Goal: Communication & Community: Answer question/provide support

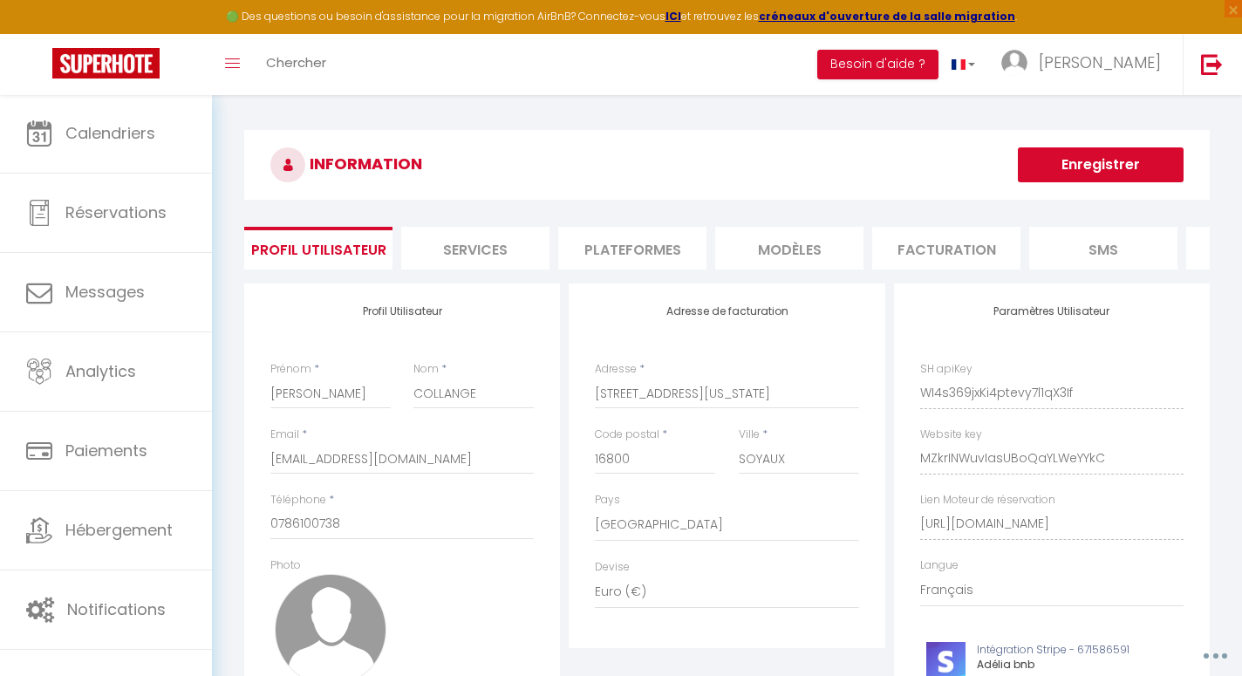
select select "28"
select select "fr"
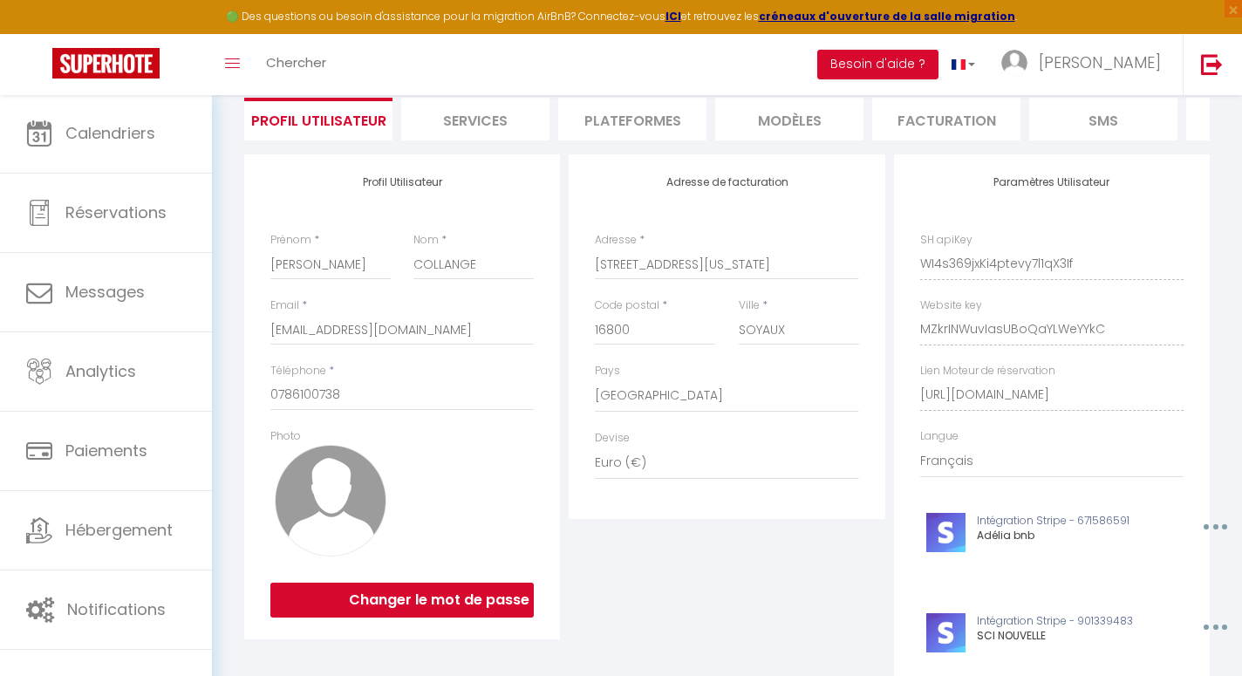
scroll to position [128, 0]
click at [918, 331] on div "Paramètres Utilisateur SH apiKey WI4s369jxKi4ptevy7l1qX3If Website key MZkrINWu…" at bounding box center [1052, 510] width 316 height 710
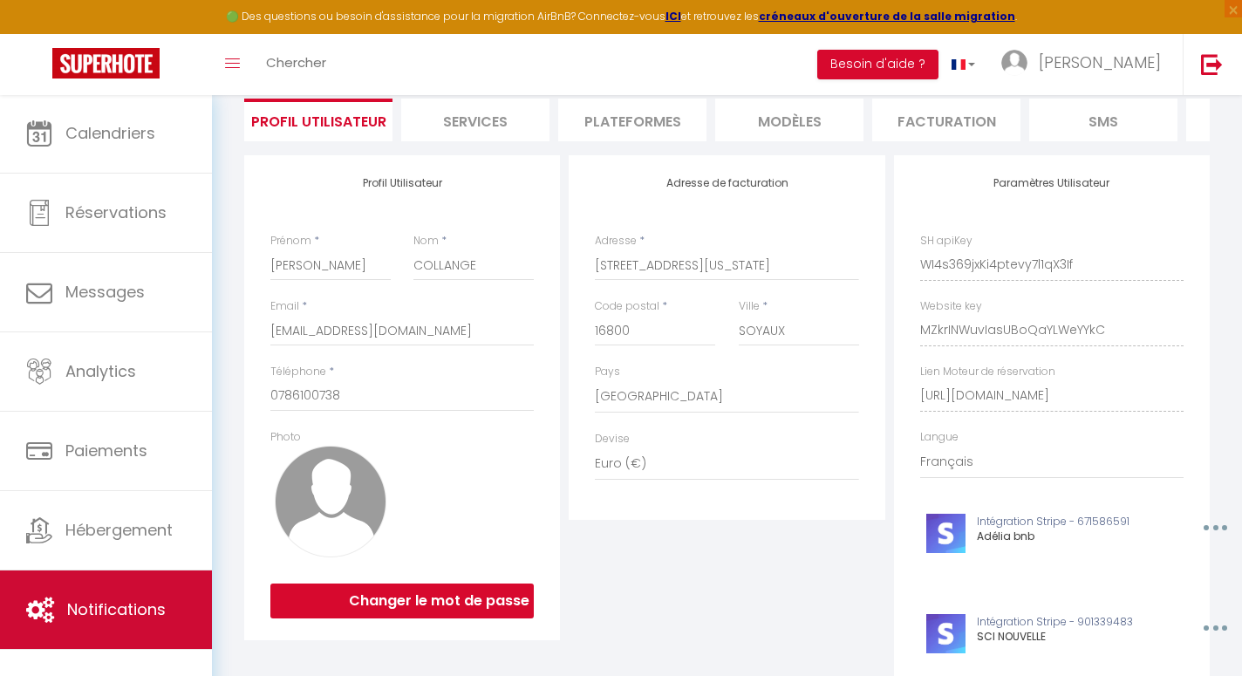
click at [144, 590] on link "Notifications" at bounding box center [106, 609] width 212 height 78
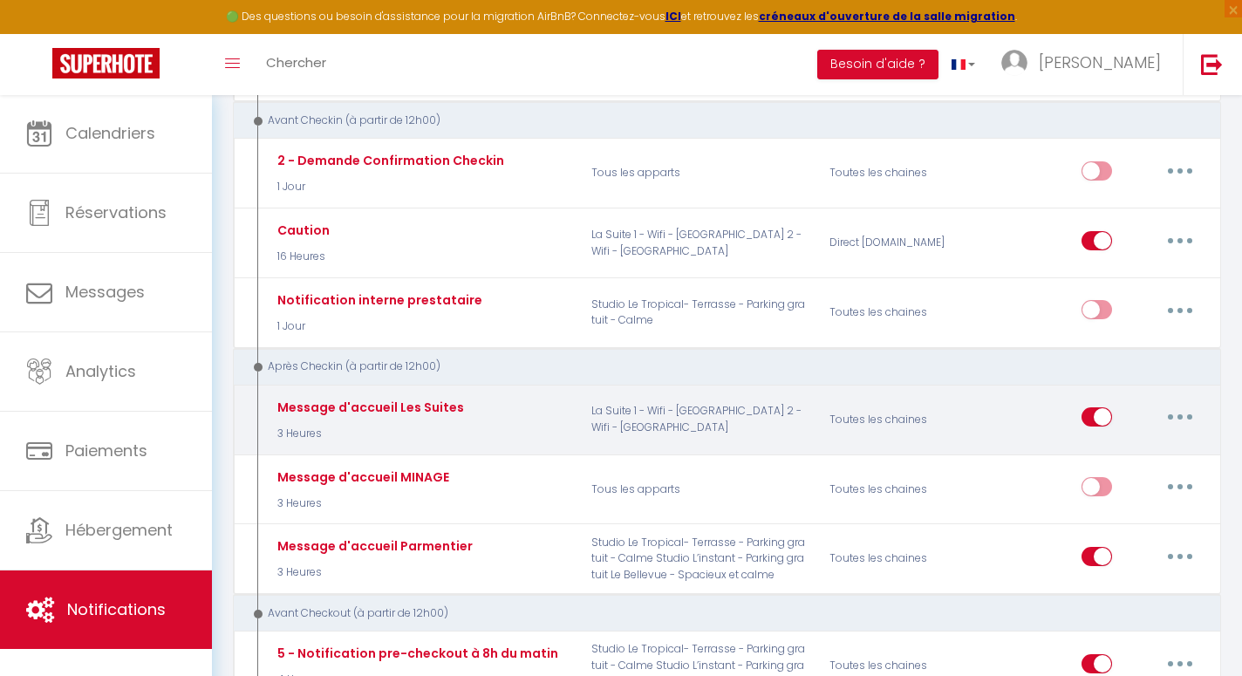
scroll to position [570, 0]
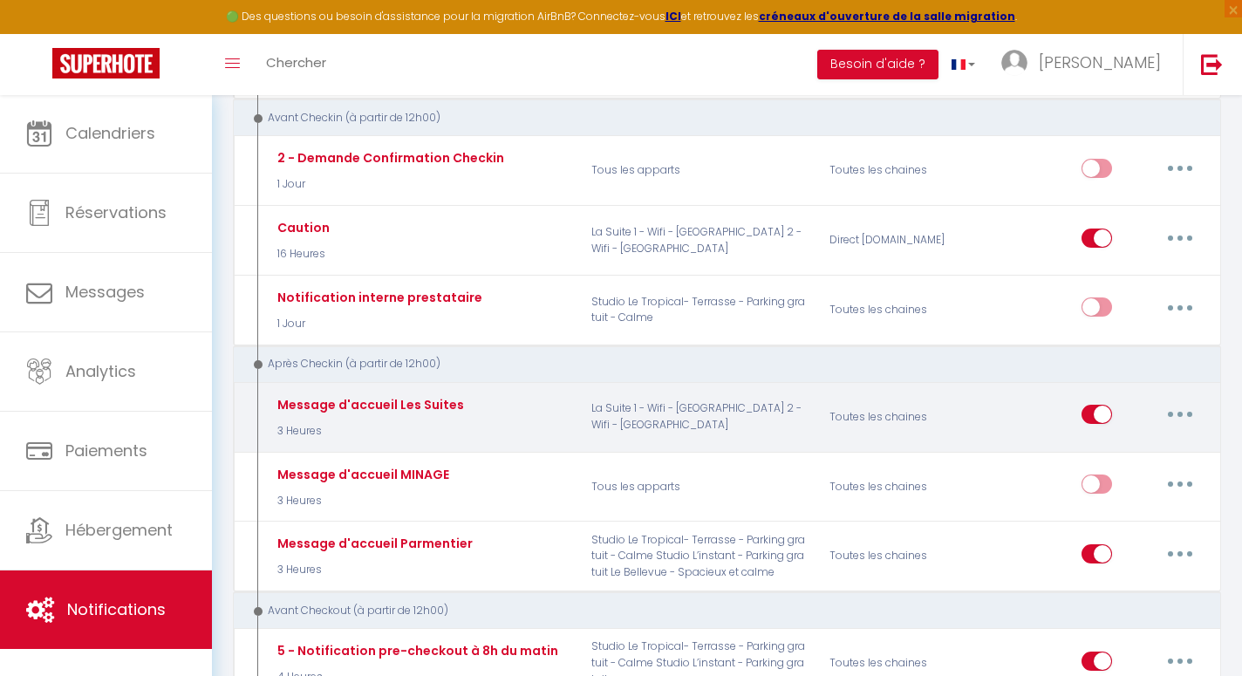
click at [1179, 412] on icon "button" at bounding box center [1179, 414] width 5 height 5
click at [1136, 439] on link "Editer" at bounding box center [1134, 454] width 129 height 30
type input "Message d'accueil Les Suites"
select select "3"
select select "3 Heures"
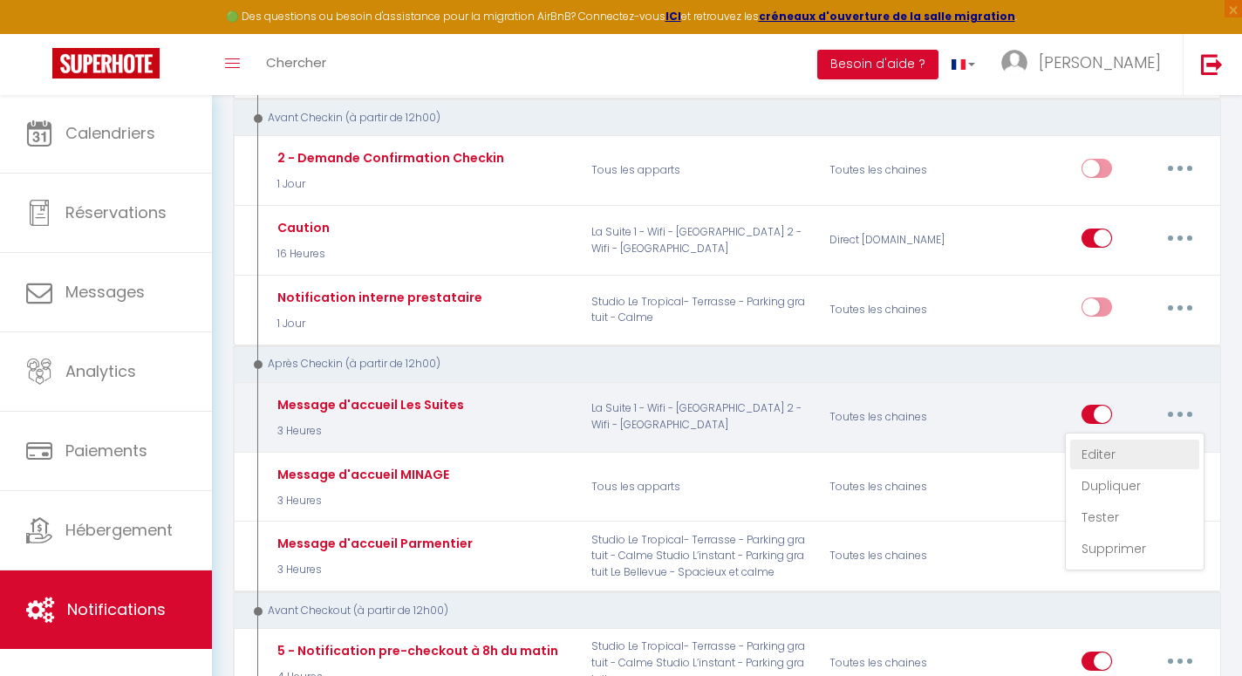
select select "if_deposit_is_paid"
checkbox input "true"
checkbox input "false"
radio input "true"
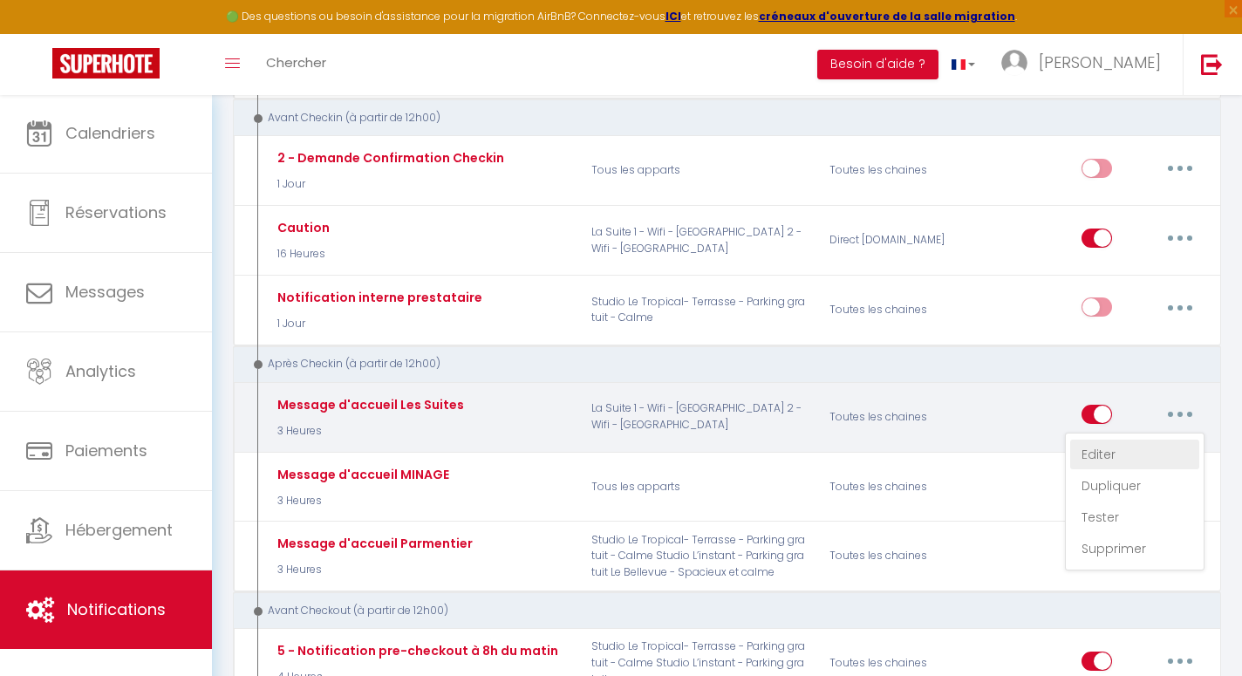
type input "Instruction d'accès [RENTAL:NAME] [RENTAL:CITY]"
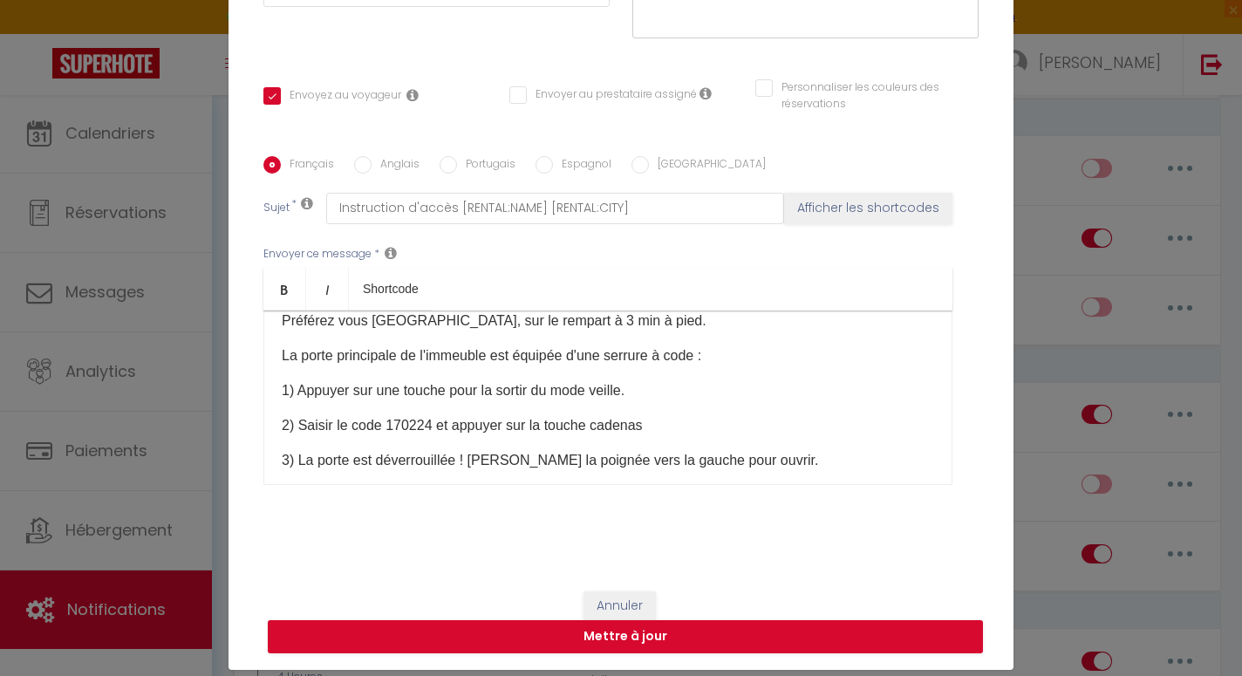
scroll to position [316, 0]
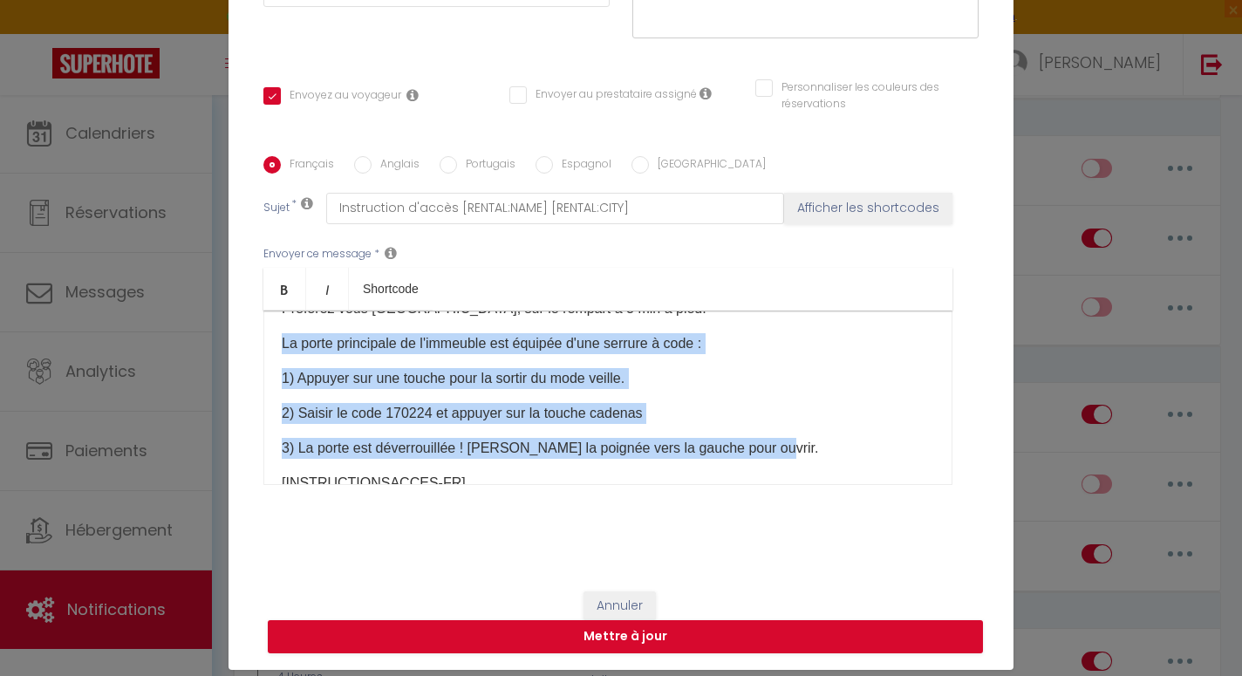
drag, startPoint x: 776, startPoint y: 449, endPoint x: 317, endPoint y: 324, distance: 475.2
click at [317, 324] on div "INSTRUCTIONS D'ACCES Bonjour [GUEST:FIRST_NAME], Voici les informations d'accès…" at bounding box center [607, 397] width 689 height 174
copy div "La porte principale de l'immeuble est équipée d'une serrure à code : 1) Appuyer…"
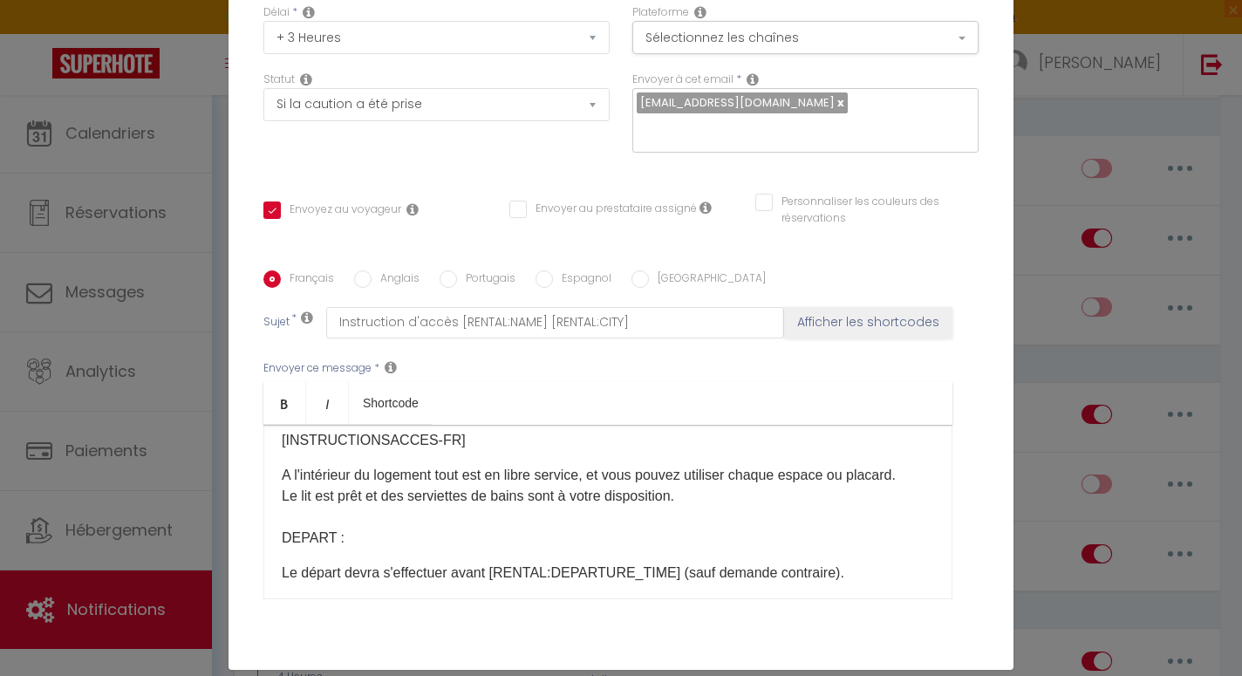
scroll to position [209, 0]
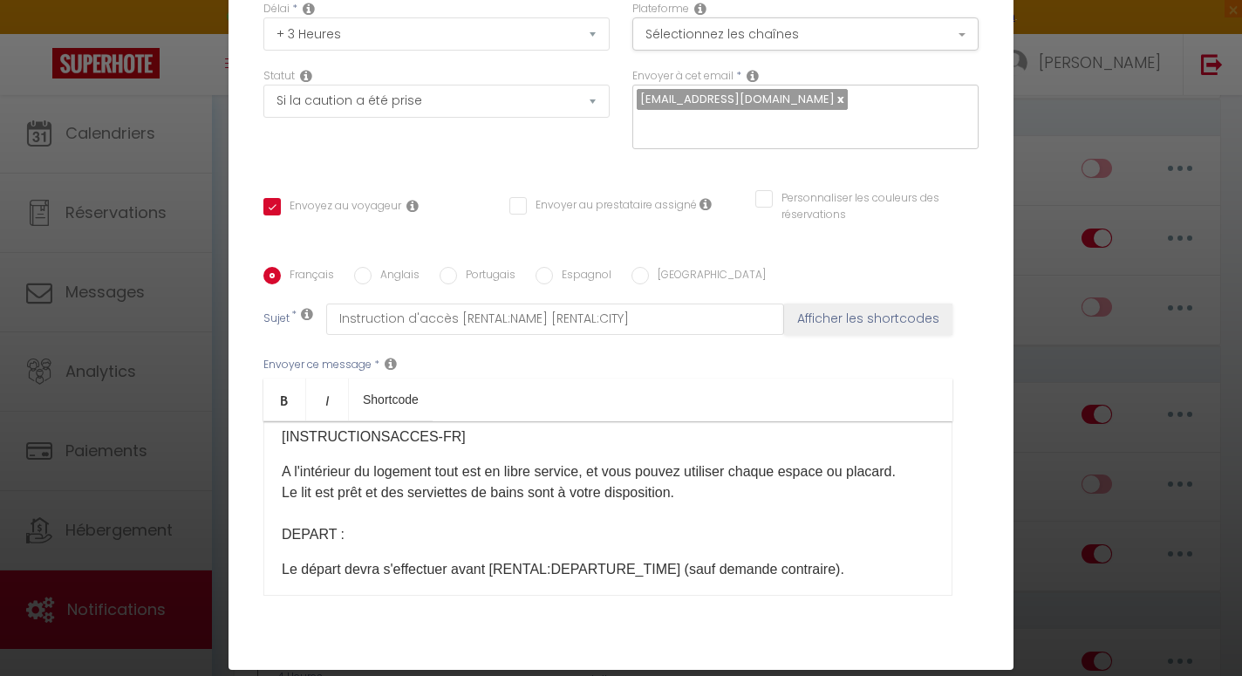
click at [911, 81] on button "×" at bounding box center [908, 71] width 26 height 35
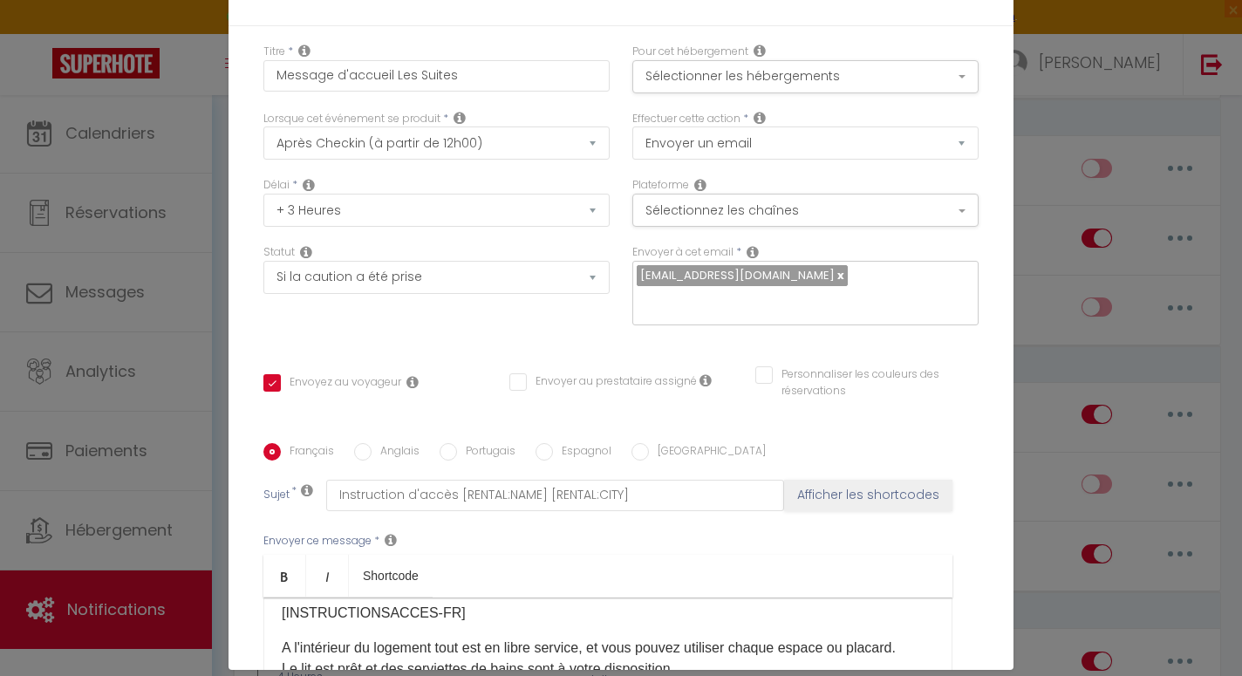
scroll to position [19, 0]
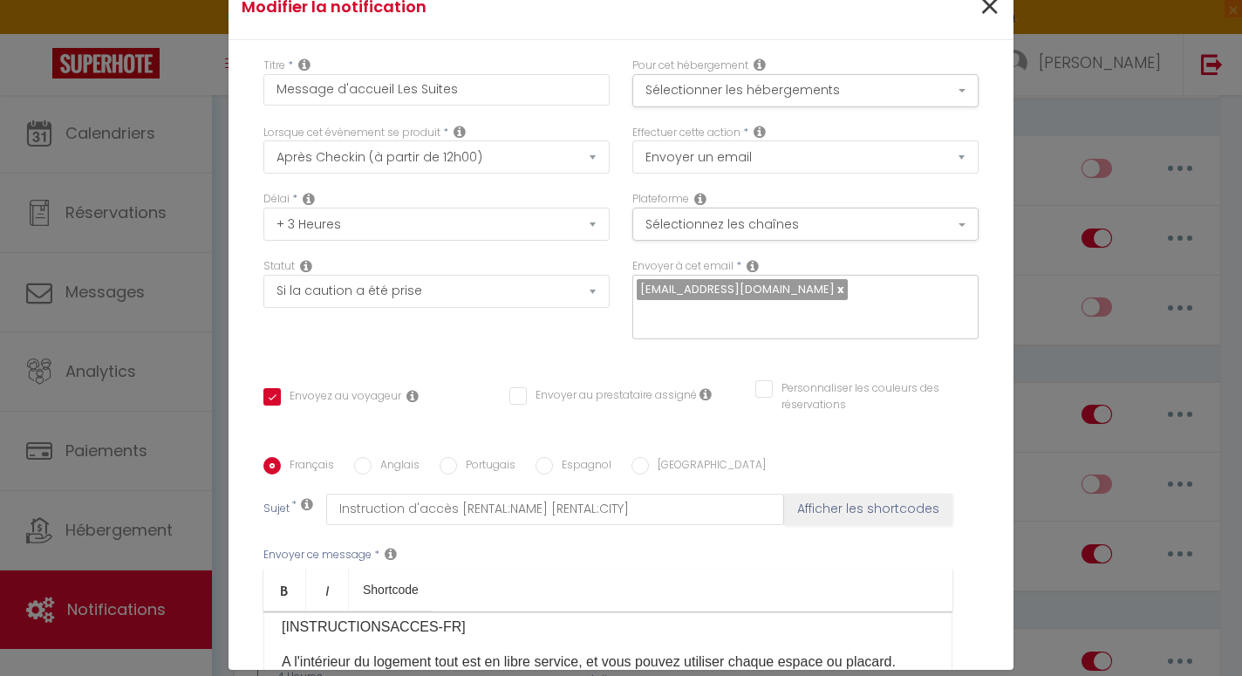
click at [983, 9] on span "×" at bounding box center [989, 7] width 22 height 52
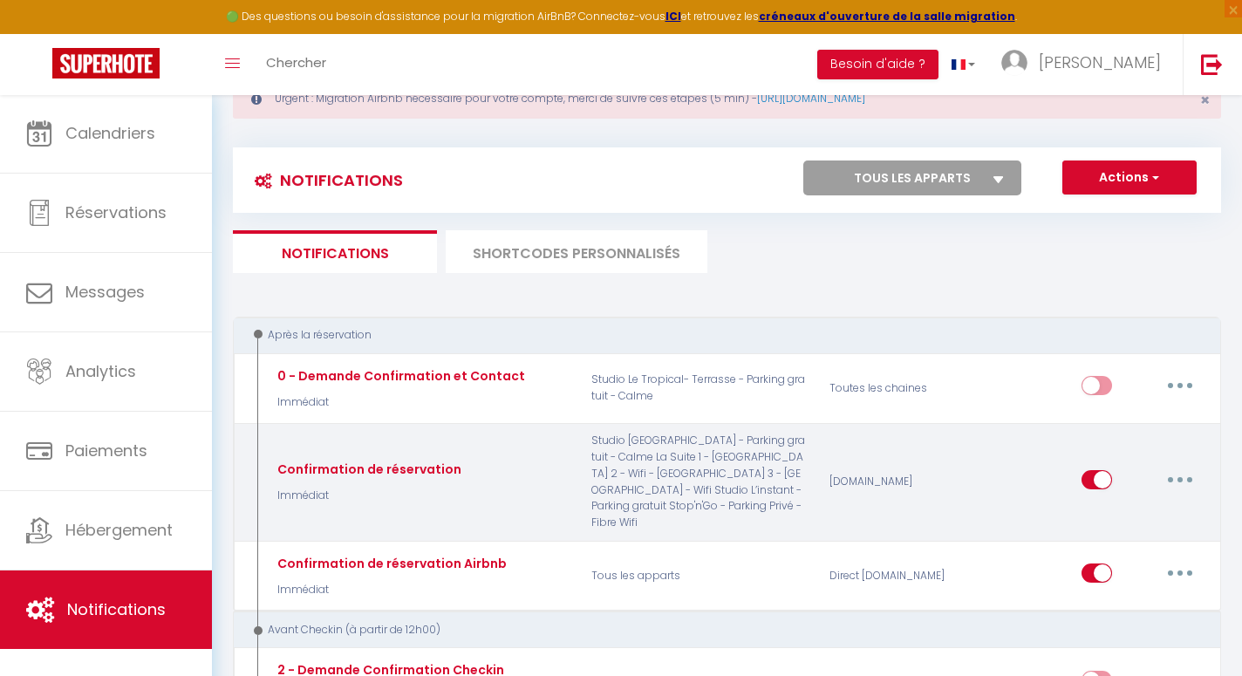
scroll to position [49, 0]
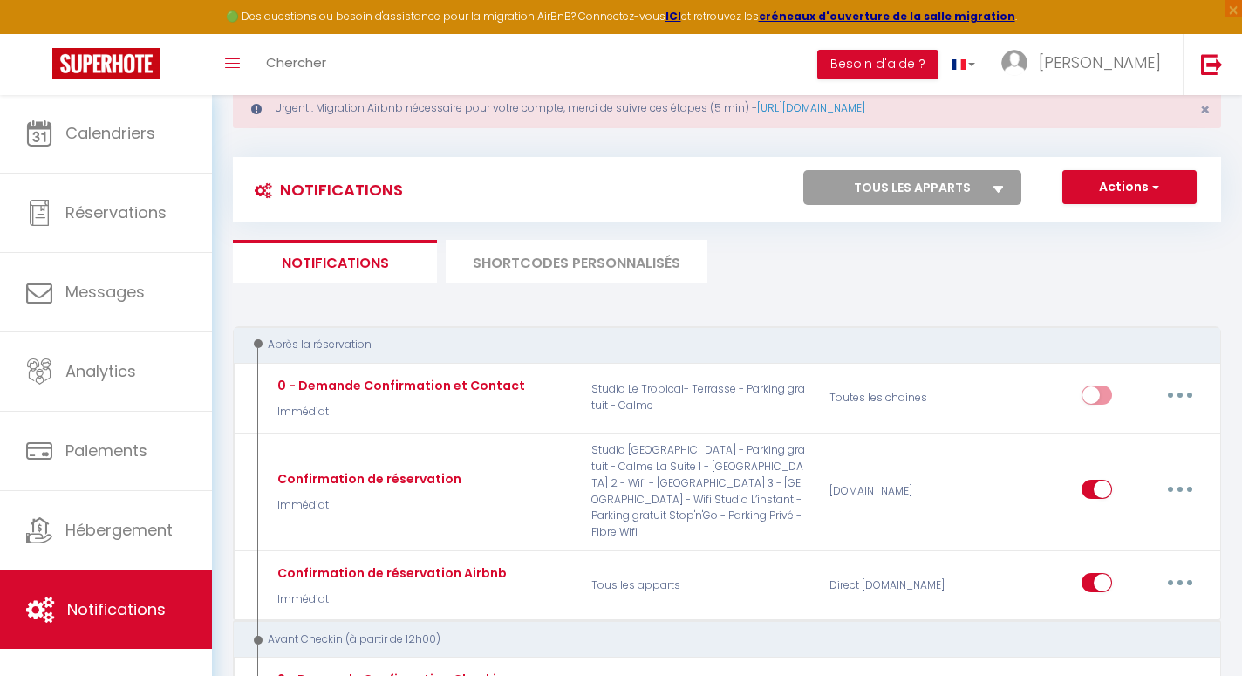
click at [651, 281] on li "SHORTCODES PERSONNALISÉS" at bounding box center [577, 261] width 262 height 43
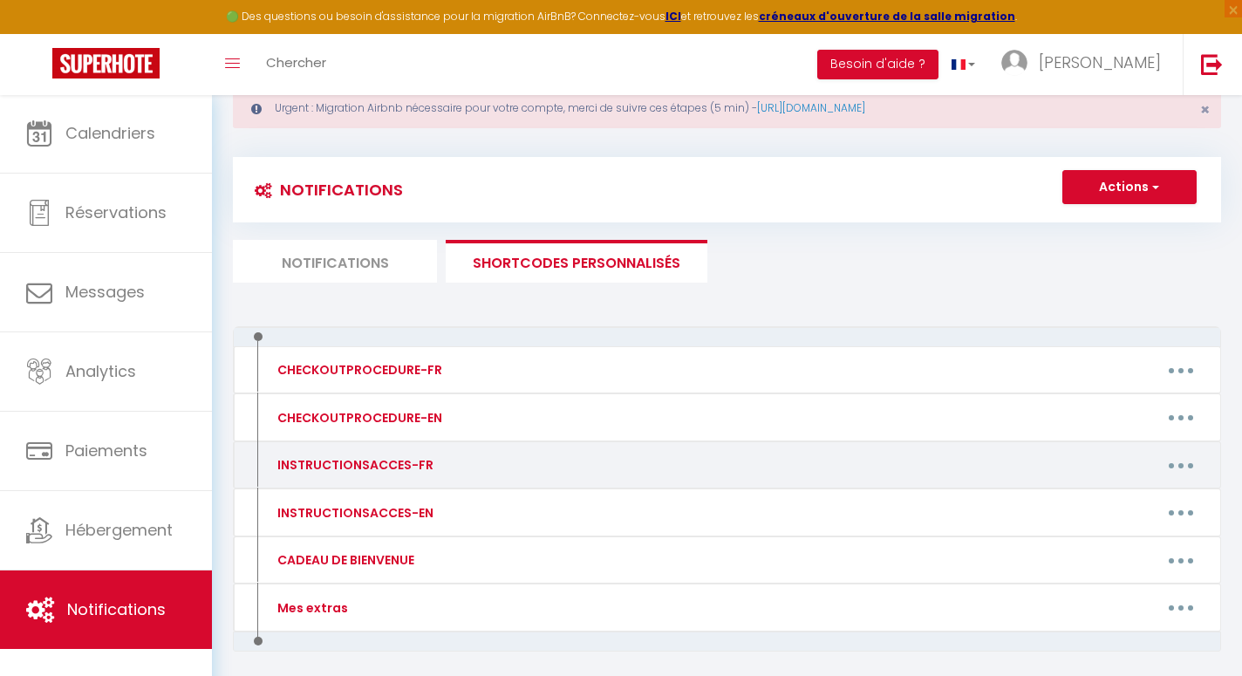
click at [595, 461] on div "Editer Supprimer" at bounding box center [858, 465] width 716 height 28
click at [1175, 460] on button "button" at bounding box center [1180, 465] width 49 height 28
click at [1130, 504] on link "Editer" at bounding box center [1135, 505] width 129 height 30
type input "INSTRUCTIONSACCES-FR"
type textarea ".."
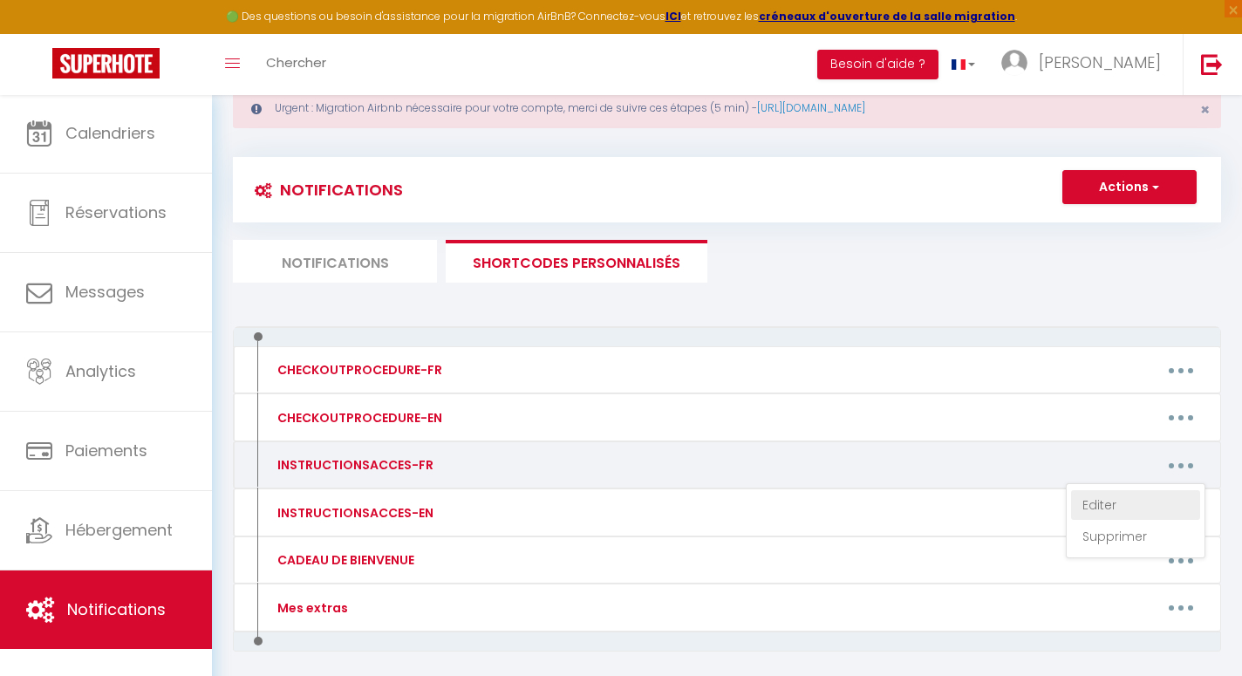
type textarea "Votre logement est la Suite n°1, la boite à clé est fixée sur le montant de la …"
type textarea "Votre logement est la Suite n°2, la boite à clé est fixée sur le montant de la …"
type textarea "Votre logement est la Suite n°3, la boite à clé est fixée sur le montant de la …"
type textarea "Codes des boîtes à clé : Suite 1 : 1004 Suite 2 : 1702 Suite 3 : 8917 A votre d…"
type textarea "Suivez le couloir, empruntez les escaliers jusqu’au PREMIER ETAGE. porte de DRO…"
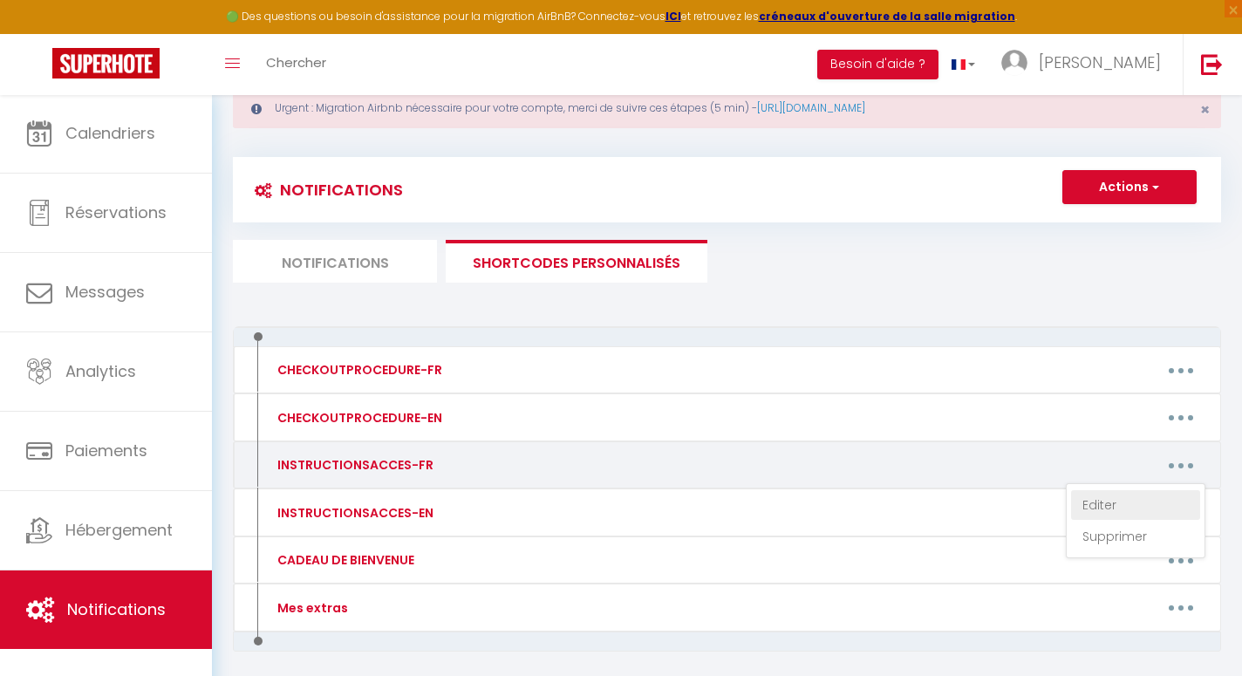
type textarea "La porte du logement est la 1ere porte à droite. Code de la boite à clé : 1982.…"
type textarea "Le logement est au 1er étage, porte de gauche. Code boîte à clé : 1996. A votre…"
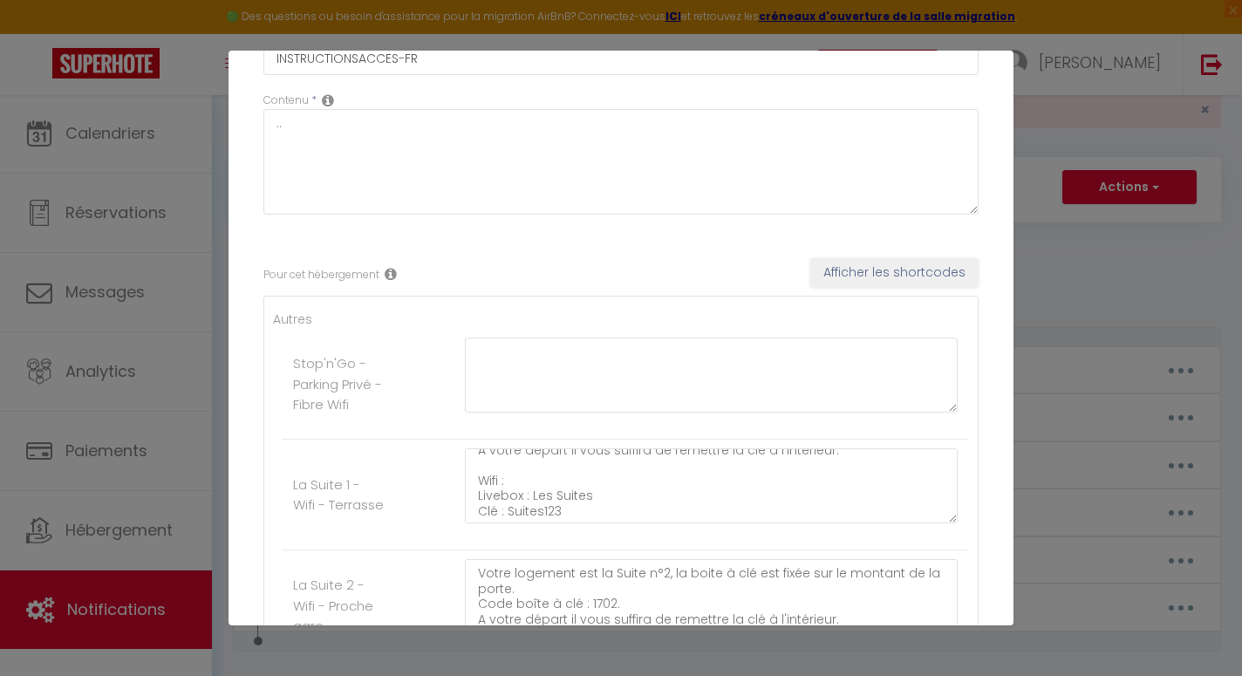
scroll to position [58, 0]
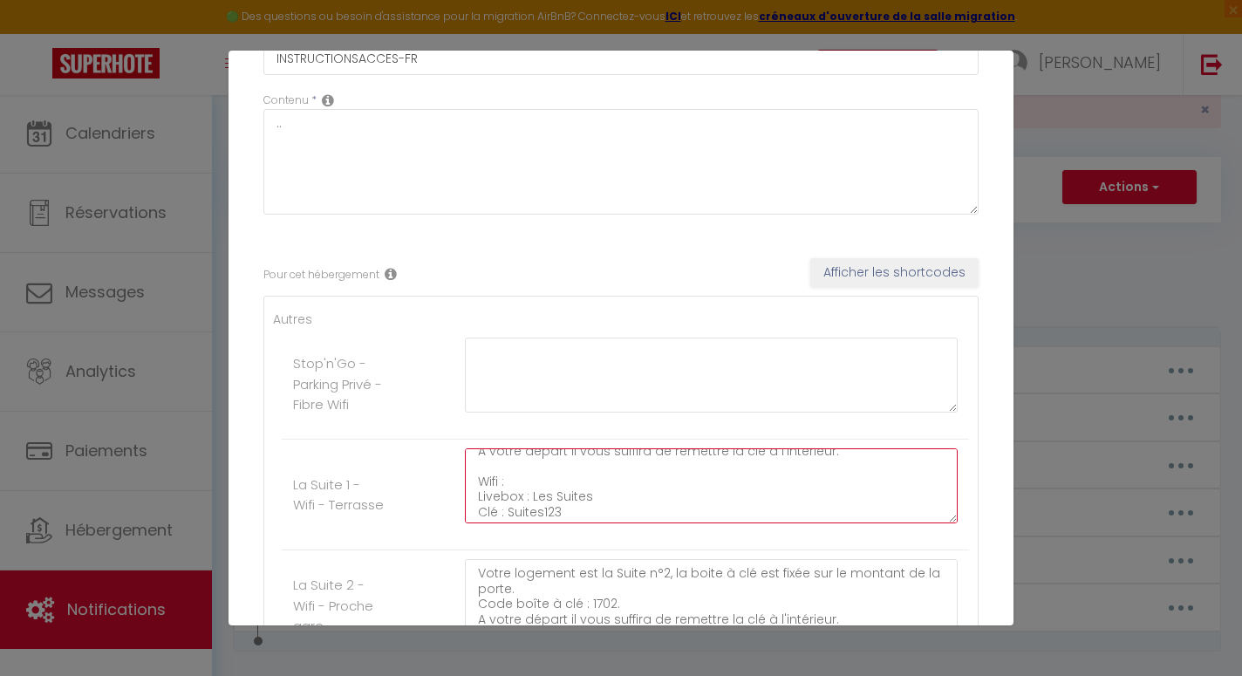
drag, startPoint x: 591, startPoint y: 493, endPoint x: 534, endPoint y: 490, distance: 56.8
click at [534, 490] on textarea "Votre logement est la Suite n°1, la boite à clé est fixée sur le montant de la …" at bounding box center [711, 485] width 493 height 75
click at [573, 514] on textarea "Votre logement est la Suite n°1, la boite à clé est fixée sur le montant de la …" at bounding box center [711, 485] width 493 height 75
drag, startPoint x: 560, startPoint y: 507, endPoint x: 507, endPoint y: 507, distance: 53.2
click at [507, 507] on textarea "Votre logement est la Suite n°1, la boite à clé est fixée sur le montant de la …" at bounding box center [711, 485] width 493 height 75
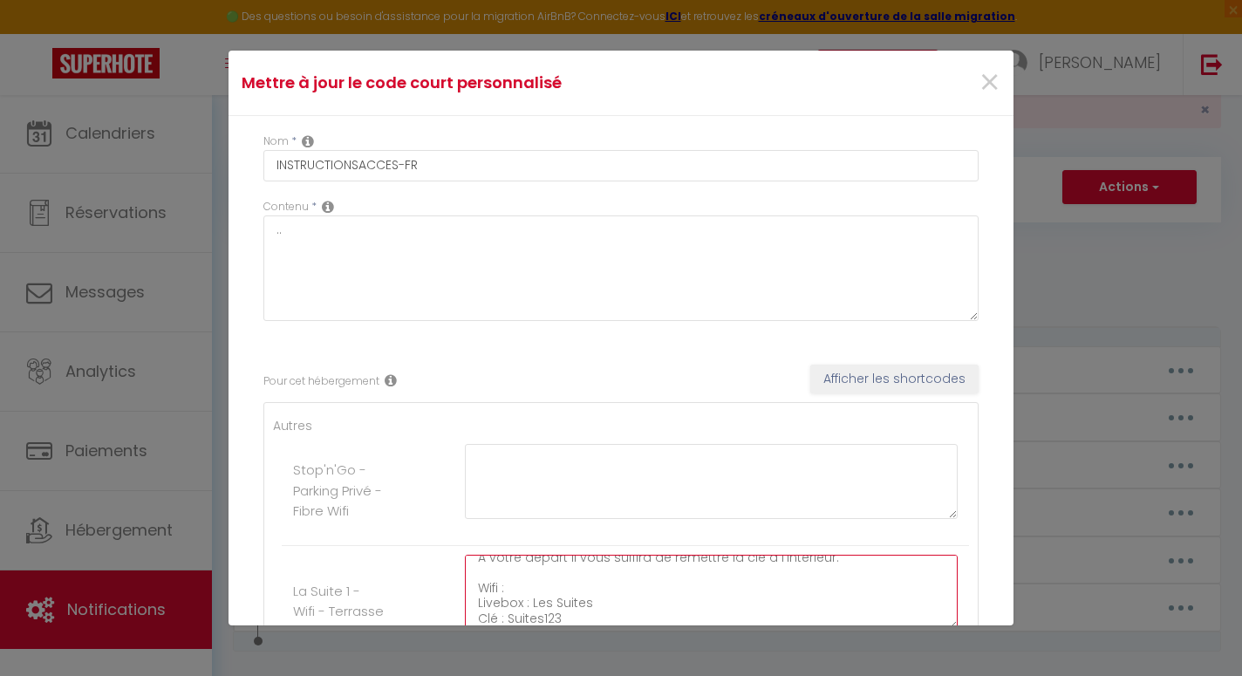
scroll to position [0, 0]
click at [986, 85] on span "×" at bounding box center [989, 83] width 22 height 52
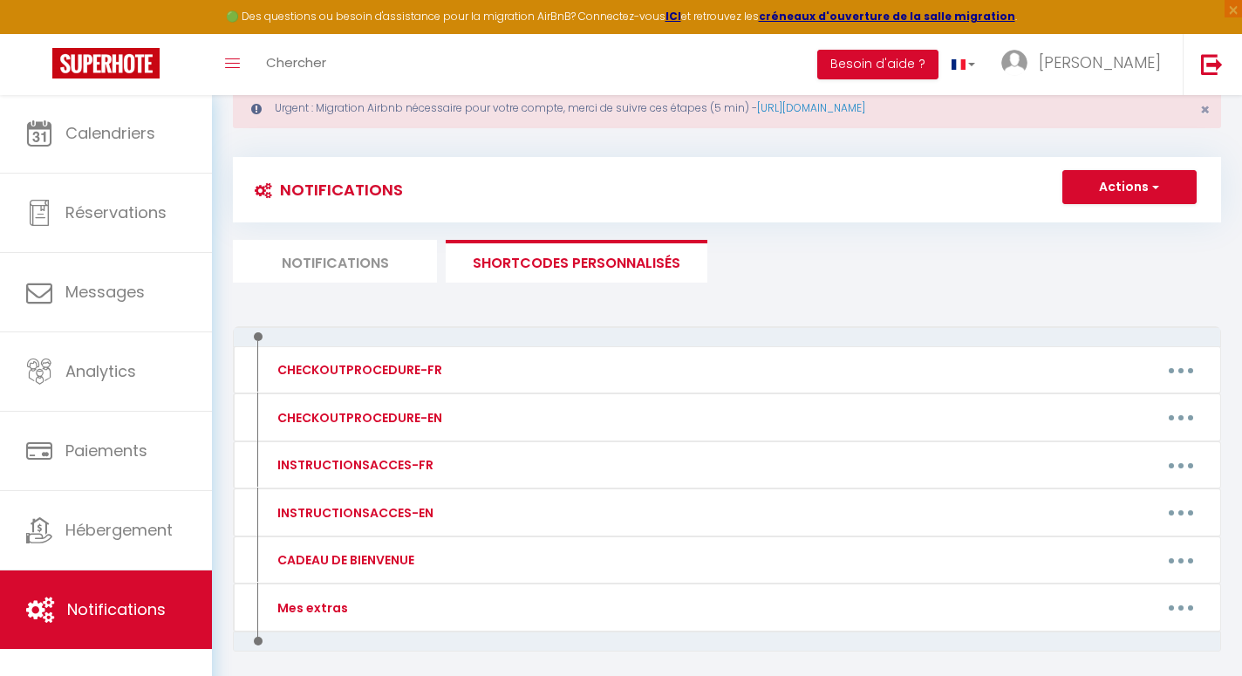
click at [337, 257] on li "Notifications" at bounding box center [335, 261] width 204 height 43
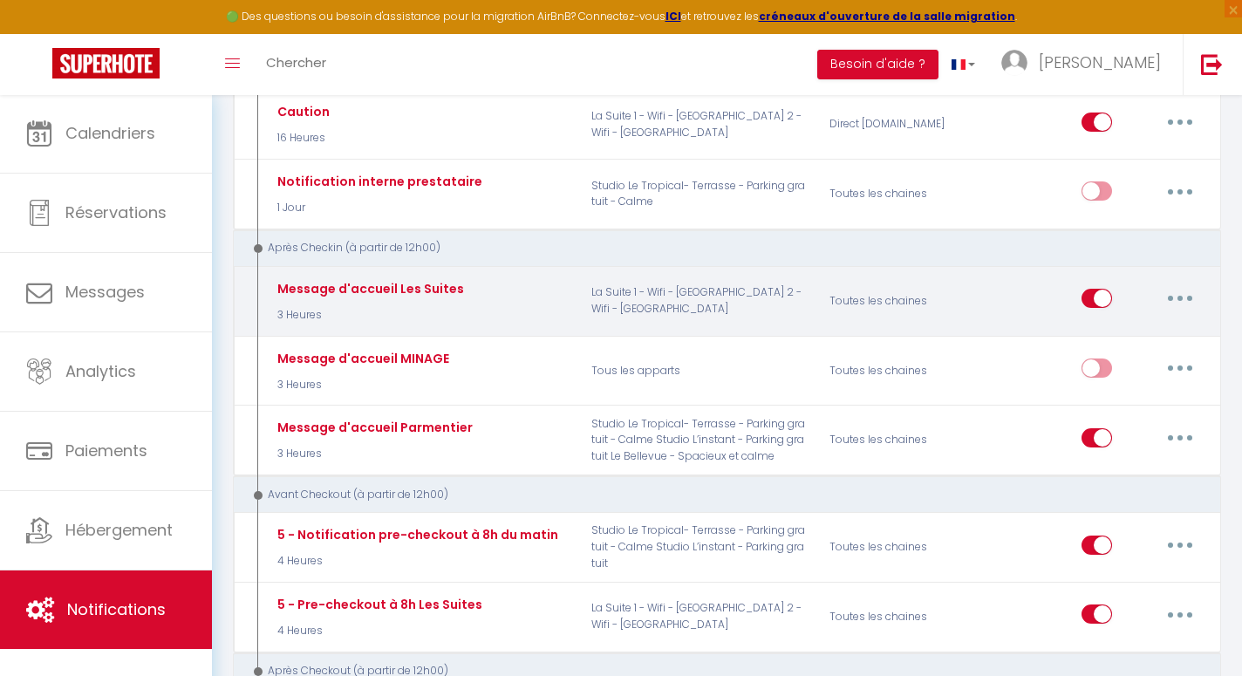
scroll to position [688, 0]
click at [1181, 294] on icon "button" at bounding box center [1179, 296] width 5 height 5
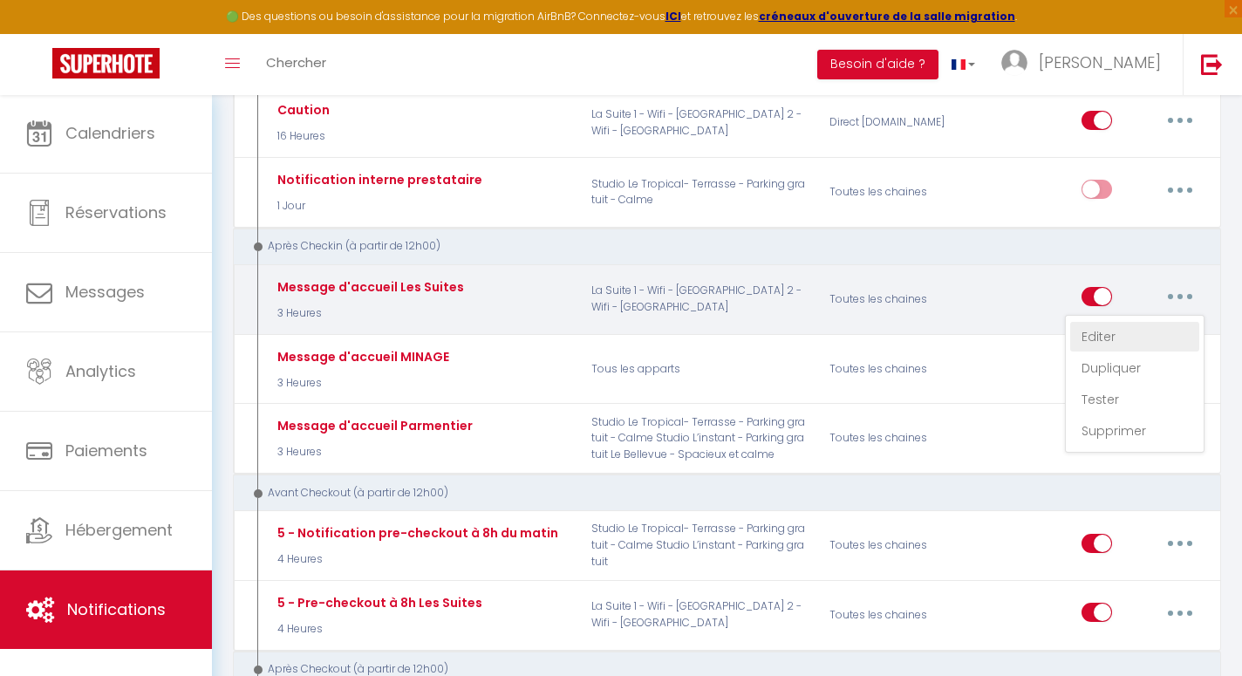
click at [1139, 322] on link "Editer" at bounding box center [1134, 337] width 129 height 30
checkbox input "true"
checkbox input "false"
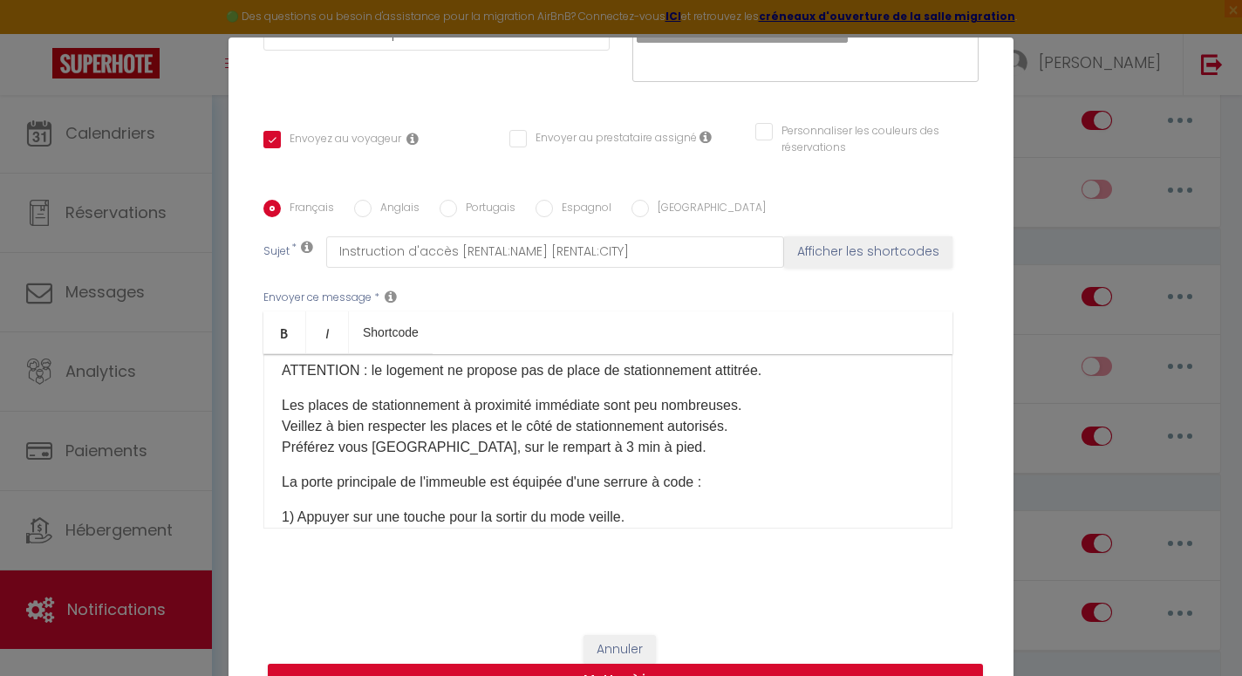
scroll to position [259, 0]
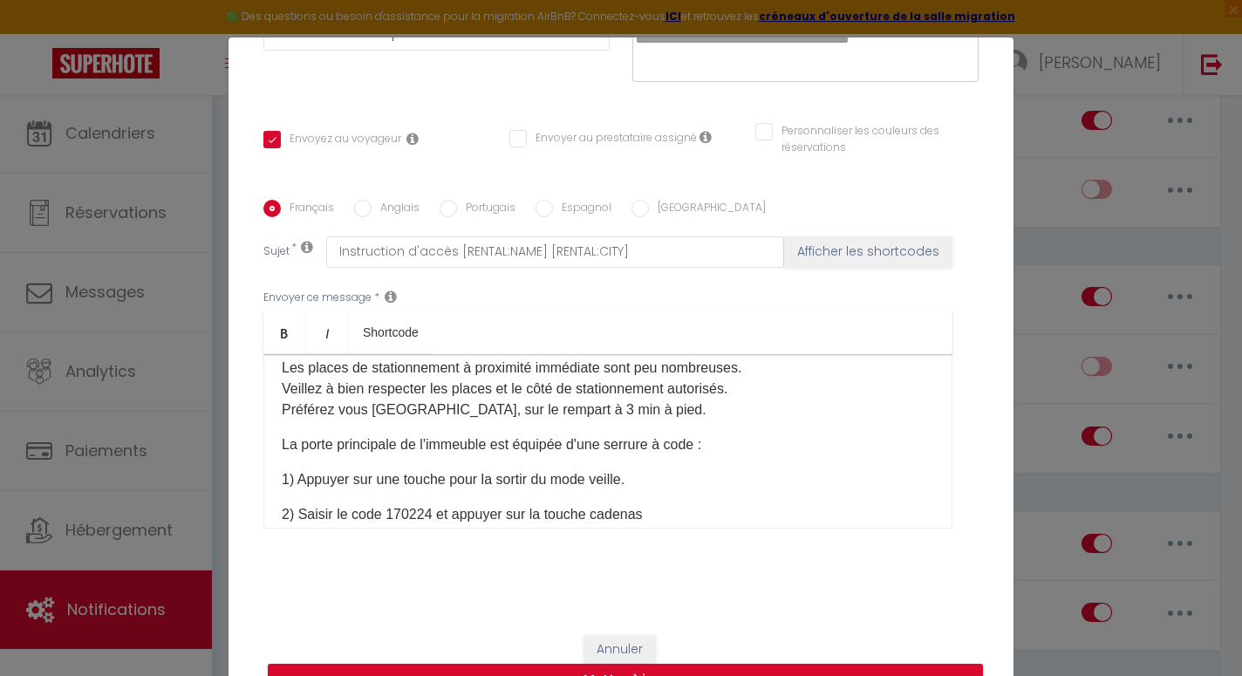
drag, startPoint x: 722, startPoint y: 410, endPoint x: 253, endPoint y: 405, distance: 469.1
click at [253, 405] on div "Titre * Message d'accueil Les Suites Pour cet hébergement Sélectionner les hébe…" at bounding box center [620, 200] width 785 height 834
copy p "Préférez vous [GEOGRAPHIC_DATA], sur le rempart à 3 min à pied."
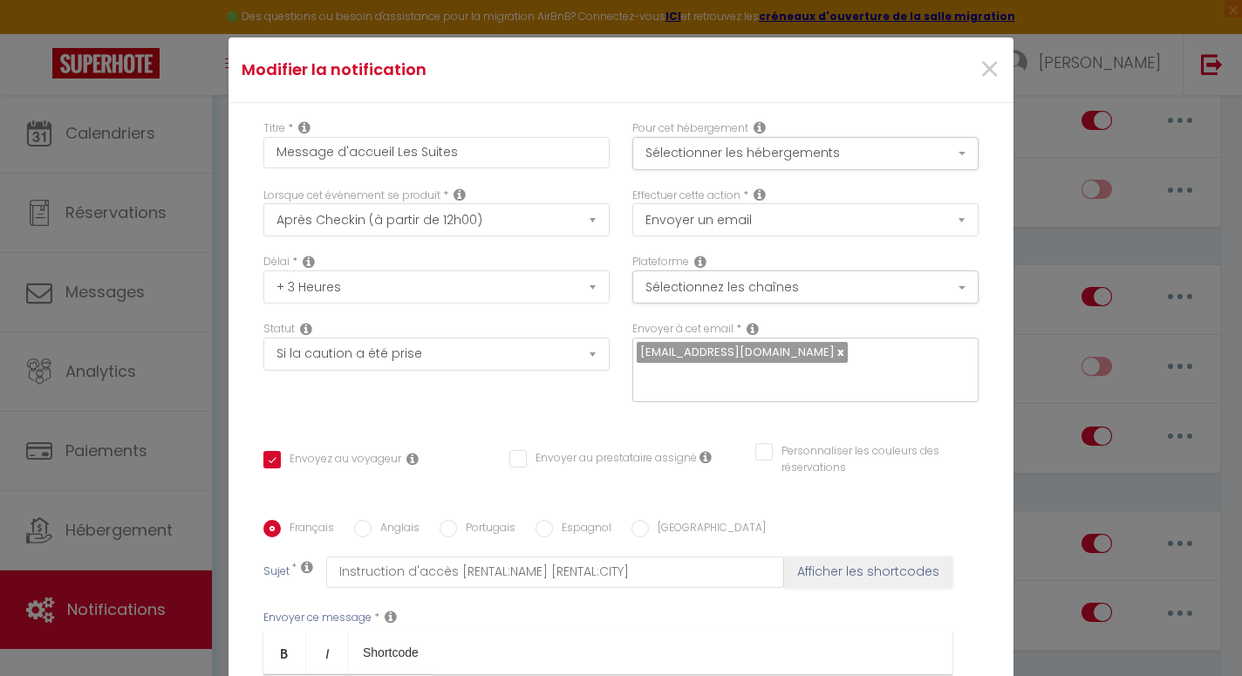
scroll to position [0, 0]
click at [986, 63] on span "×" at bounding box center [989, 70] width 22 height 52
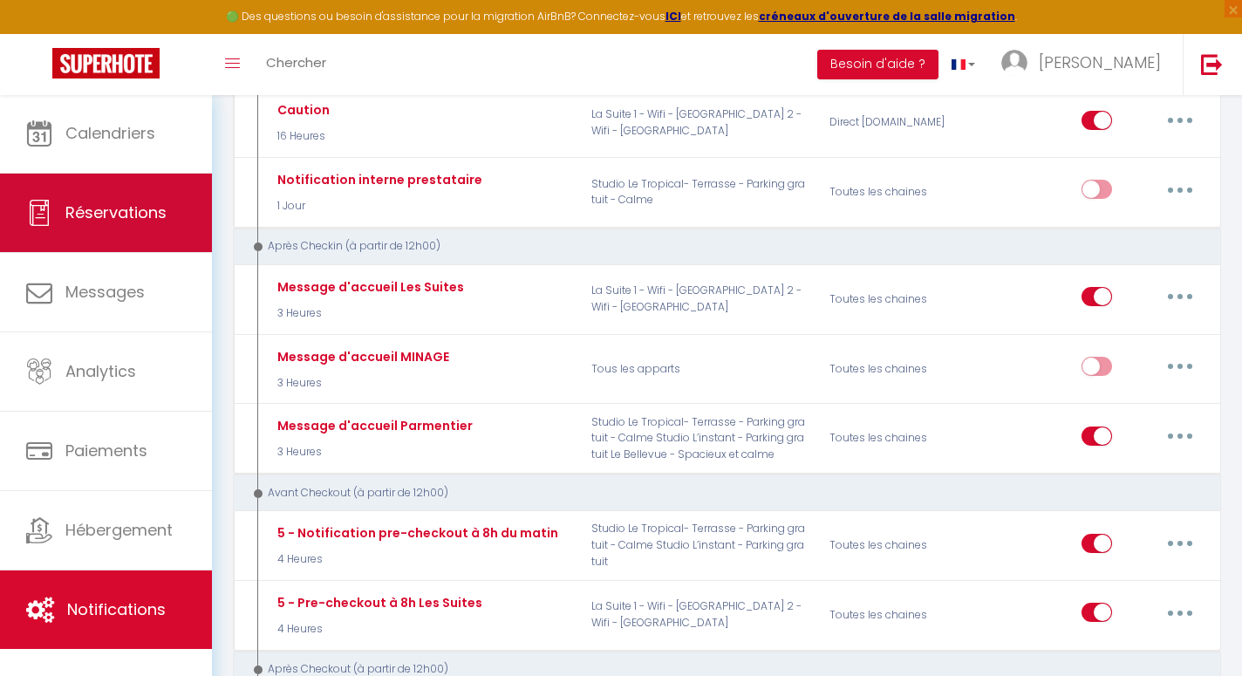
click at [159, 221] on span "Réservations" at bounding box center [115, 212] width 101 height 22
select select "not_cancelled"
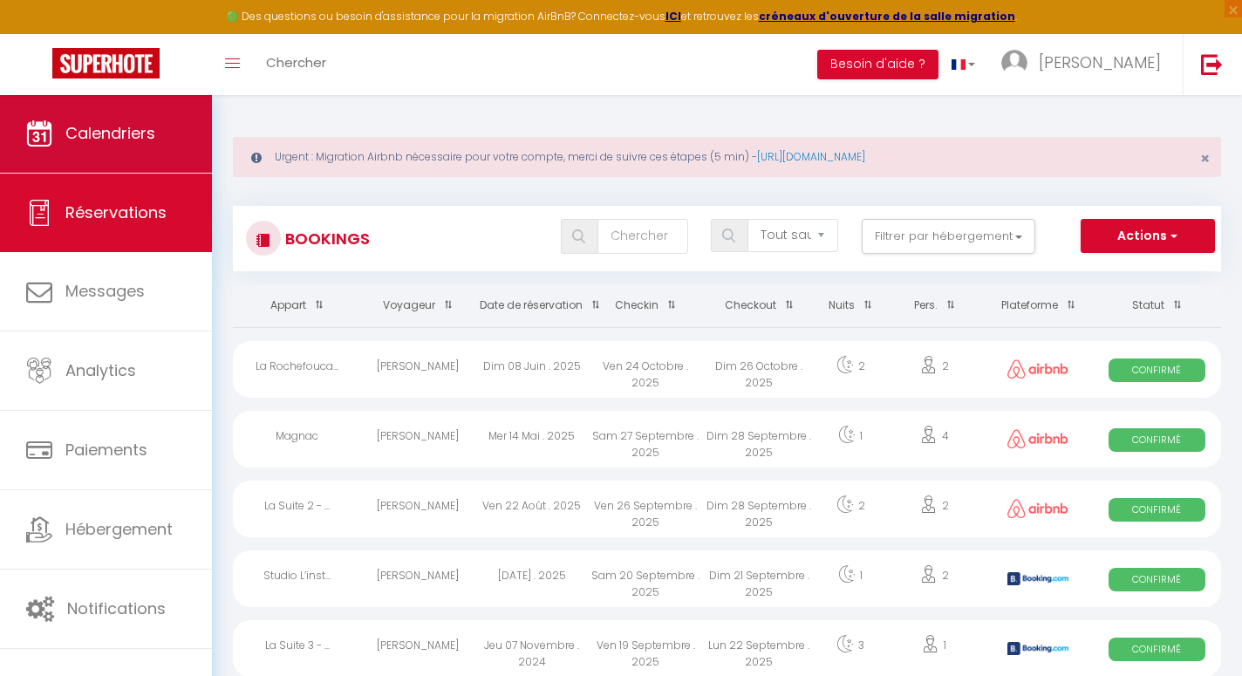
click at [115, 145] on link "Calendriers" at bounding box center [106, 133] width 212 height 78
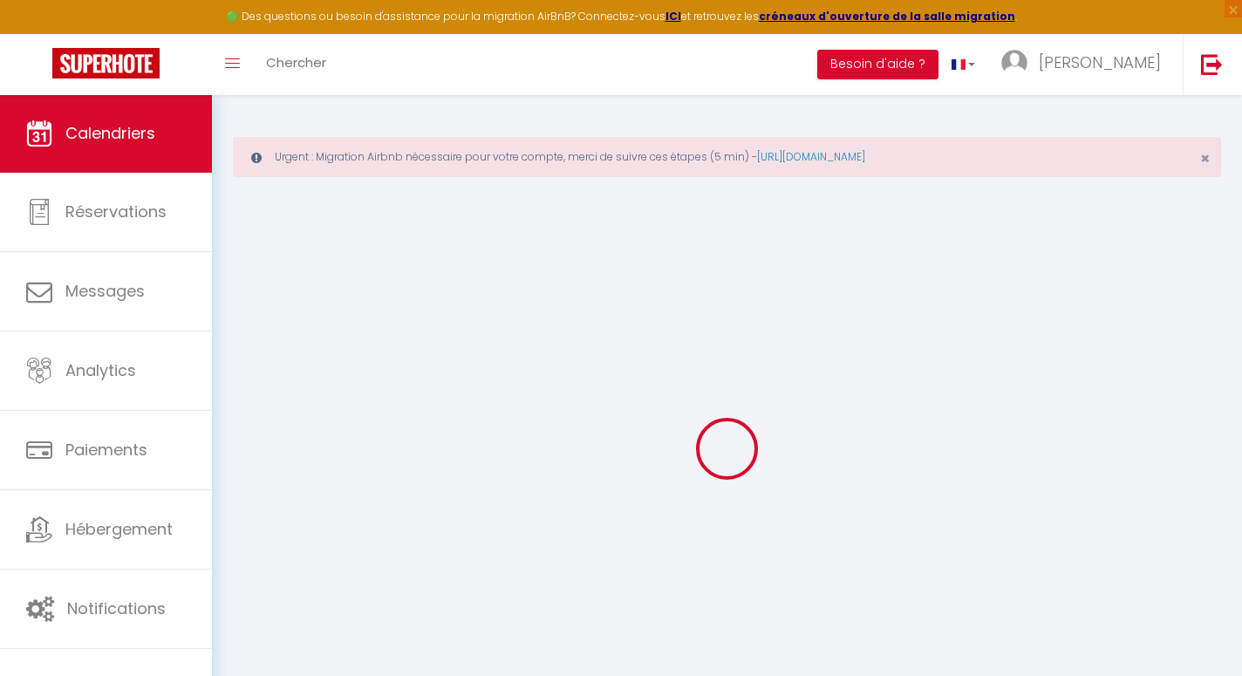
select select
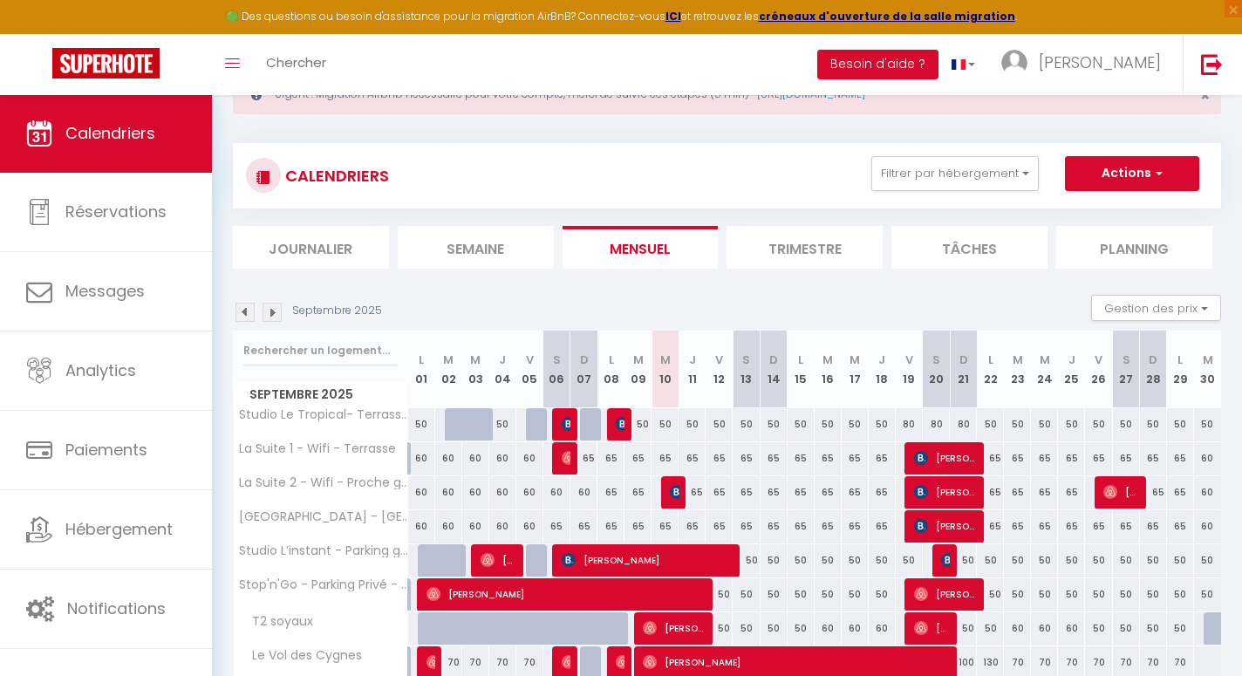
scroll to position [71, 0]
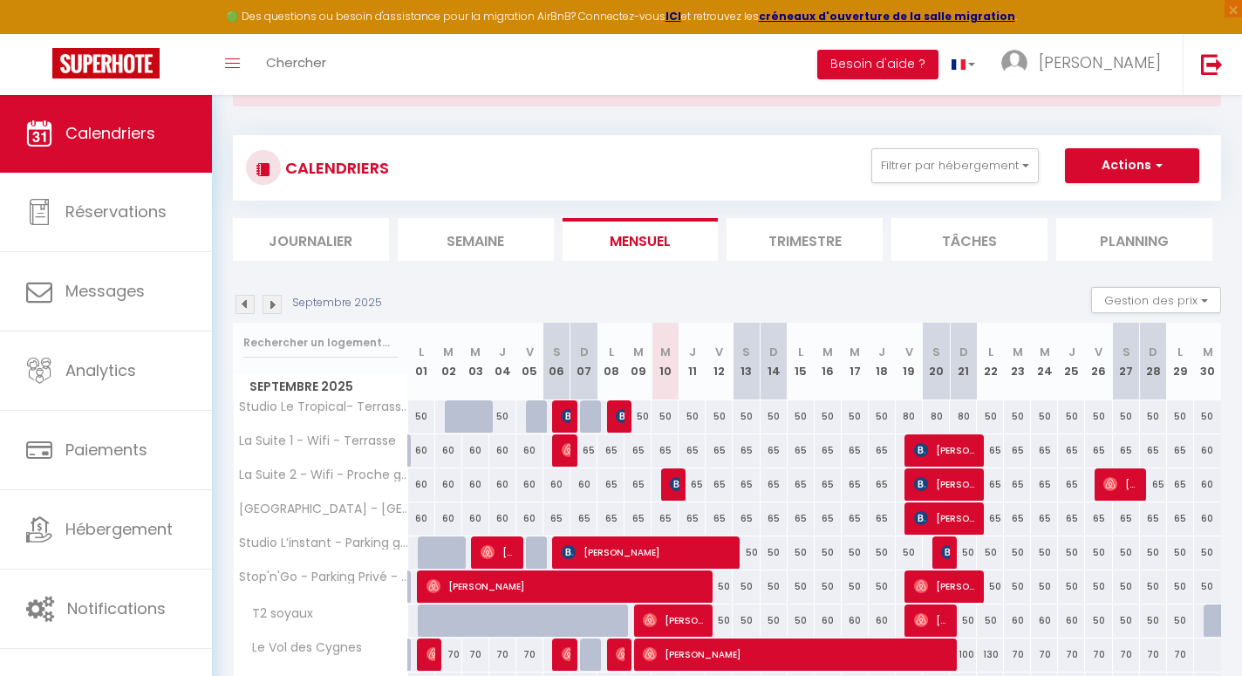
click at [671, 479] on img at bounding box center [677, 484] width 14 height 14
select select "OK"
select select "KO"
select select "0"
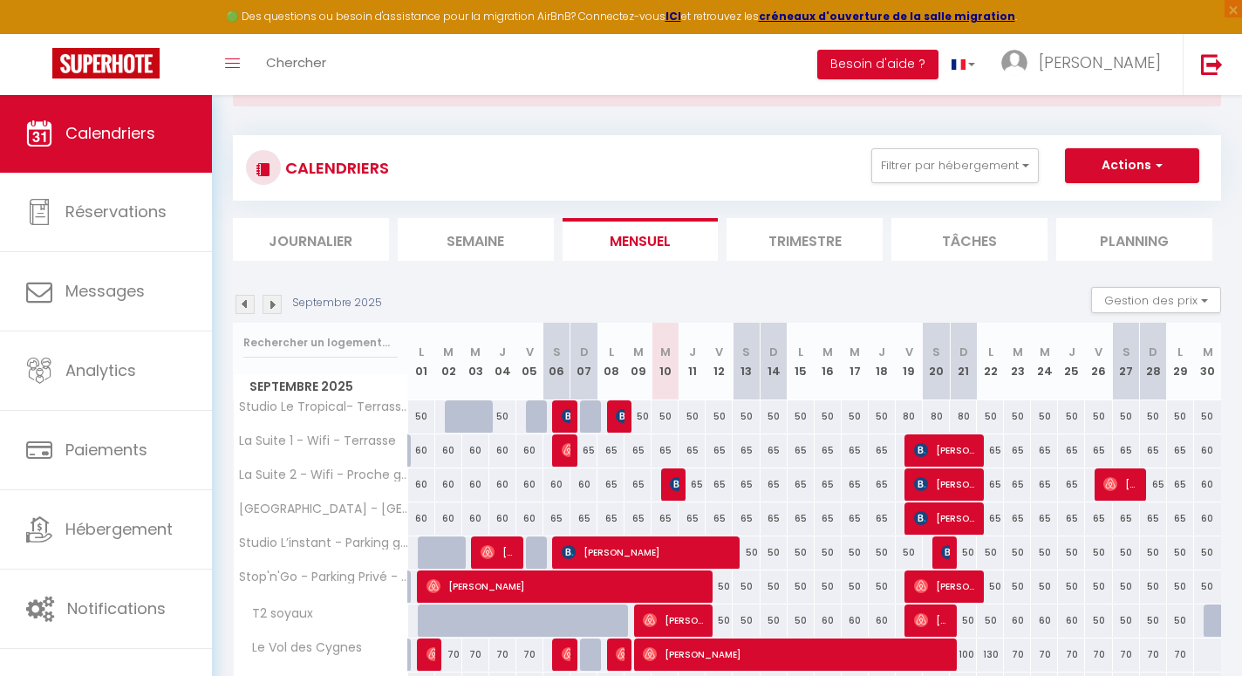
select select "1"
select select
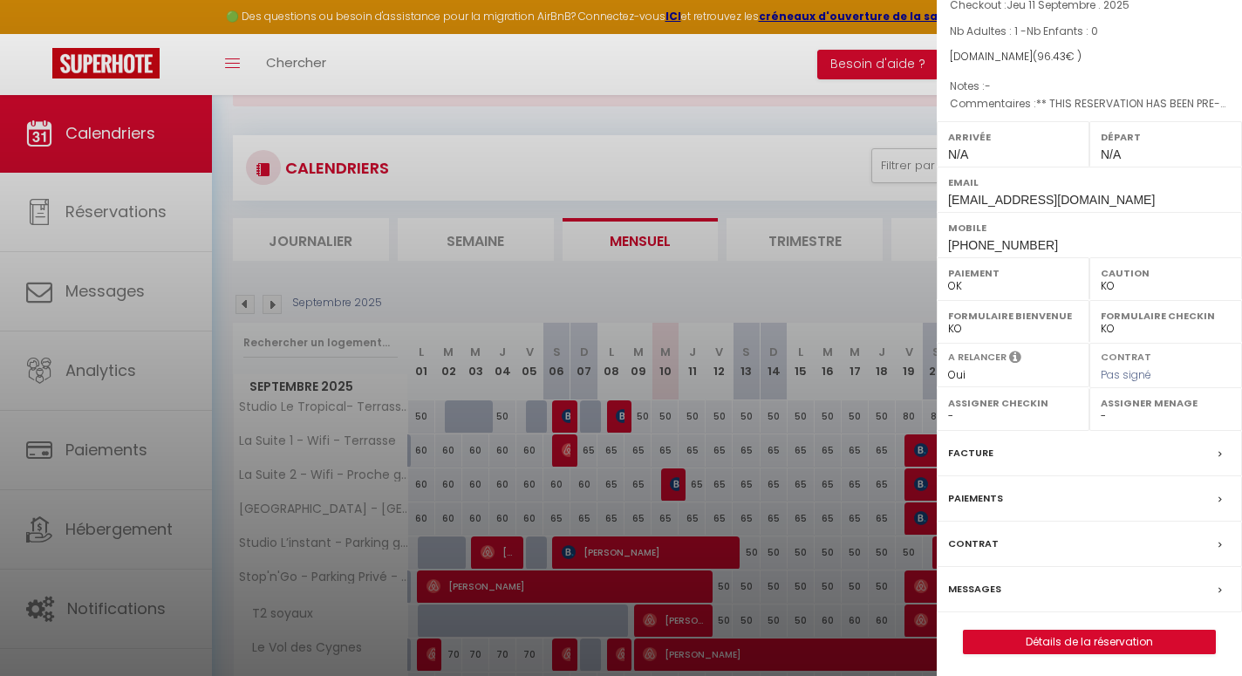
scroll to position [132, 0]
click at [1017, 497] on div "Paiements" at bounding box center [1088, 499] width 305 height 45
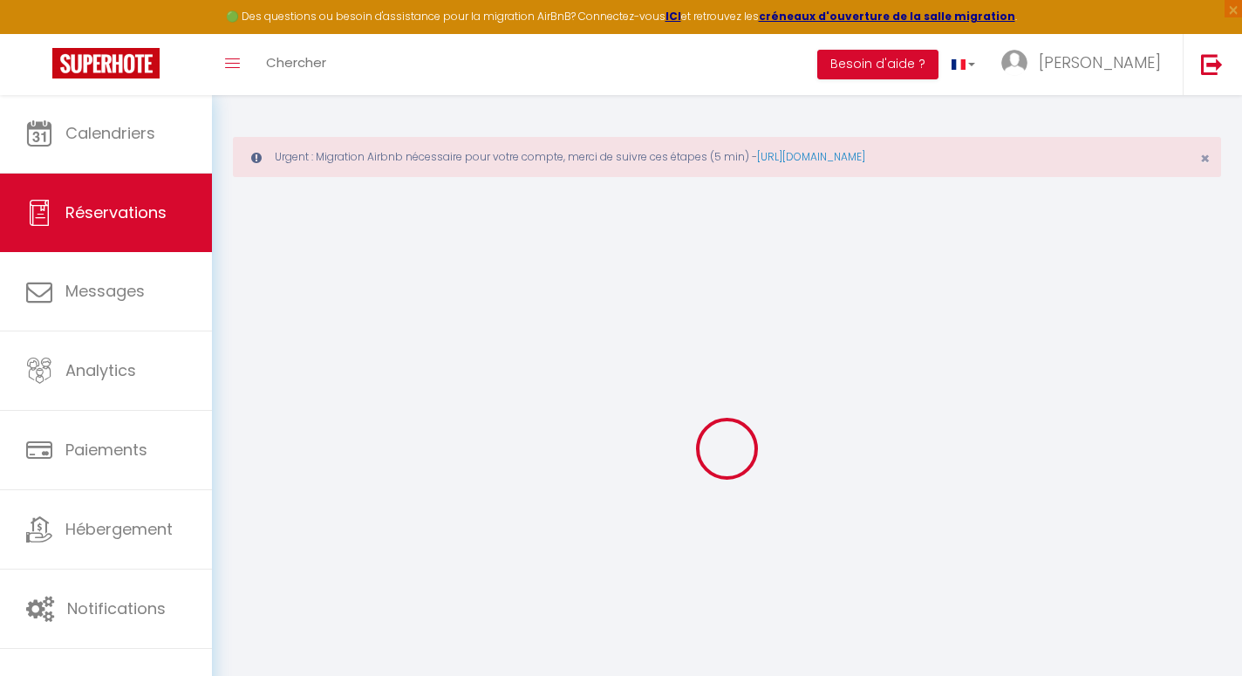
select select "0"
select select
checkbox input "false"
select select
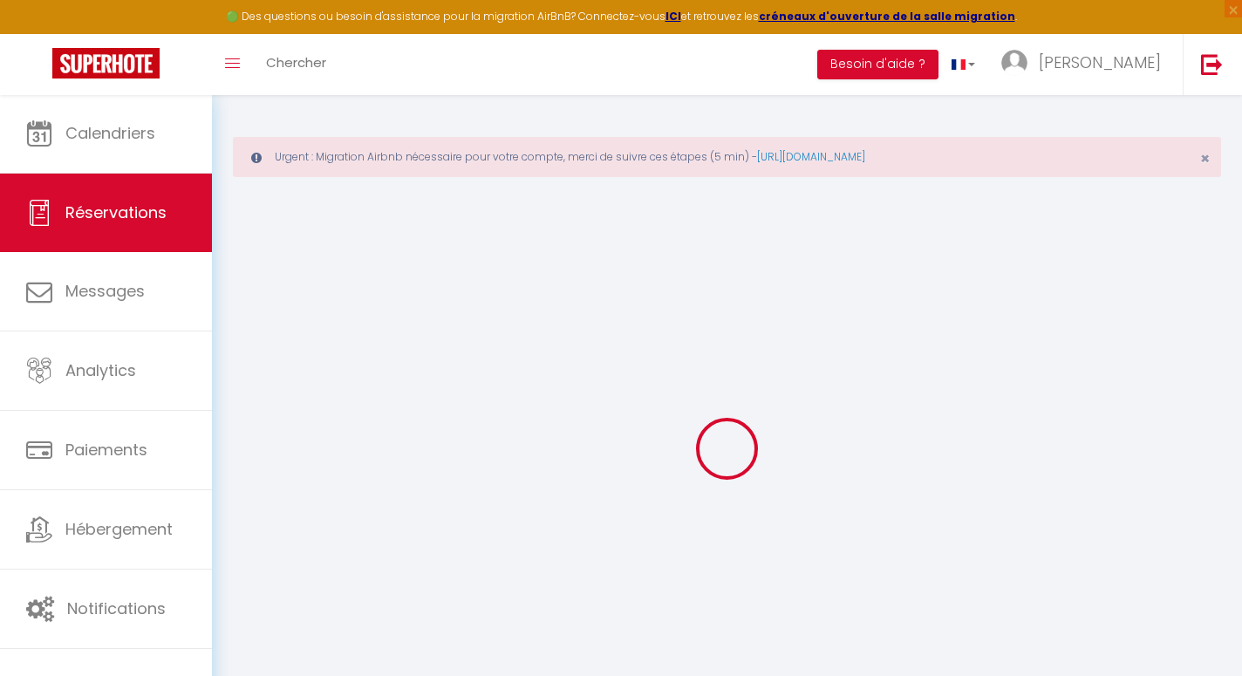
select select
checkbox input "false"
type textarea "** THIS RESERVATION HAS BEEN PRE-PAID ** BOOKING NOTE : Payment charge is EUR 1…"
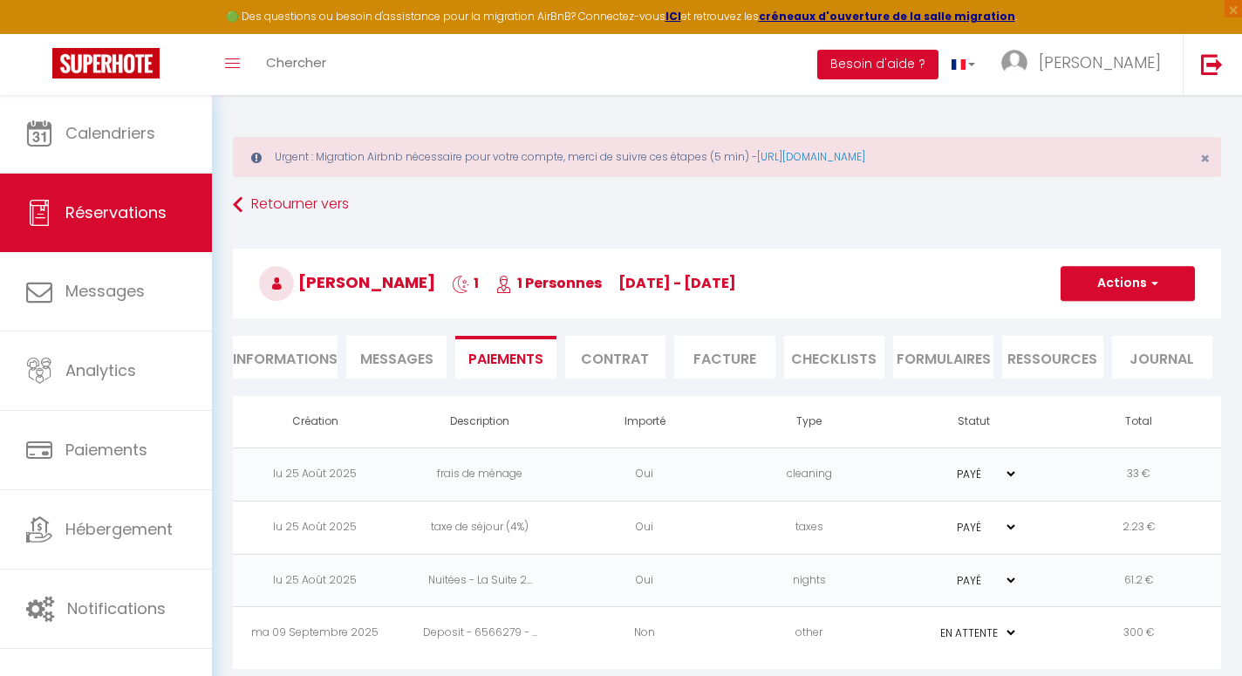
scroll to position [94, 0]
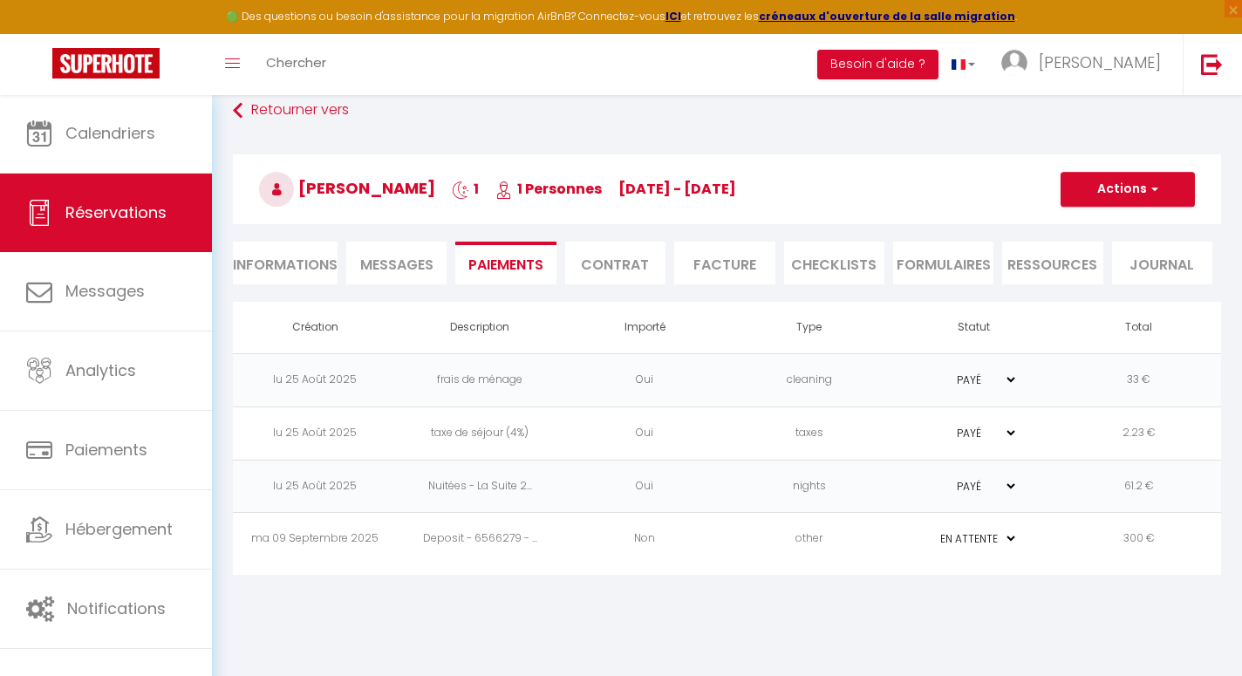
click at [1136, 541] on td "300 €" at bounding box center [1138, 539] width 165 height 53
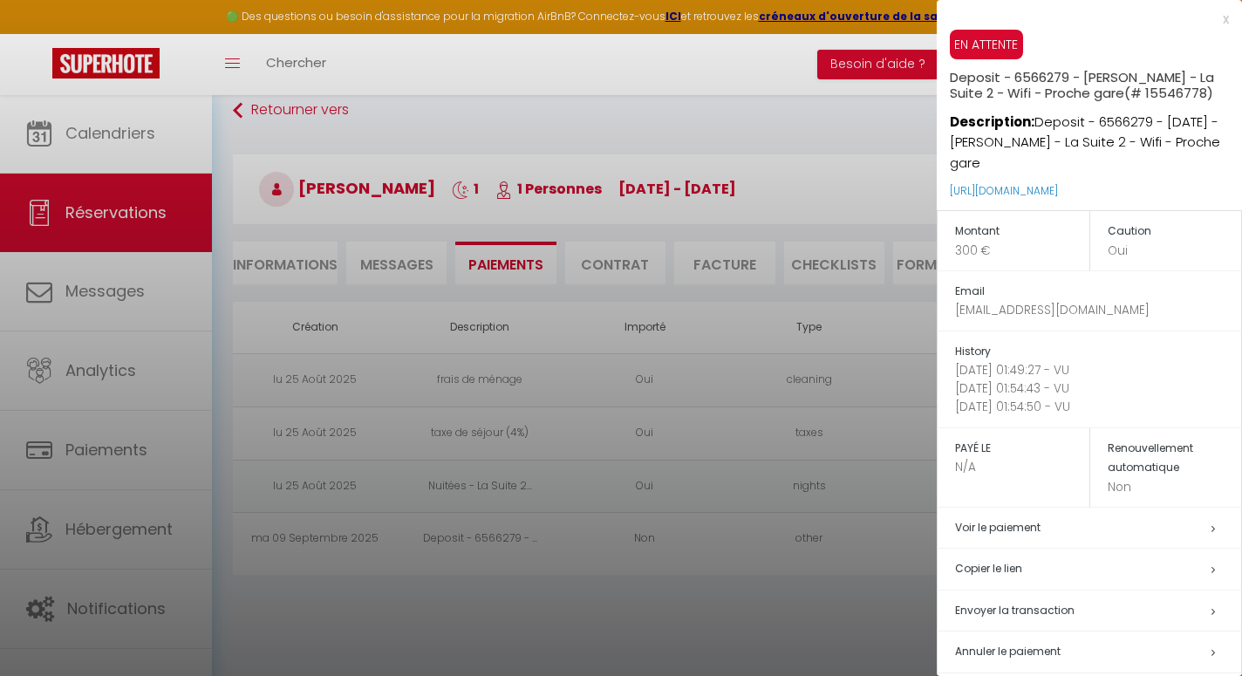
click at [1016, 562] on h5 "Copier le lien" at bounding box center [1098, 569] width 286 height 20
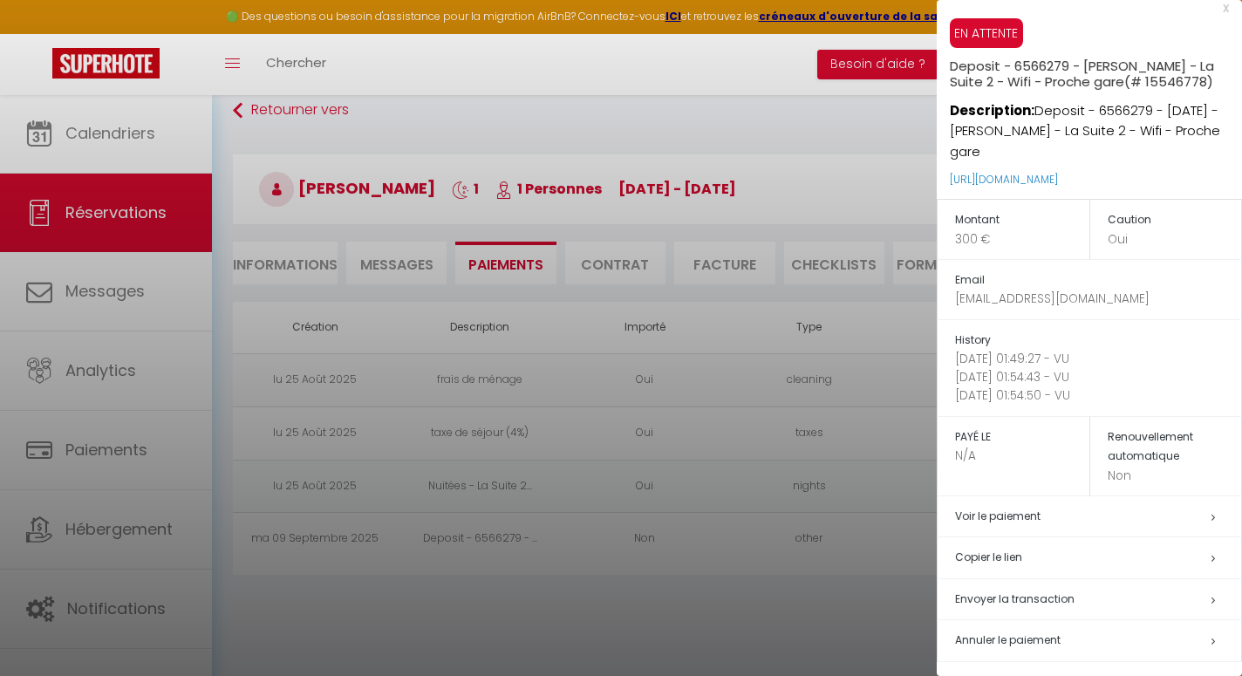
scroll to position [10, 0]
click at [848, 619] on div at bounding box center [621, 338] width 1242 height 676
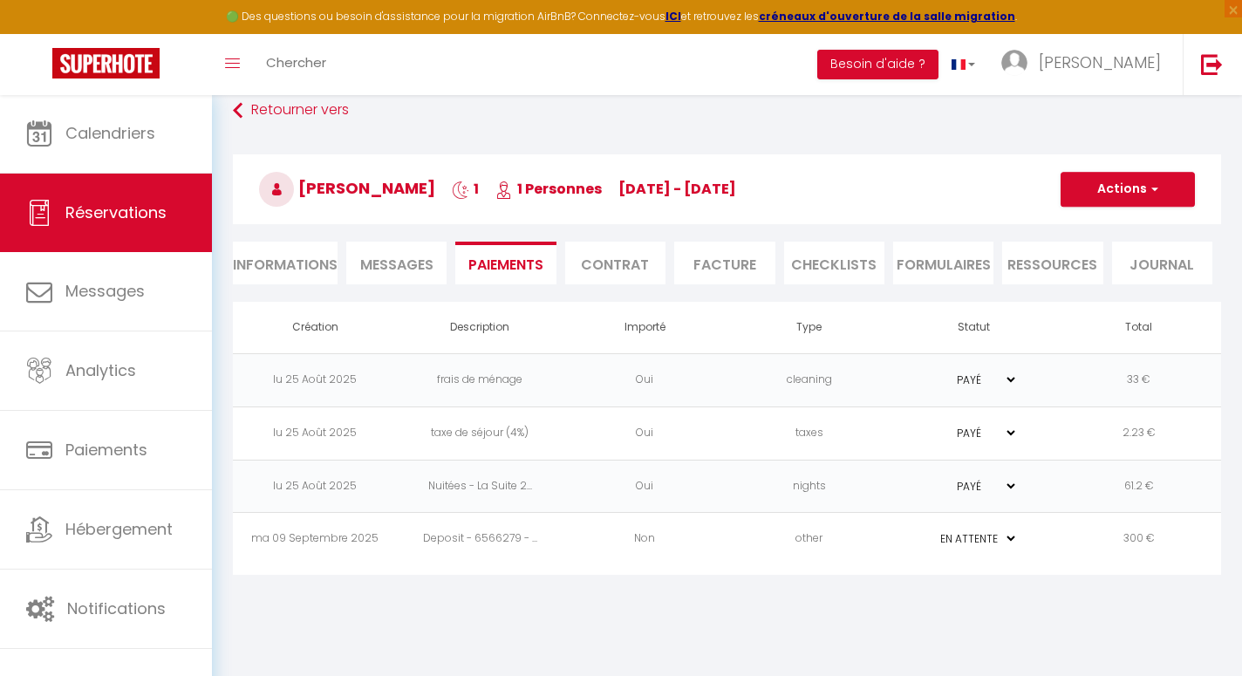
click at [415, 266] on span "Messages" at bounding box center [396, 265] width 73 height 20
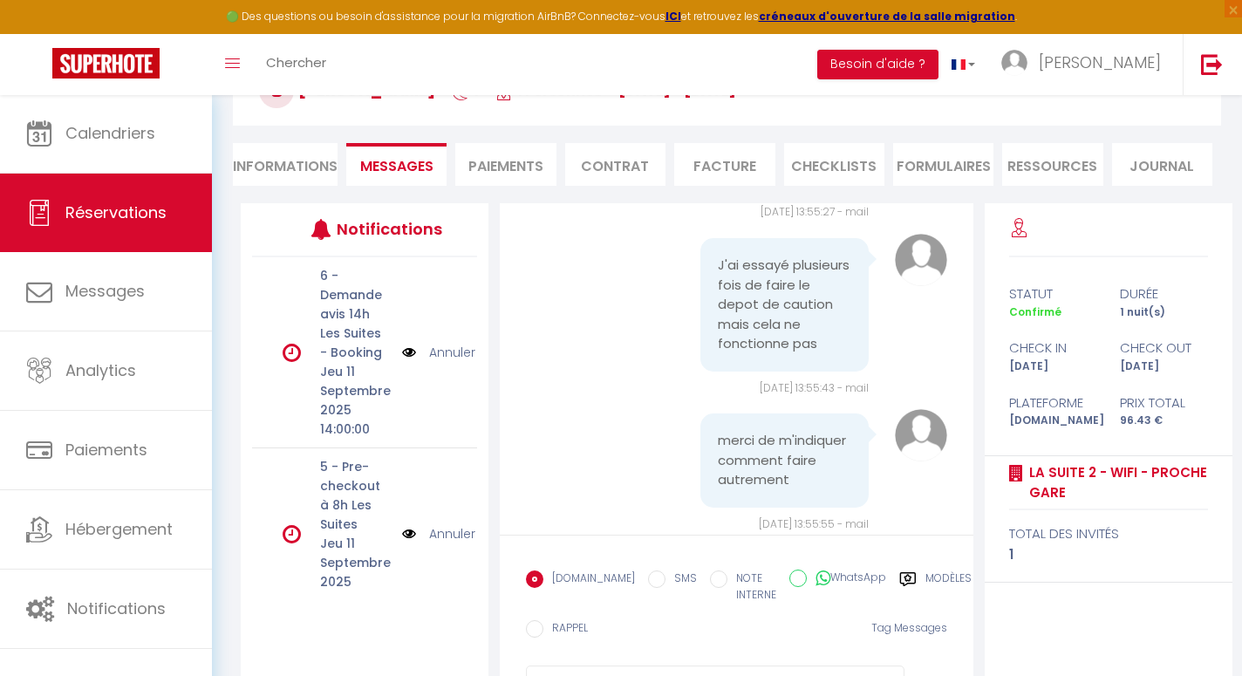
scroll to position [276, 0]
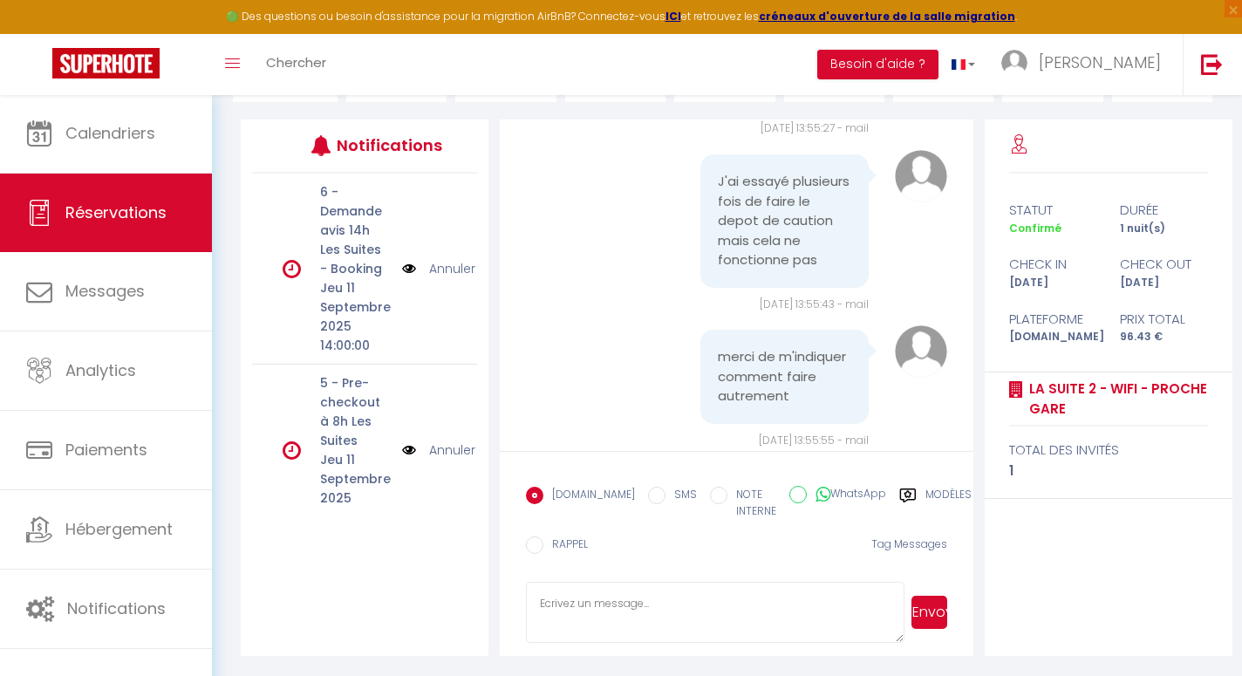
click at [618, 597] on textarea at bounding box center [715, 612] width 378 height 61
paste textarea "[URL][DOMAIN_NAME]"
type textarea "Bonjour, pourriez vous essayer avec le lien suivant s'il vous plait : [URL][DOM…"
click at [931, 623] on button "Envoyer" at bounding box center [929, 611] width 36 height 33
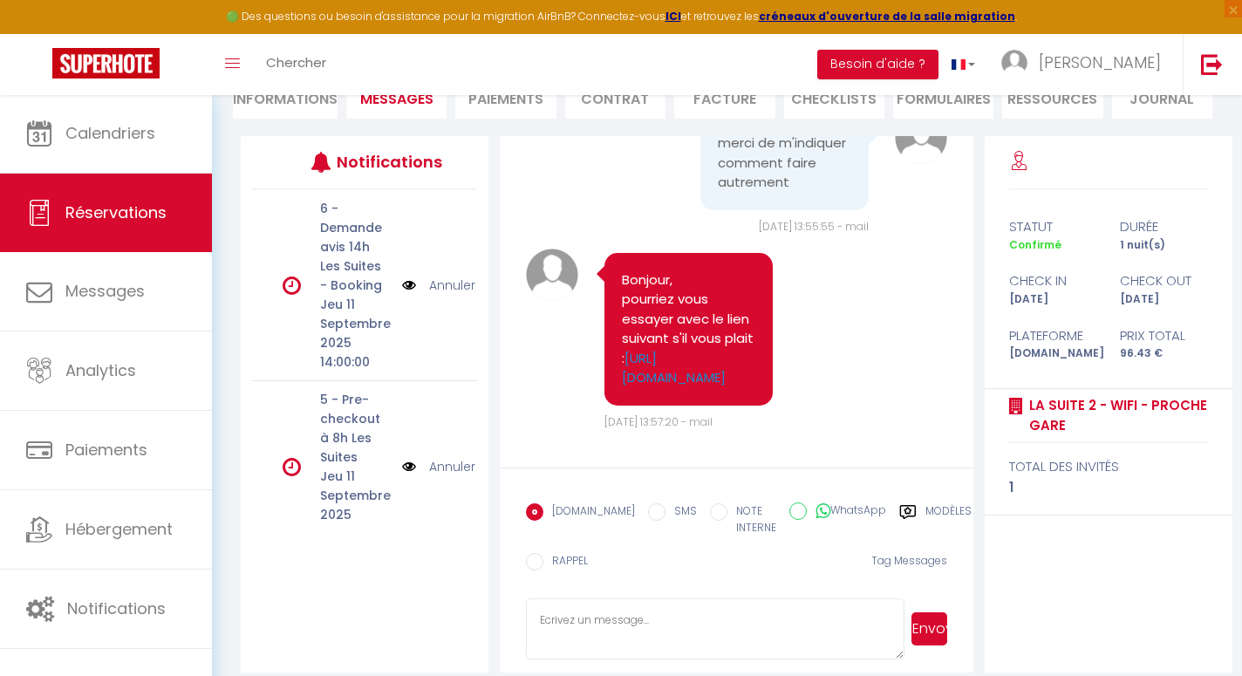
scroll to position [276, 0]
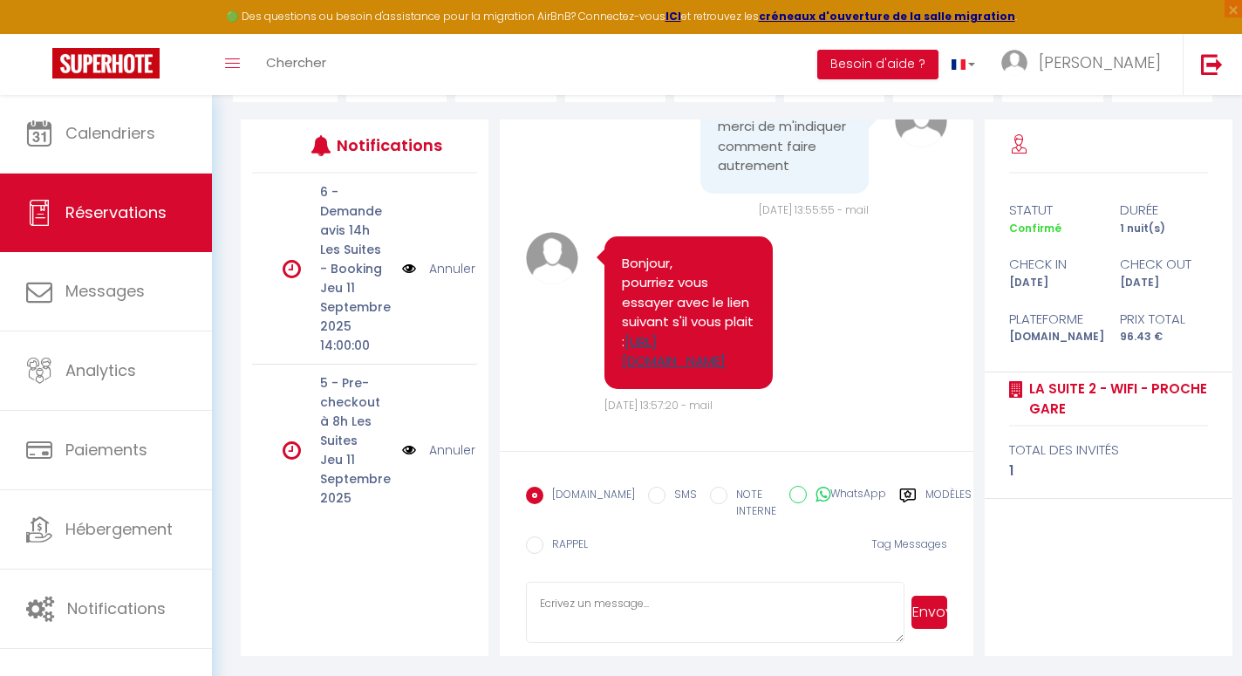
click at [725, 341] on link "[URL][DOMAIN_NAME]" at bounding box center [674, 351] width 104 height 38
click at [654, 607] on textarea at bounding box center [715, 612] width 378 height 61
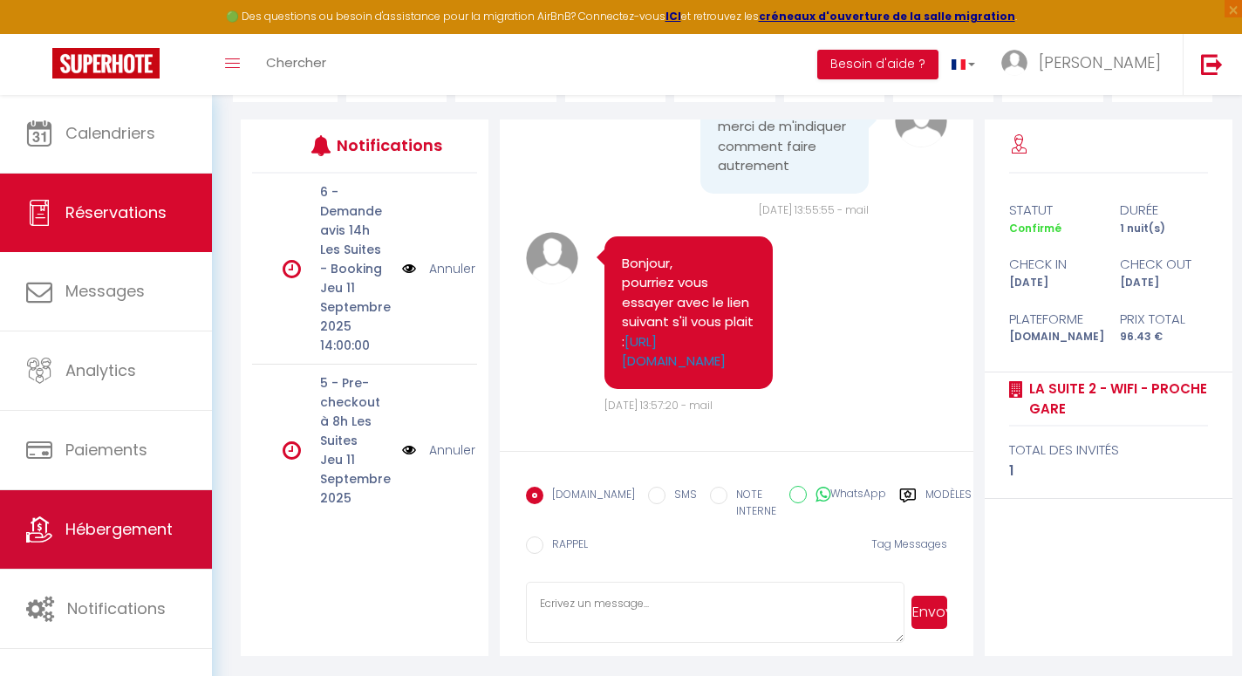
click at [153, 529] on span "Hébergement" at bounding box center [118, 529] width 107 height 22
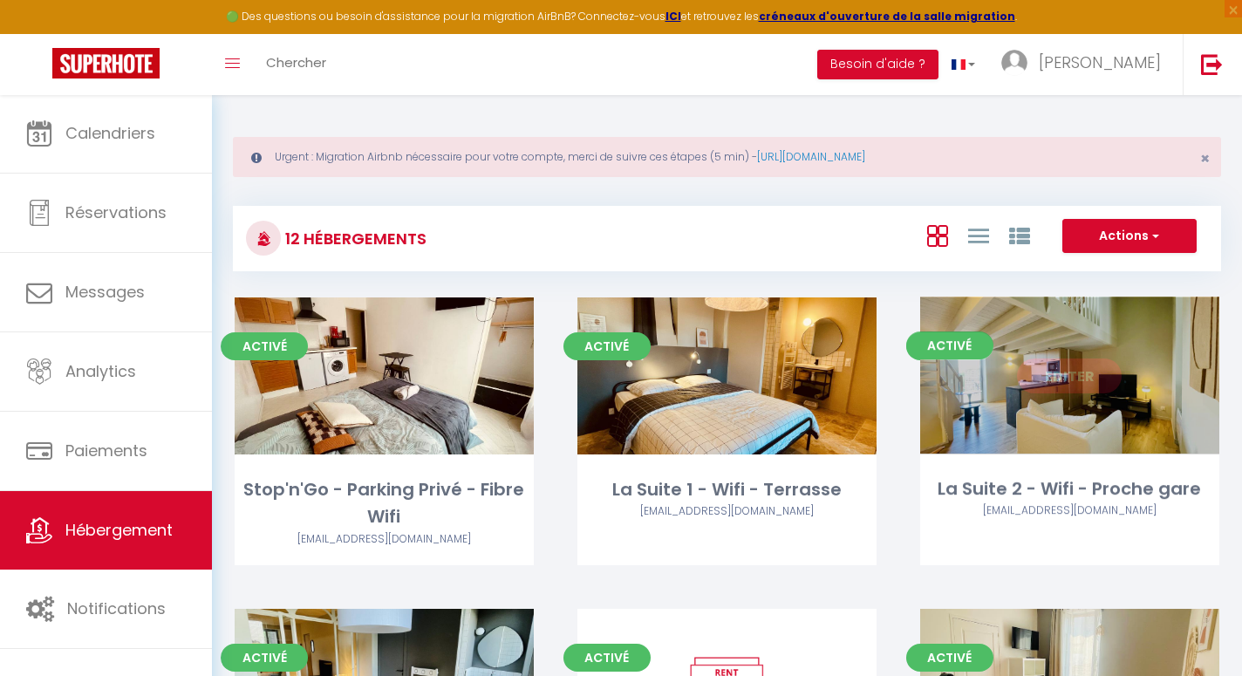
click at [1099, 385] on link "Editer" at bounding box center [1069, 375] width 105 height 35
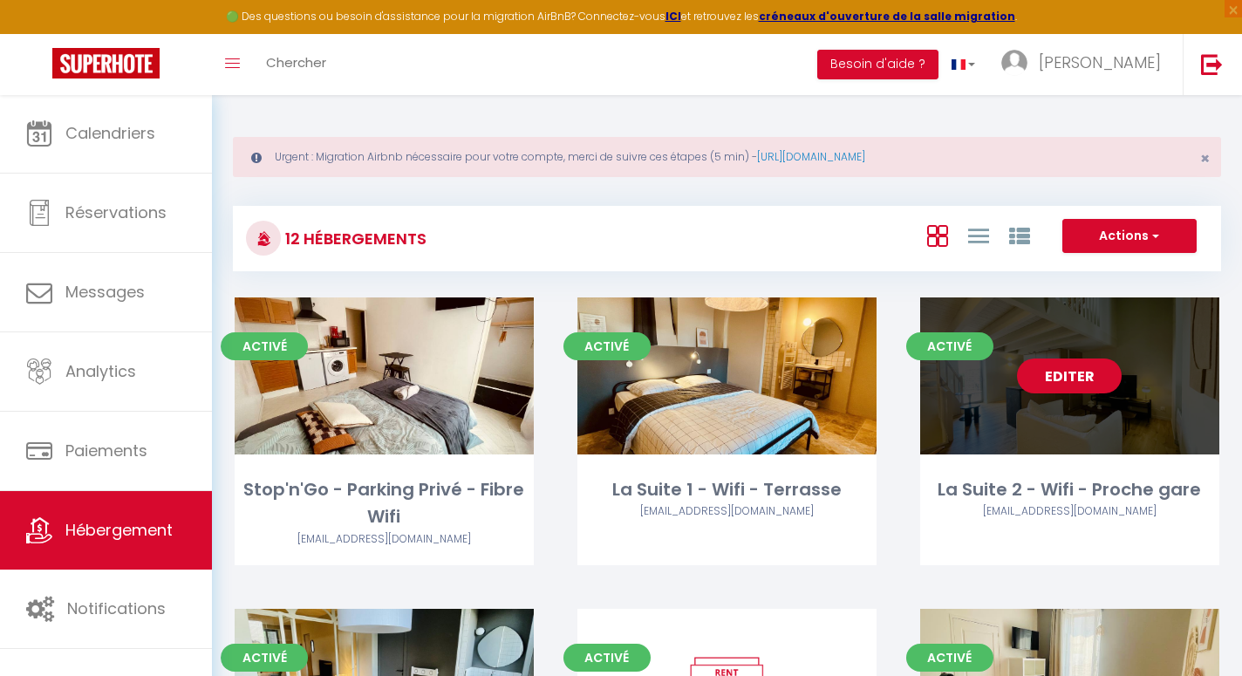
click at [1075, 377] on link "Editer" at bounding box center [1069, 375] width 105 height 35
select select "3"
select select "2"
select select "1"
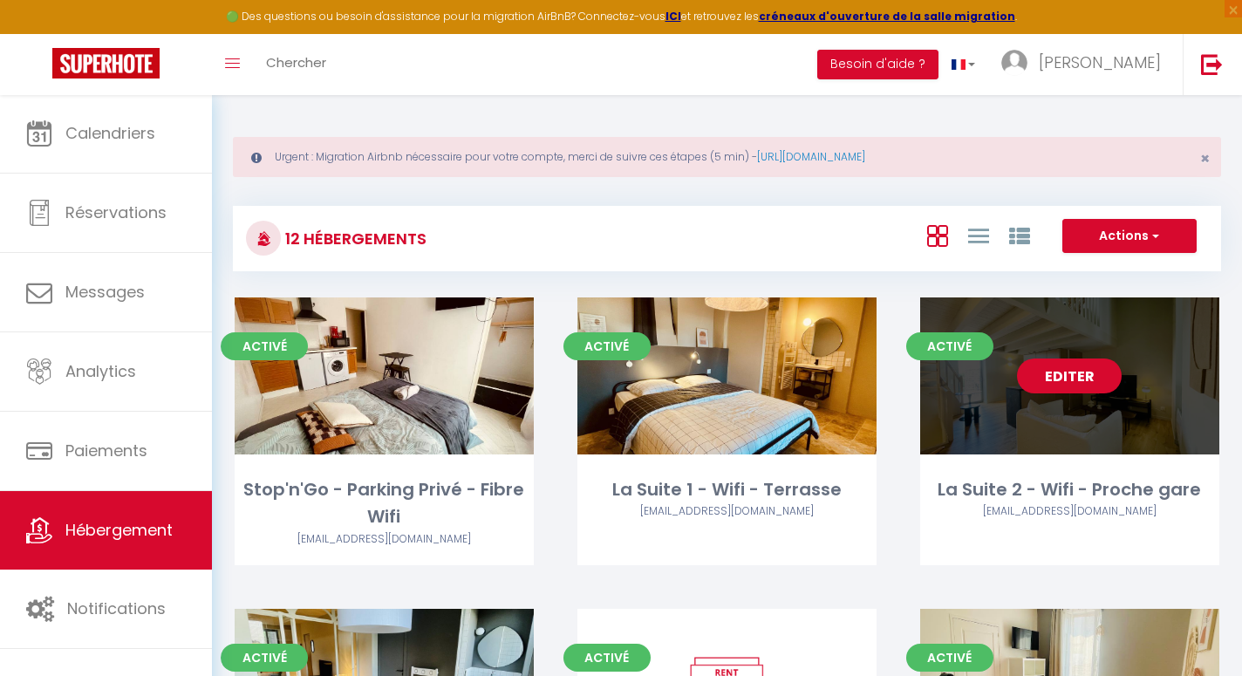
select select
select select "28"
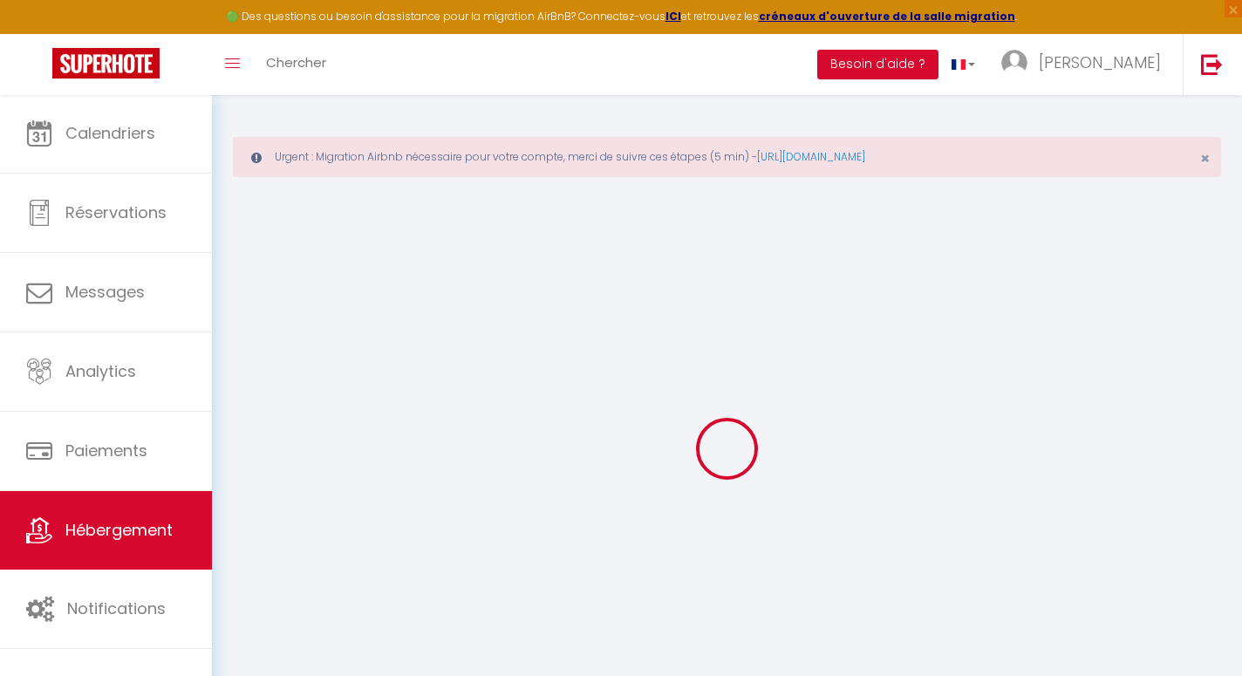
select select
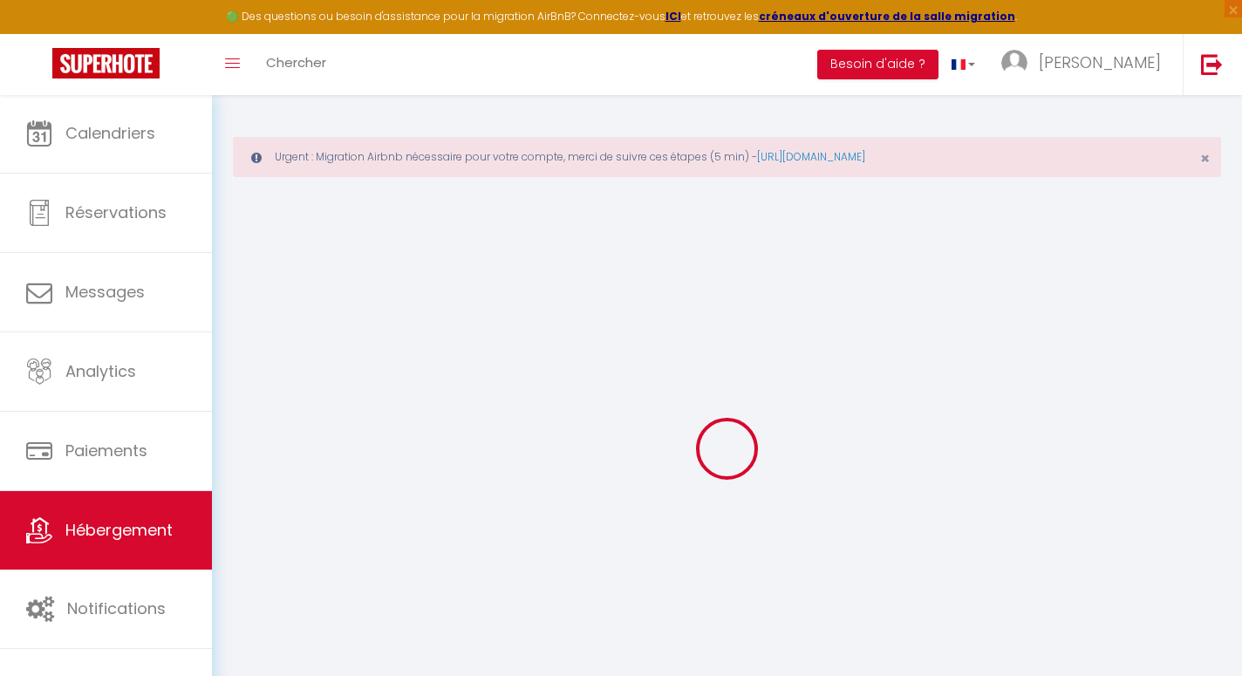
select select
checkbox input "false"
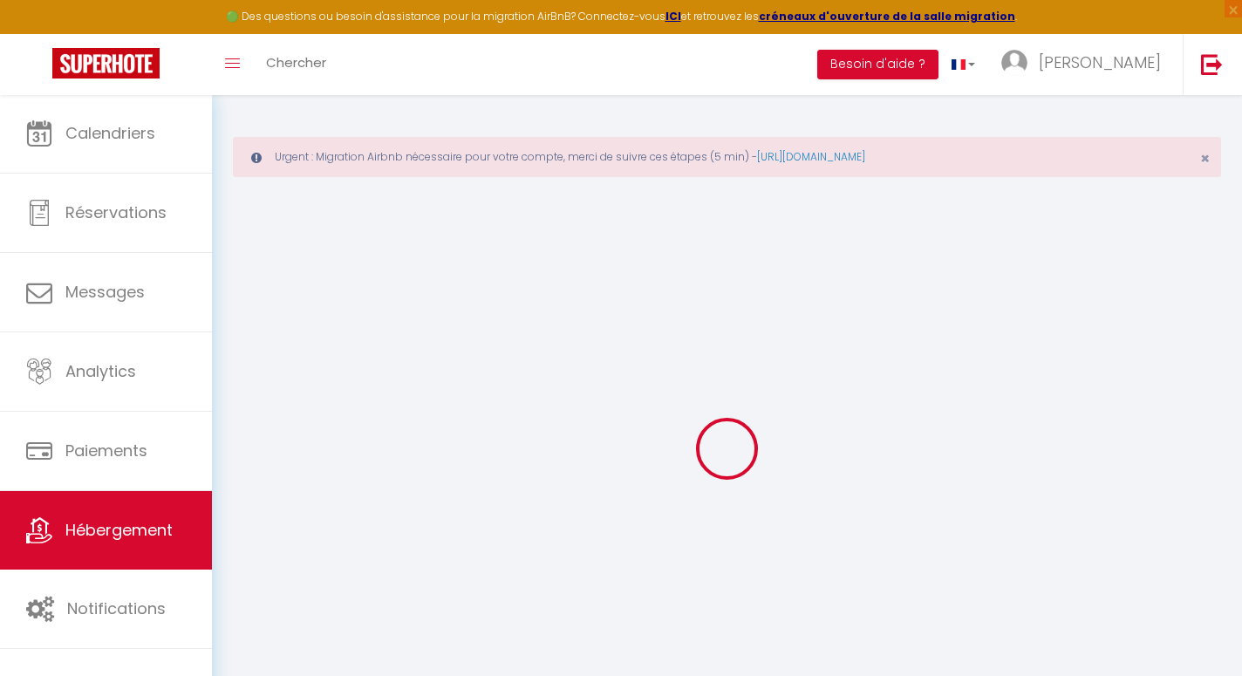
select select
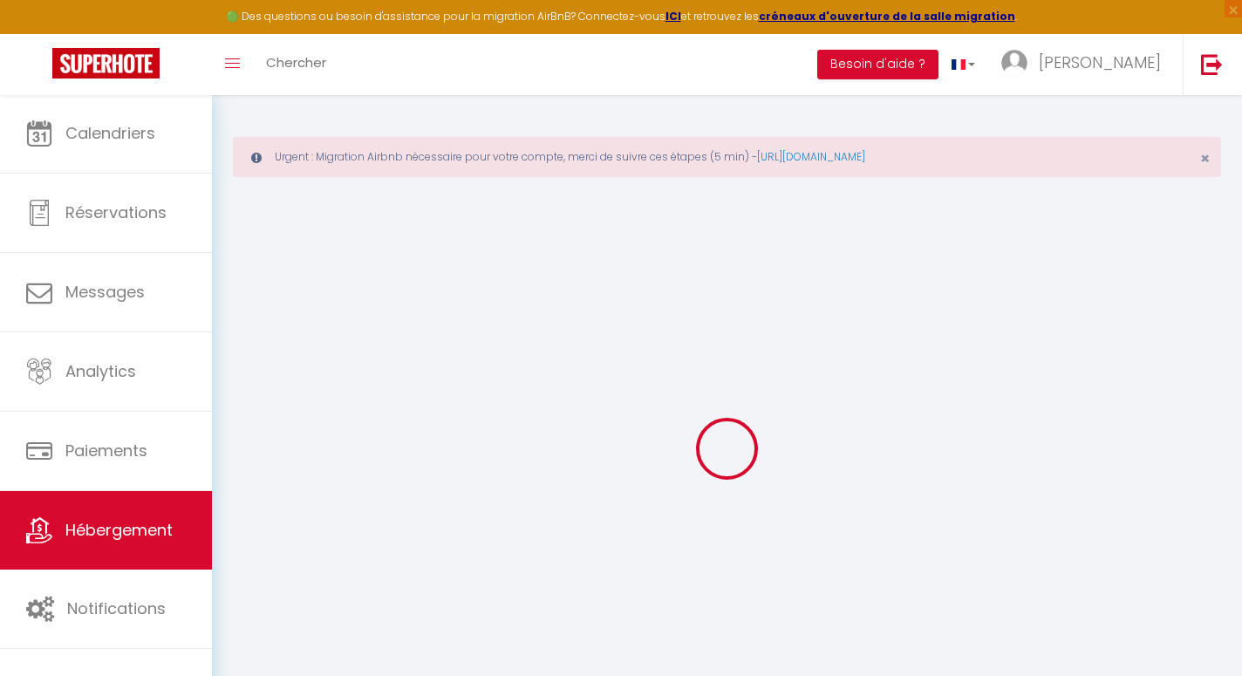
select select
checkbox input "false"
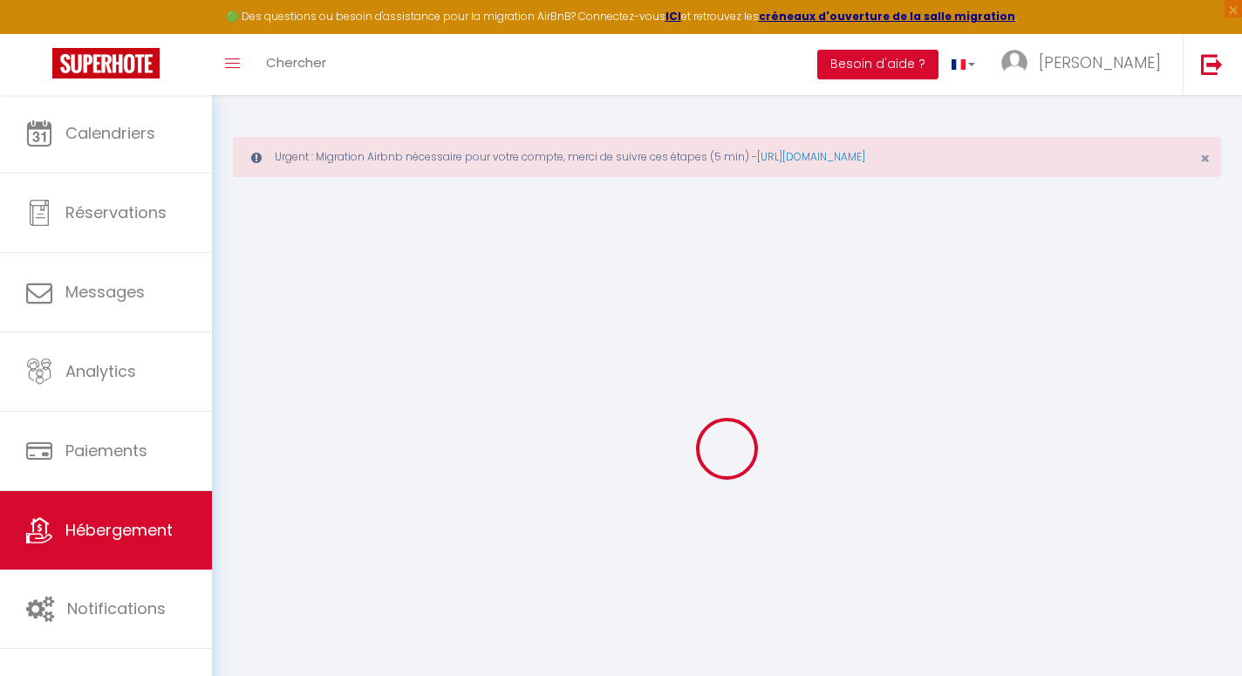
checkbox input "false"
select select
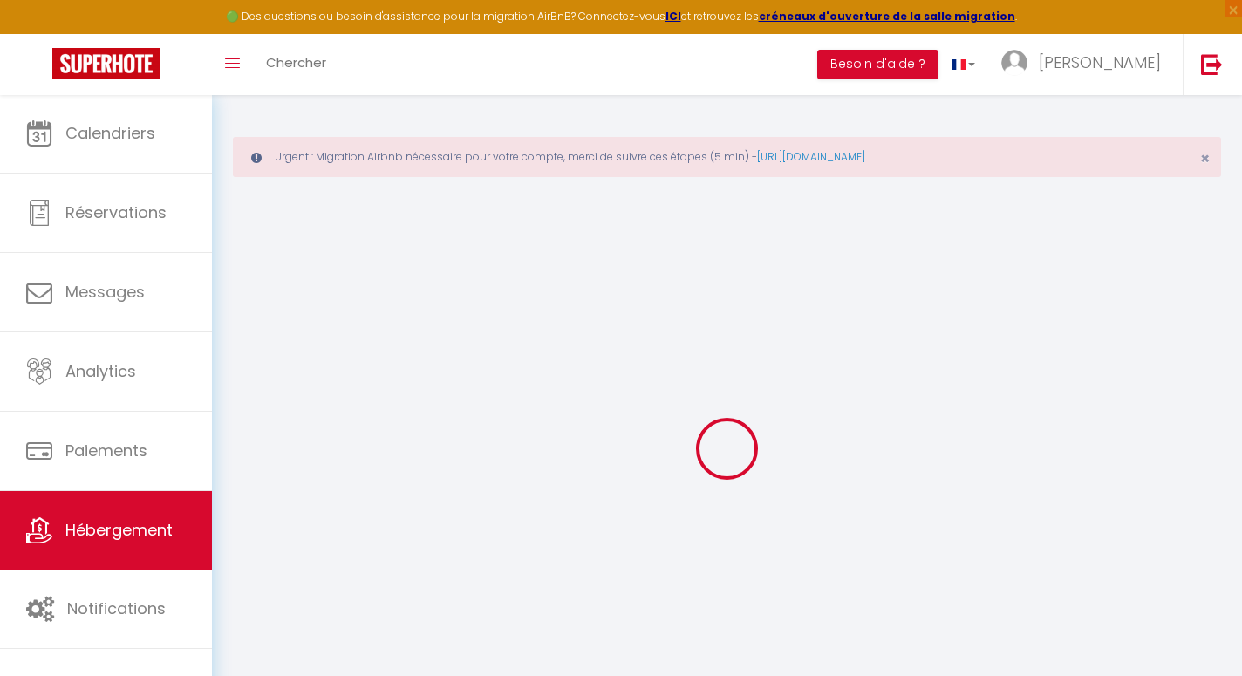
select select
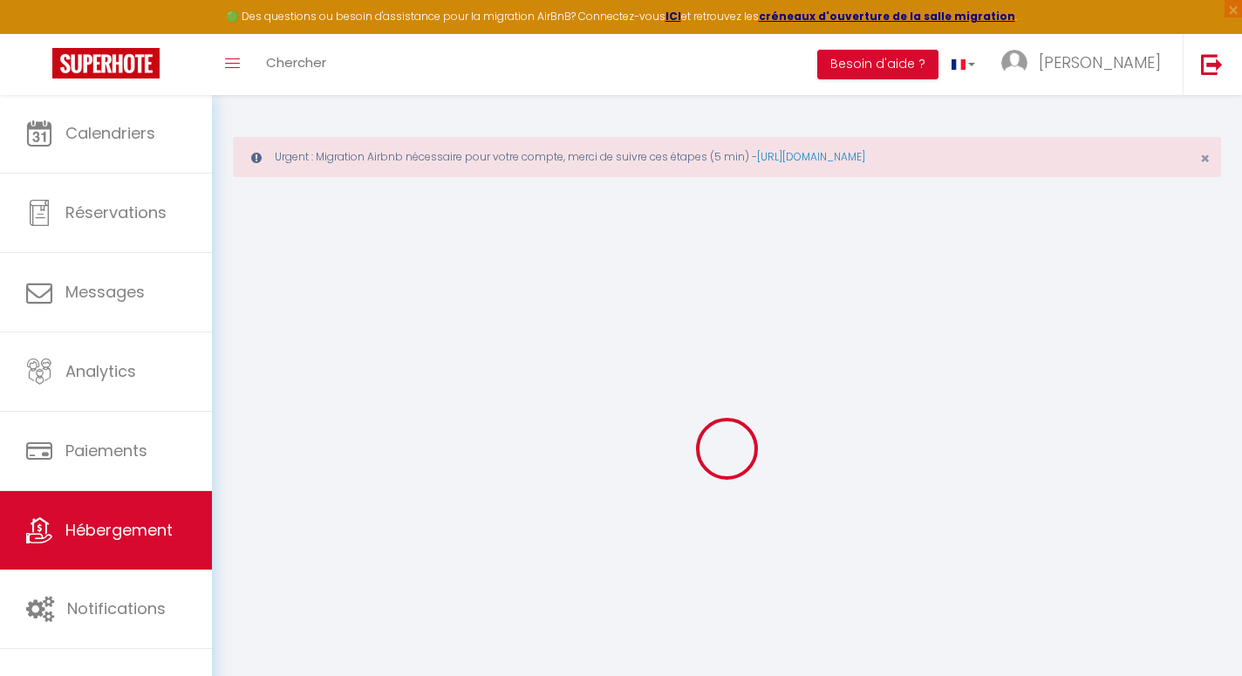
checkbox input "false"
select select
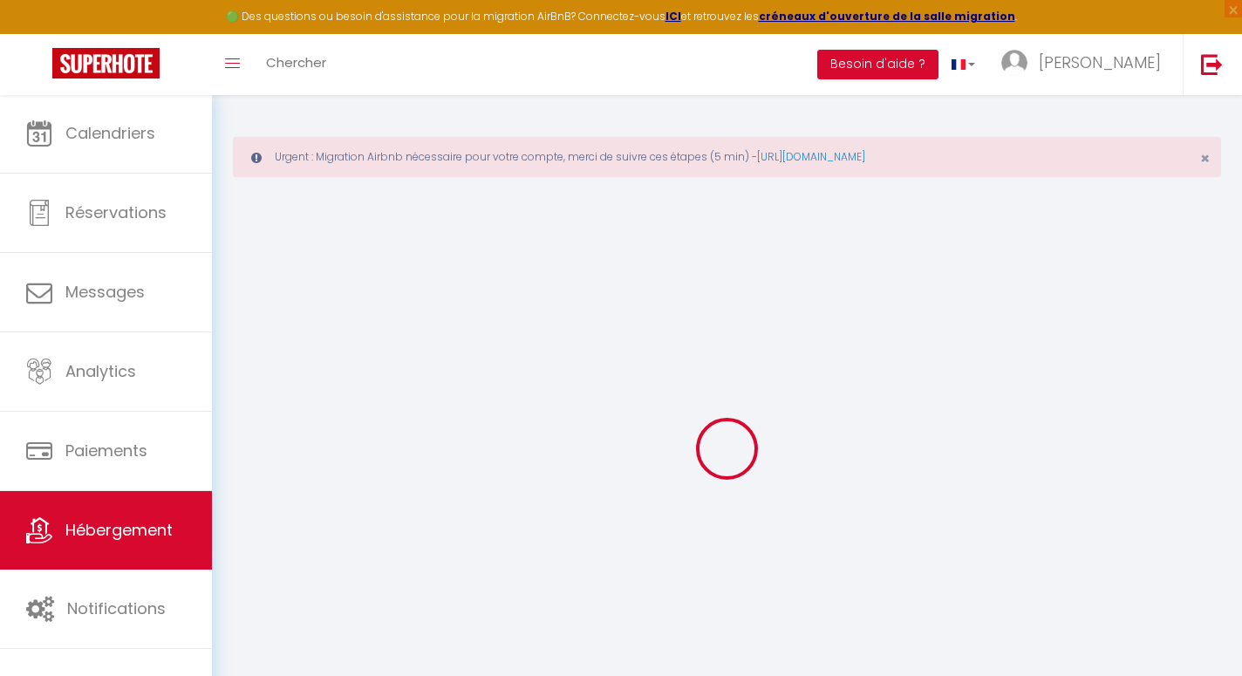
select select
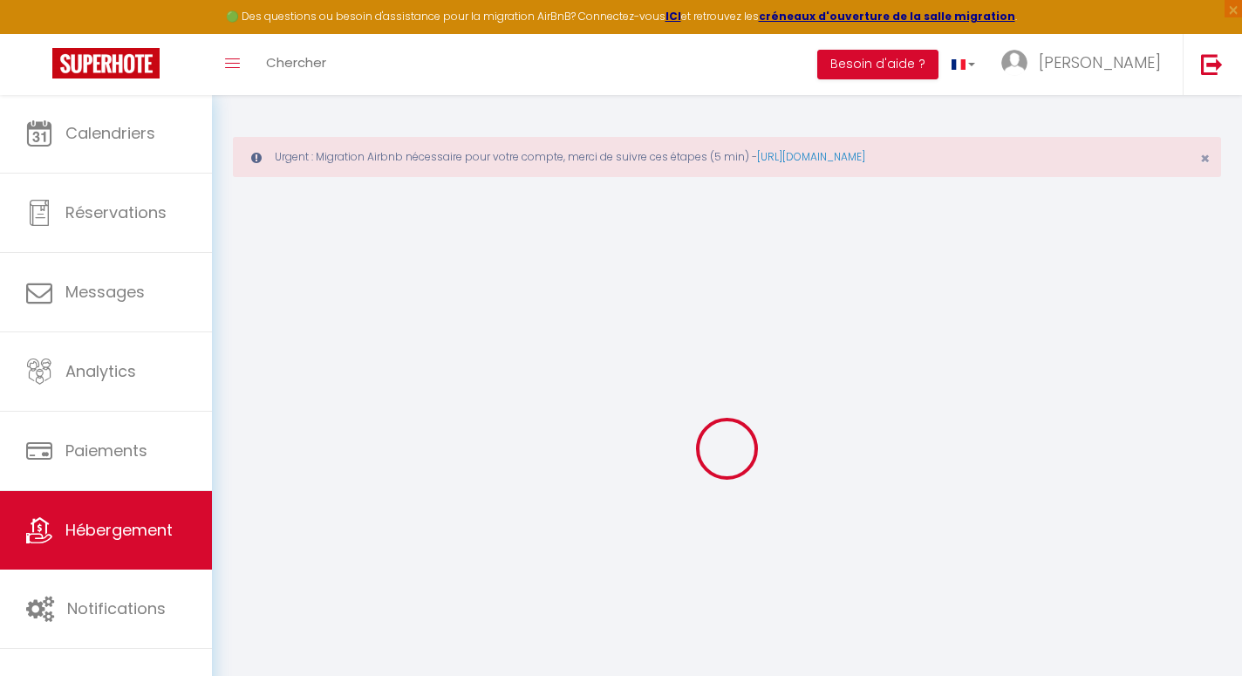
select select
checkbox input "false"
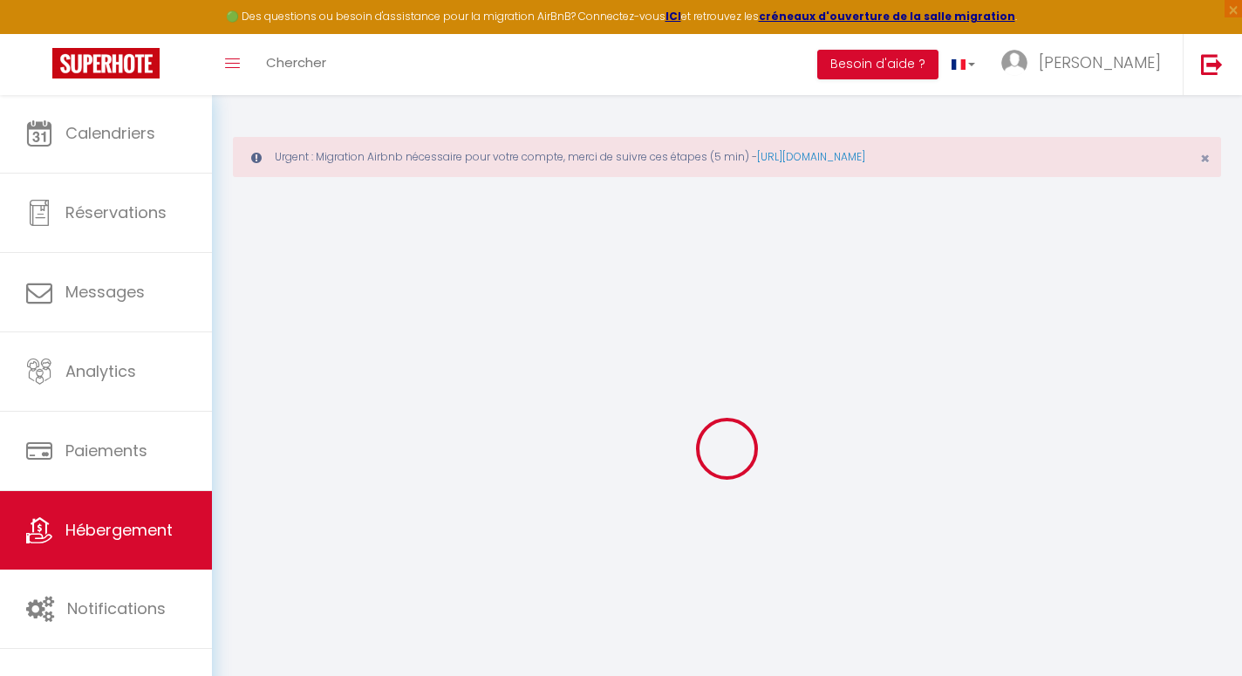
checkbox input "false"
select select
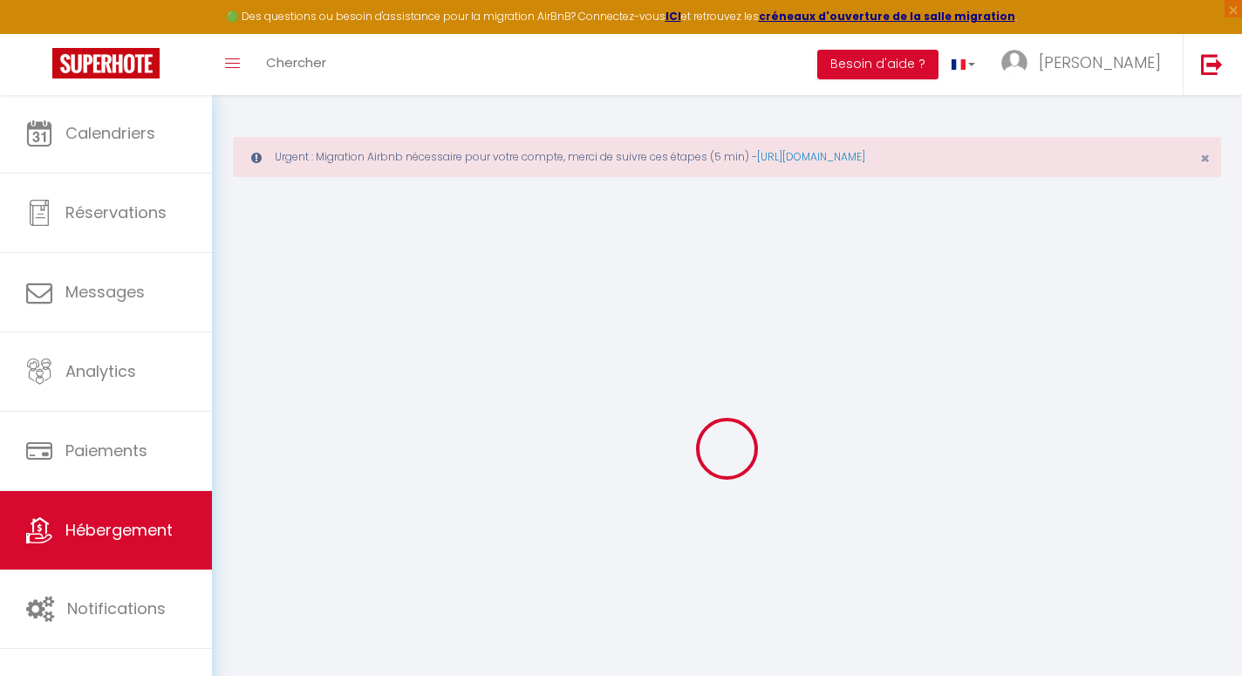
select select
checkbox input "false"
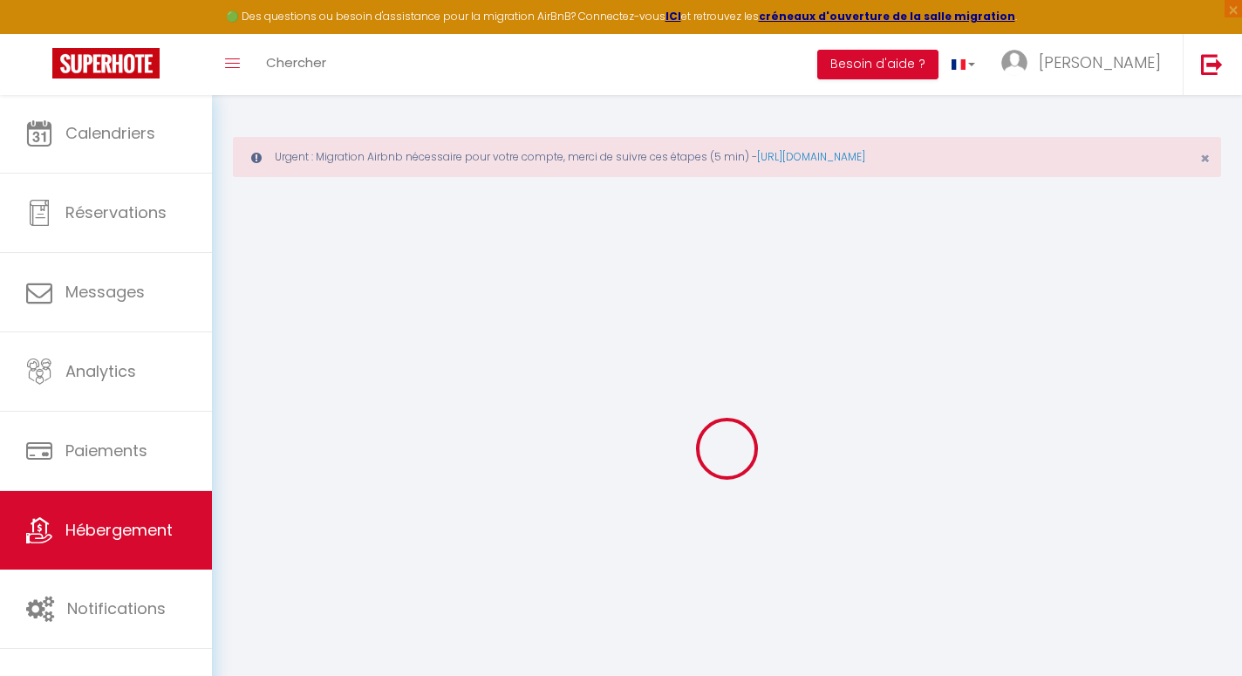
checkbox input "false"
select select
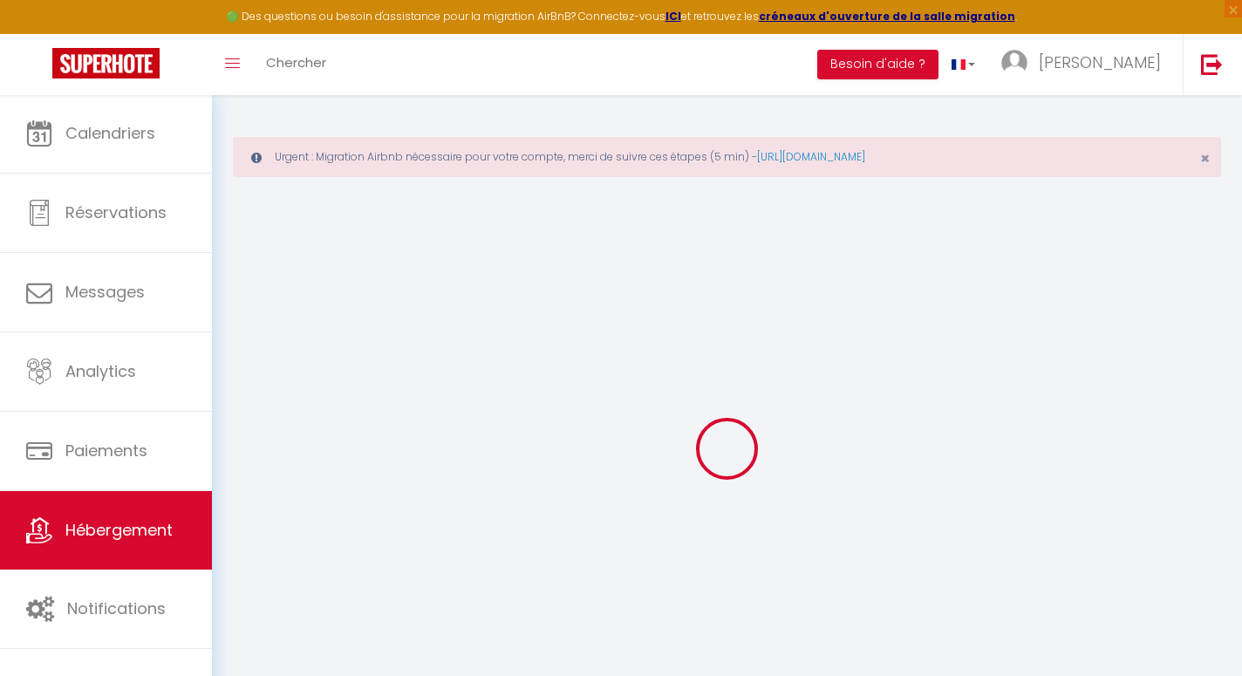
type input "La Suite 2 - Wifi - Proche gare"
type input "SAS LA 5EME"
select select "2"
type input "85"
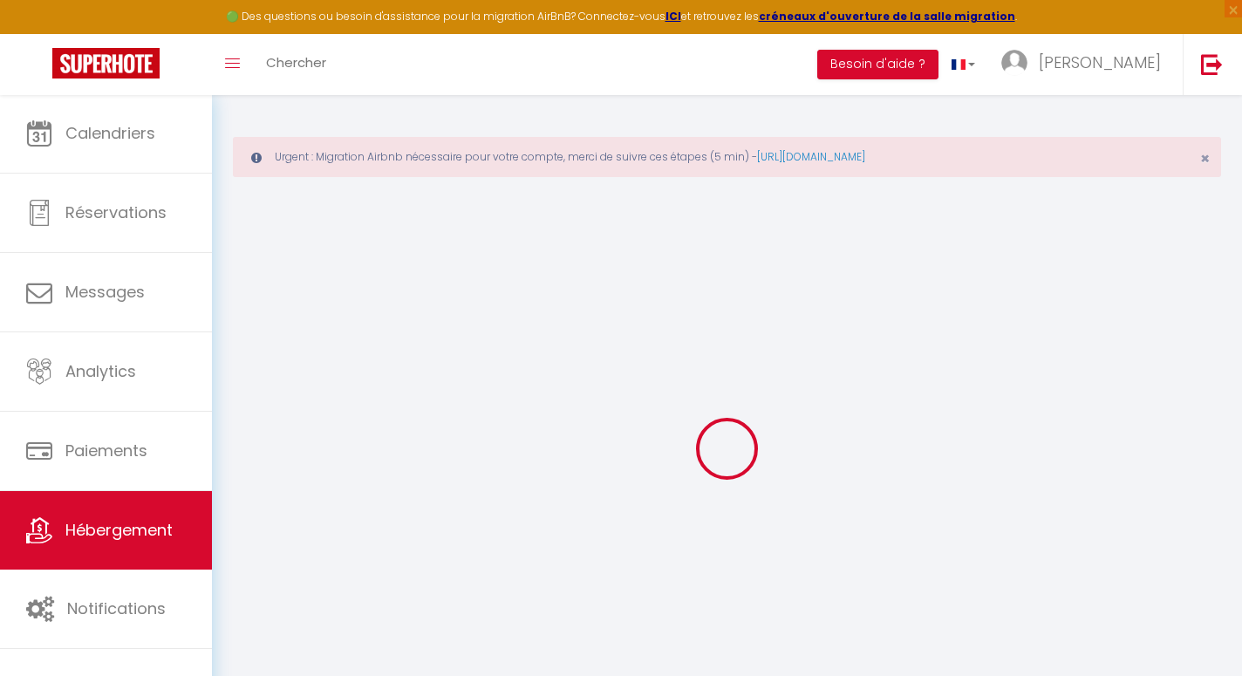
type input "10"
type input "23"
type input "300"
select select
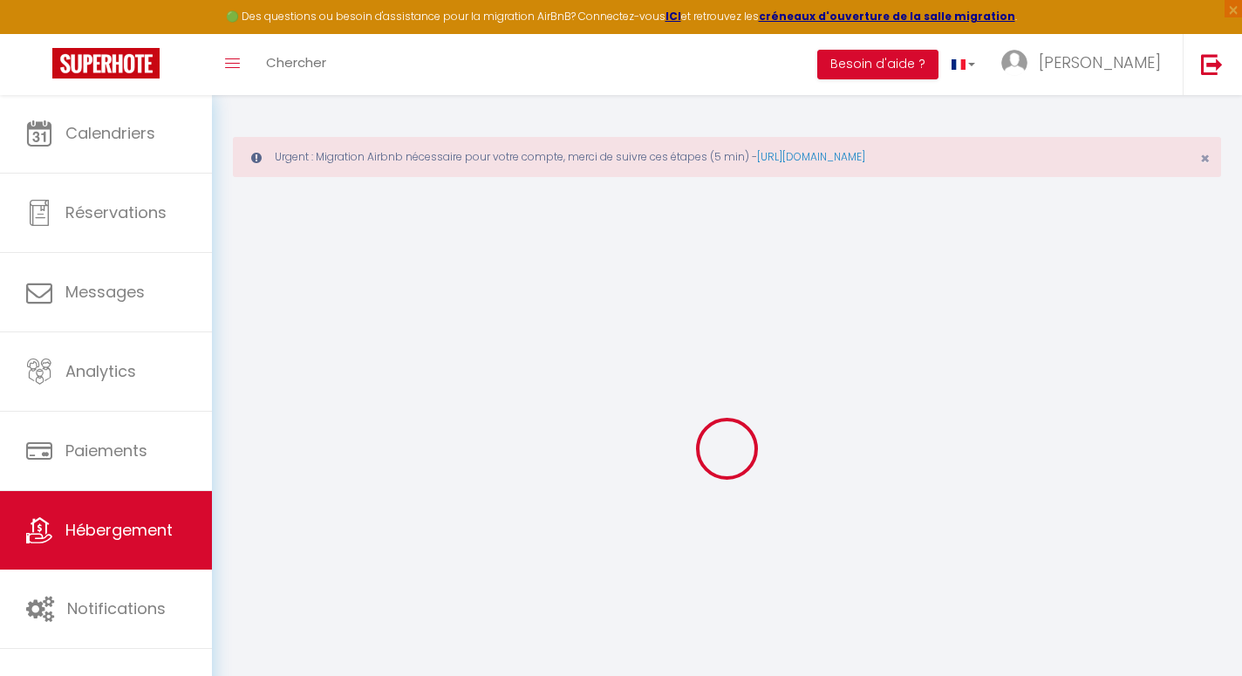
select select
type input "[STREET_ADDRESS][PERSON_NAME]"
type input "16006"
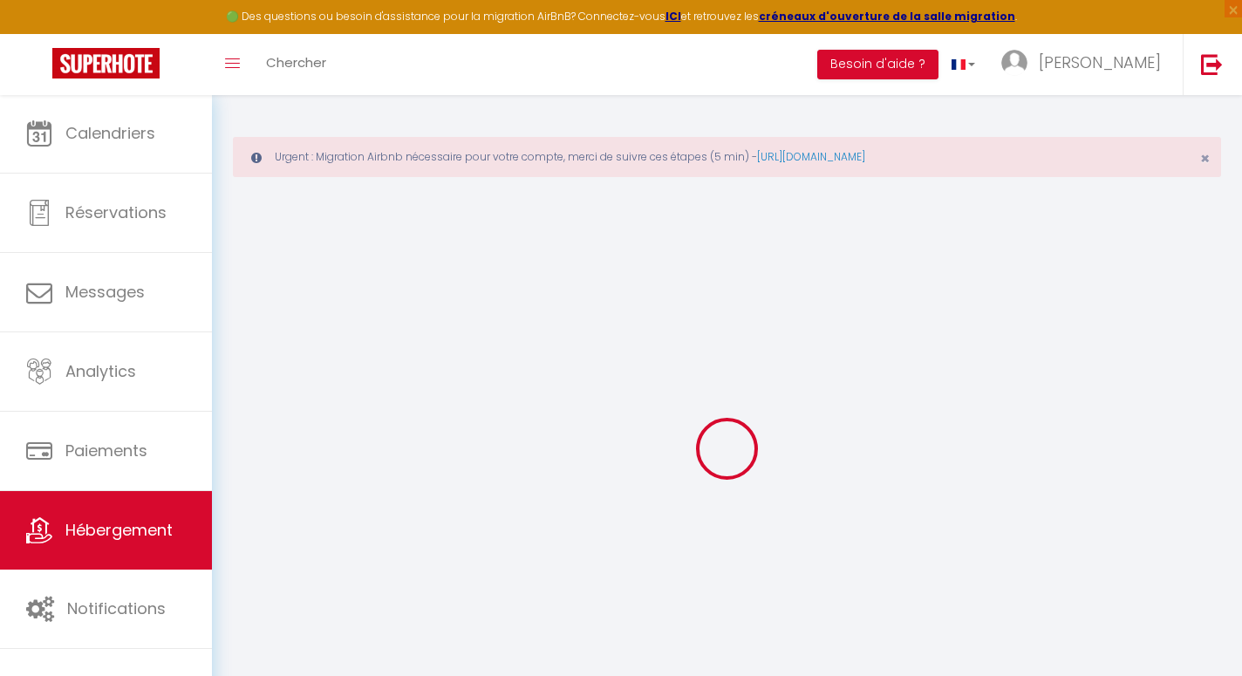
type input "[GEOGRAPHIC_DATA]"
type input "[EMAIL_ADDRESS][DOMAIN_NAME]"
select select "5368"
checkbox input "true"
checkbox input "false"
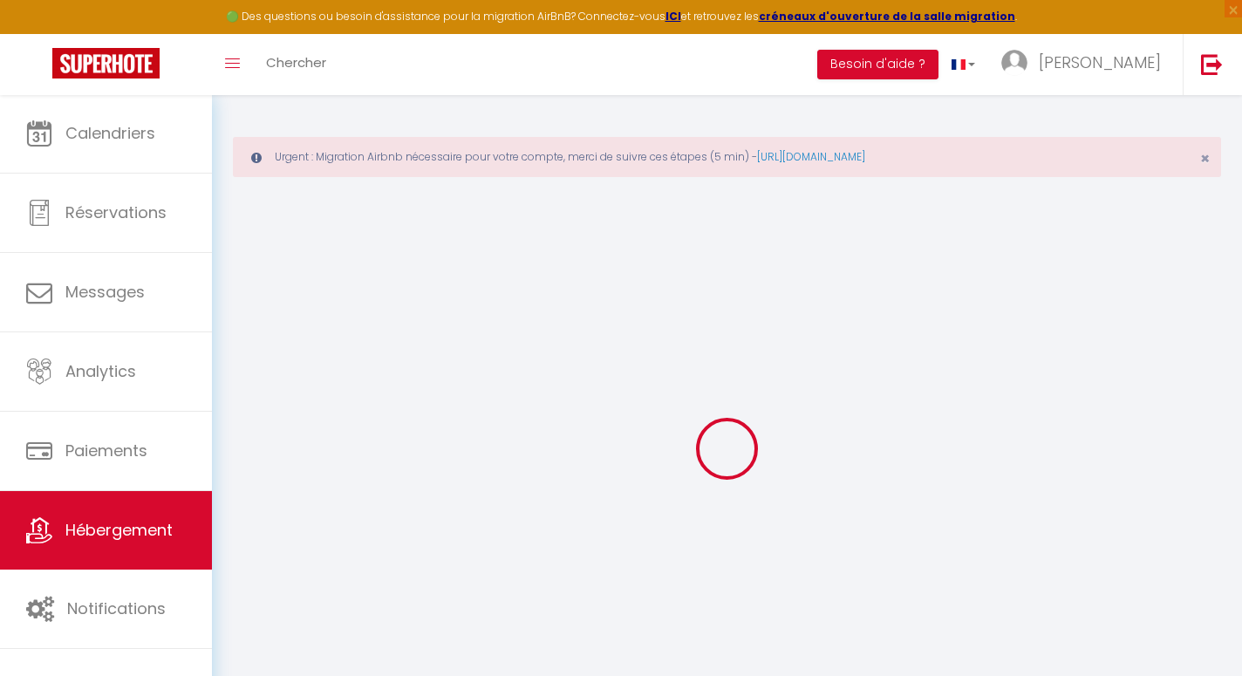
checkbox input "false"
type input "0"
type input "15"
type input "0"
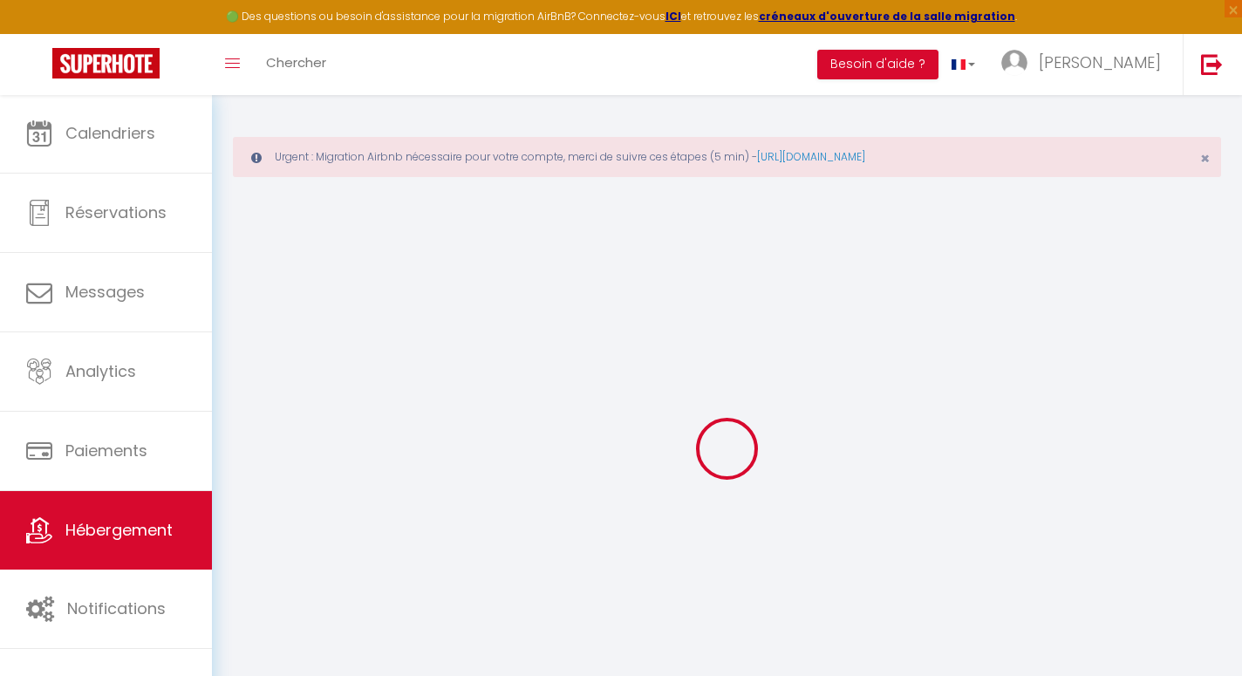
type input "8"
type input "0"
select select
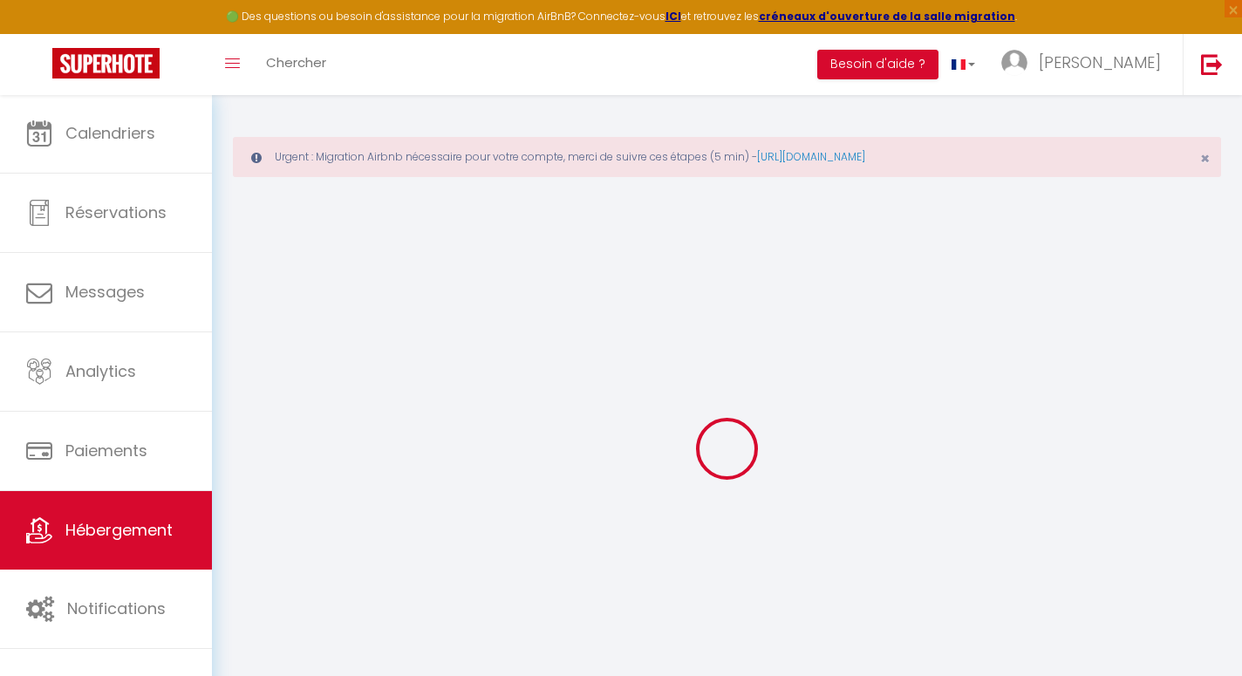
select select
checkbox input "true"
checkbox input "false"
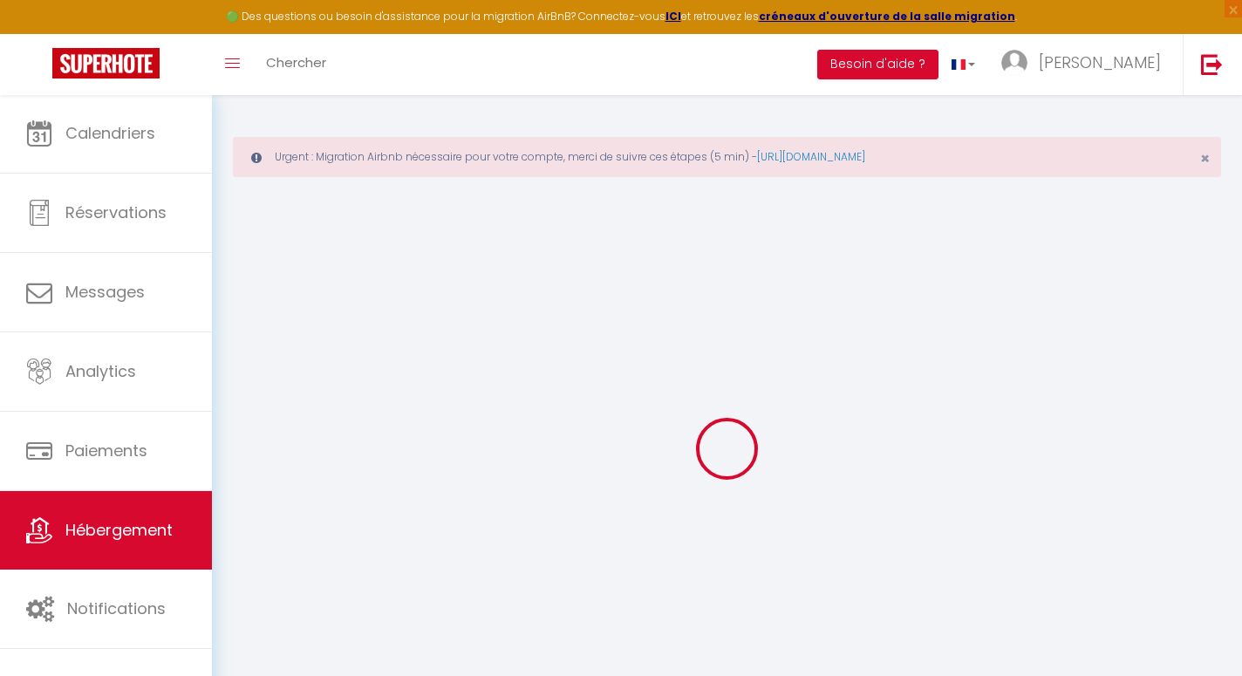
checkbox input "false"
select select
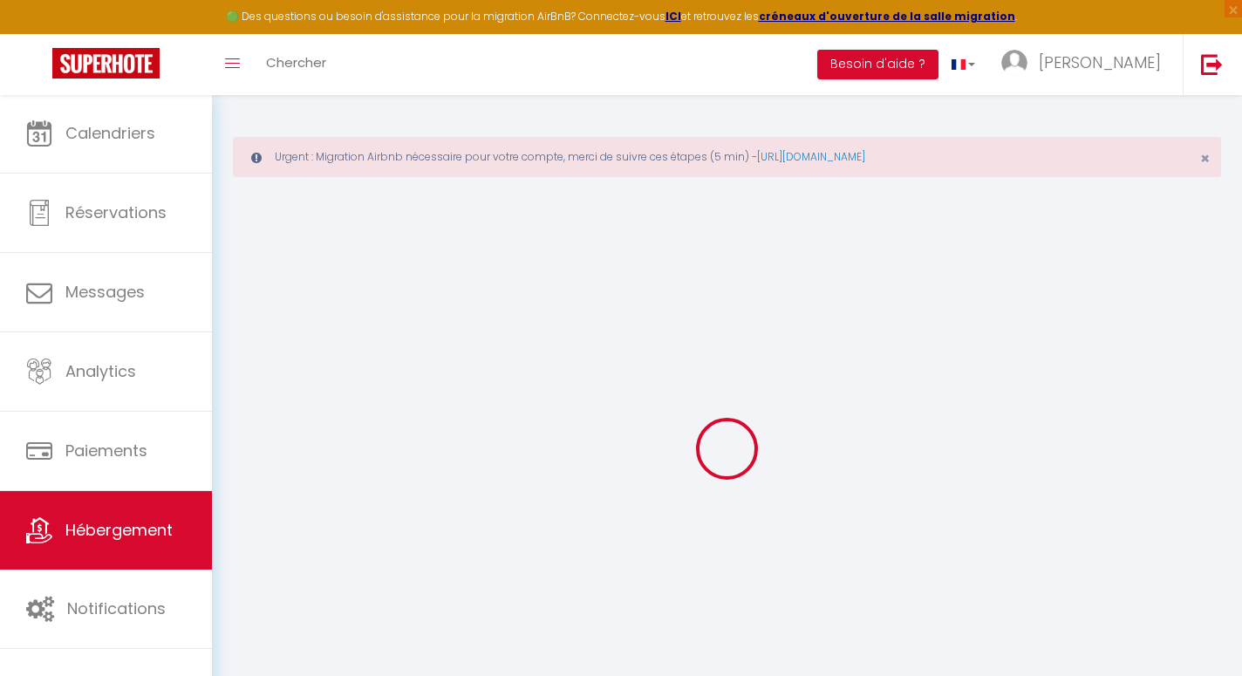
select select
checkbox input "true"
checkbox input "false"
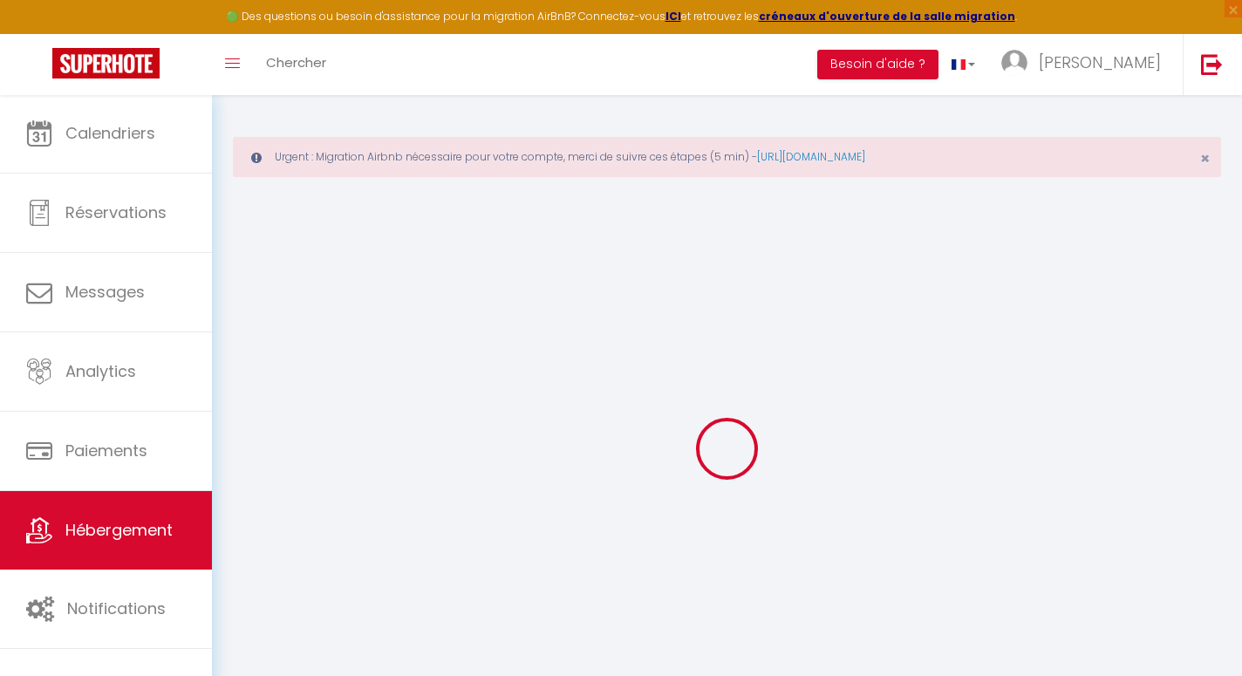
checkbox input "true"
checkbox input "false"
select select "17:00"
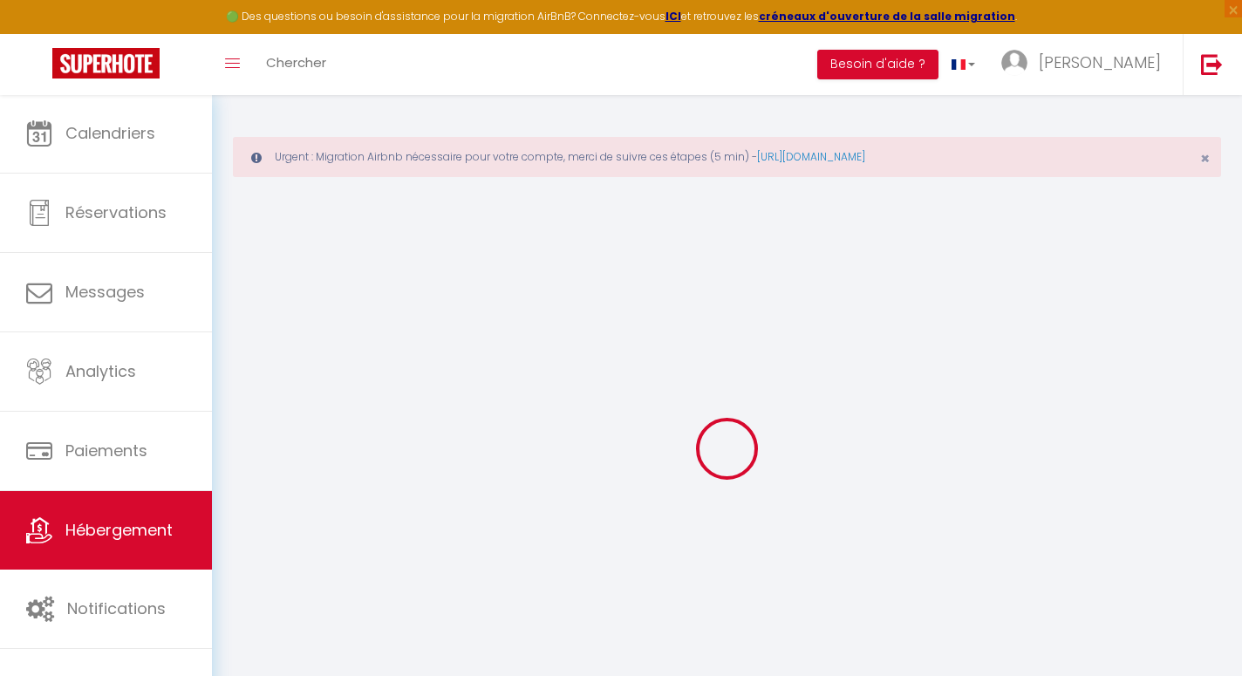
select select
select select "10:00"
select select "30"
select select "120"
select select
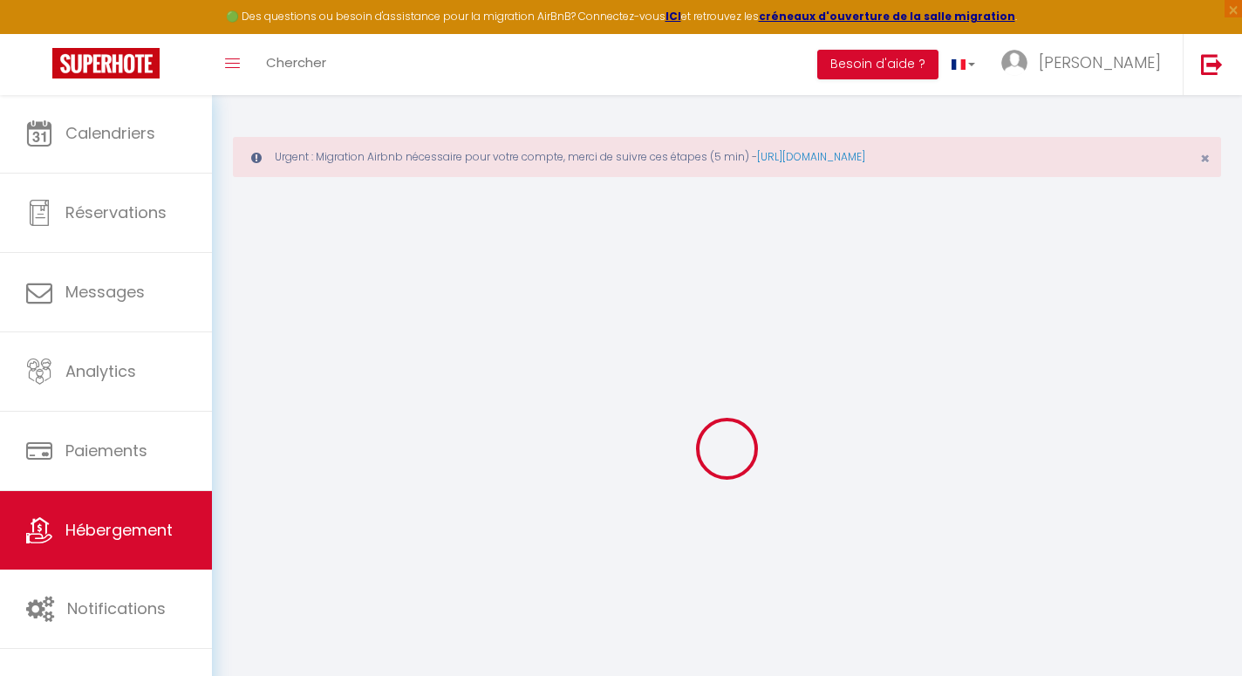
checkbox input "true"
checkbox input "false"
select select
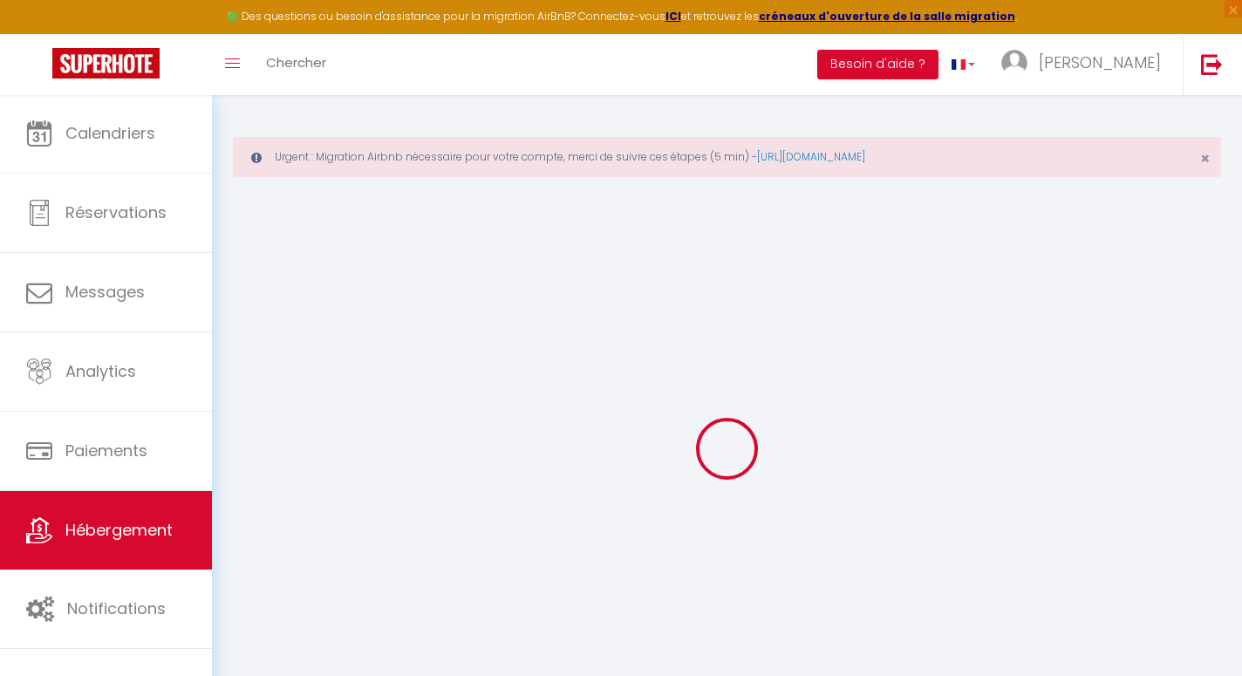
checkbox input "true"
checkbox input "false"
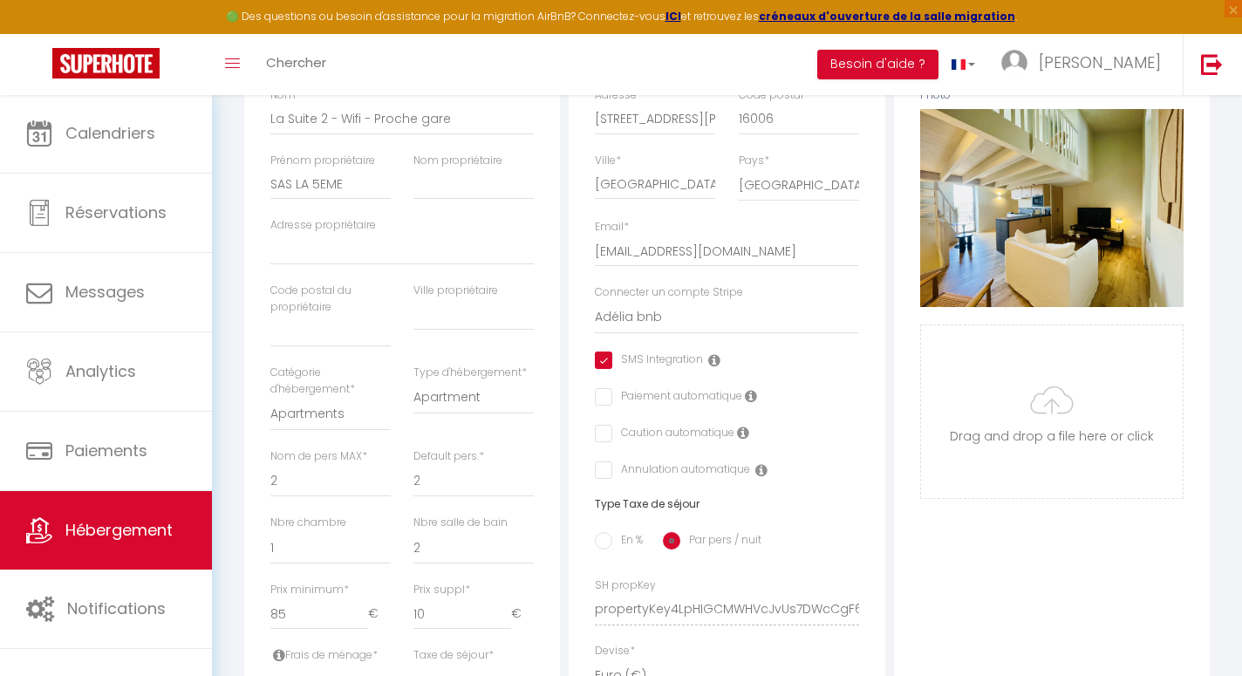
scroll to position [376, 0]
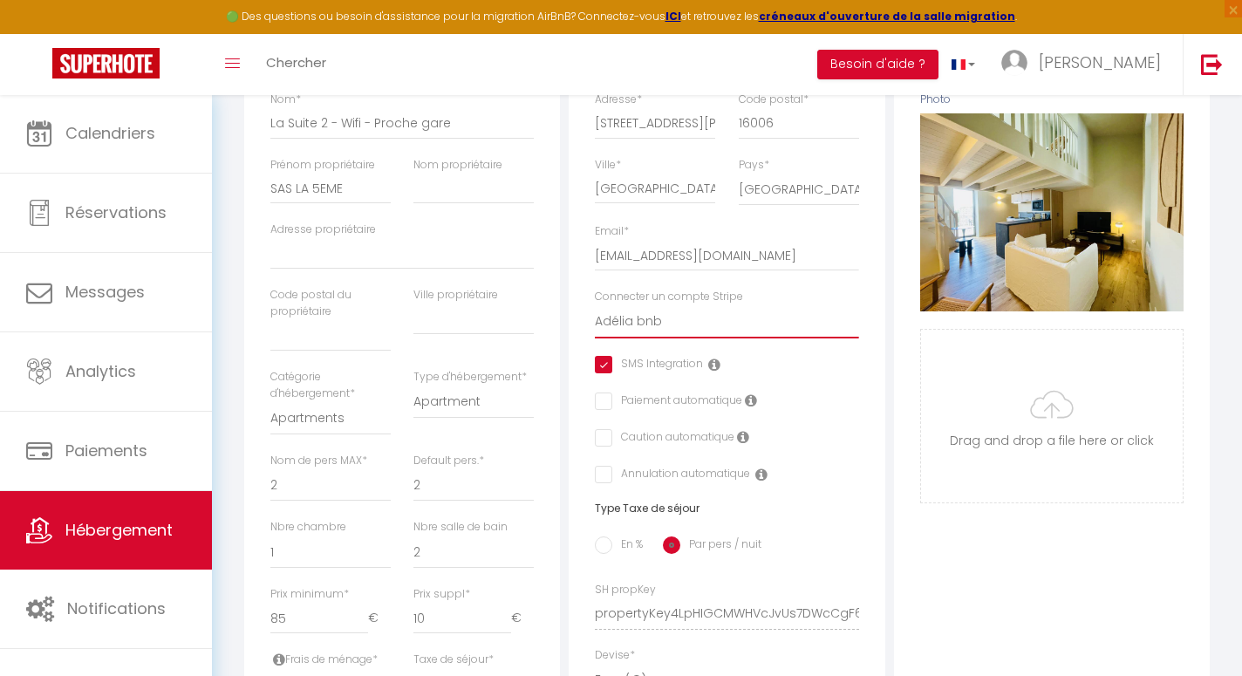
select select "15973"
select select
checkbox input "true"
checkbox input "false"
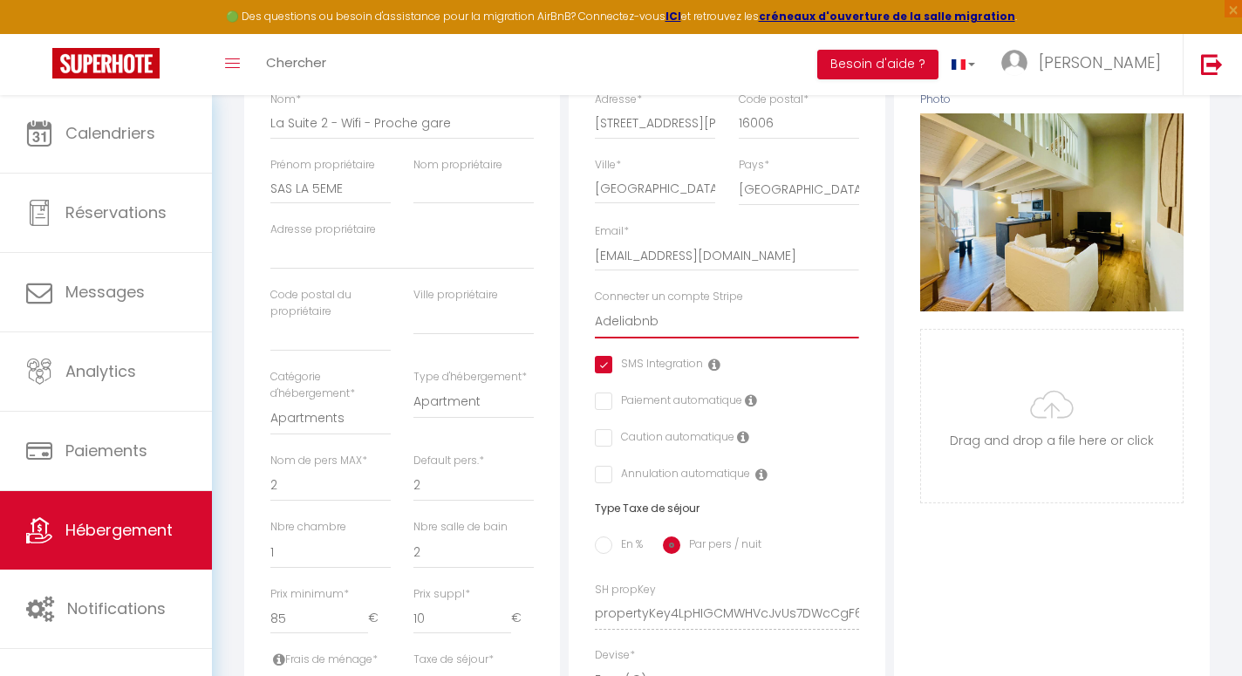
checkbox input "false"
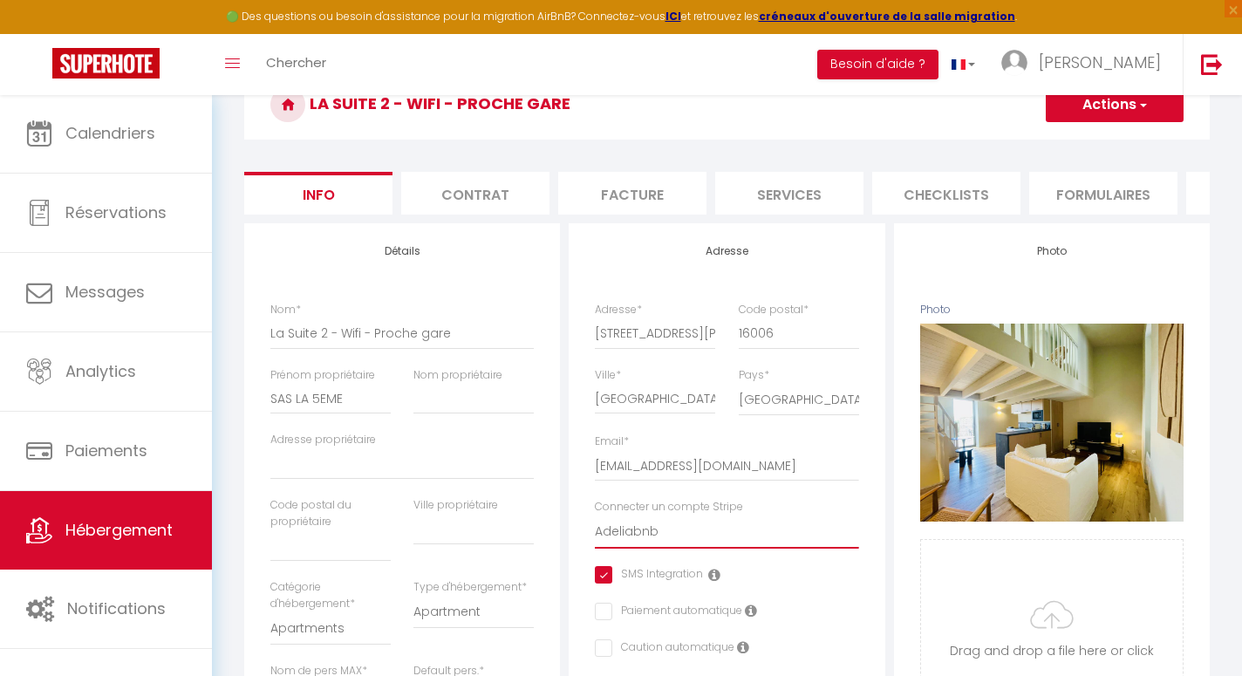
scroll to position [0, 0]
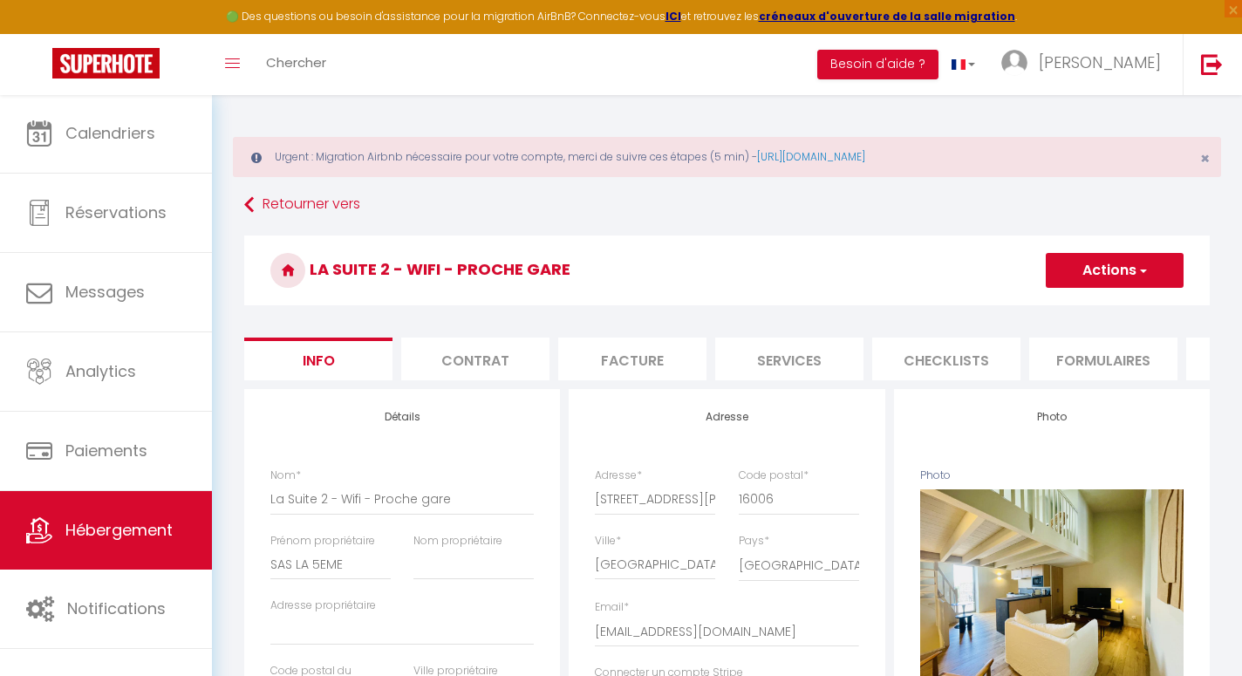
click at [1075, 271] on button "Actions" at bounding box center [1114, 270] width 138 height 35
click at [1048, 306] on input "Enregistrer" at bounding box center [1045, 308] width 65 height 17
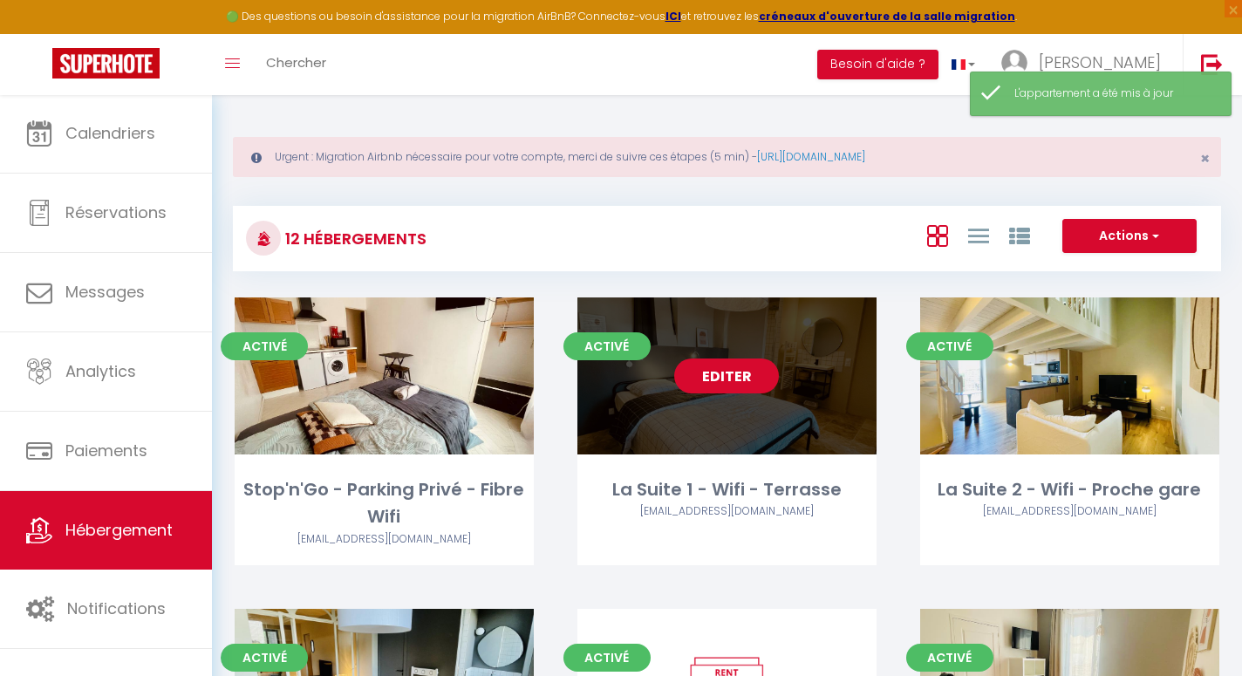
click at [728, 378] on link "Editer" at bounding box center [726, 375] width 105 height 35
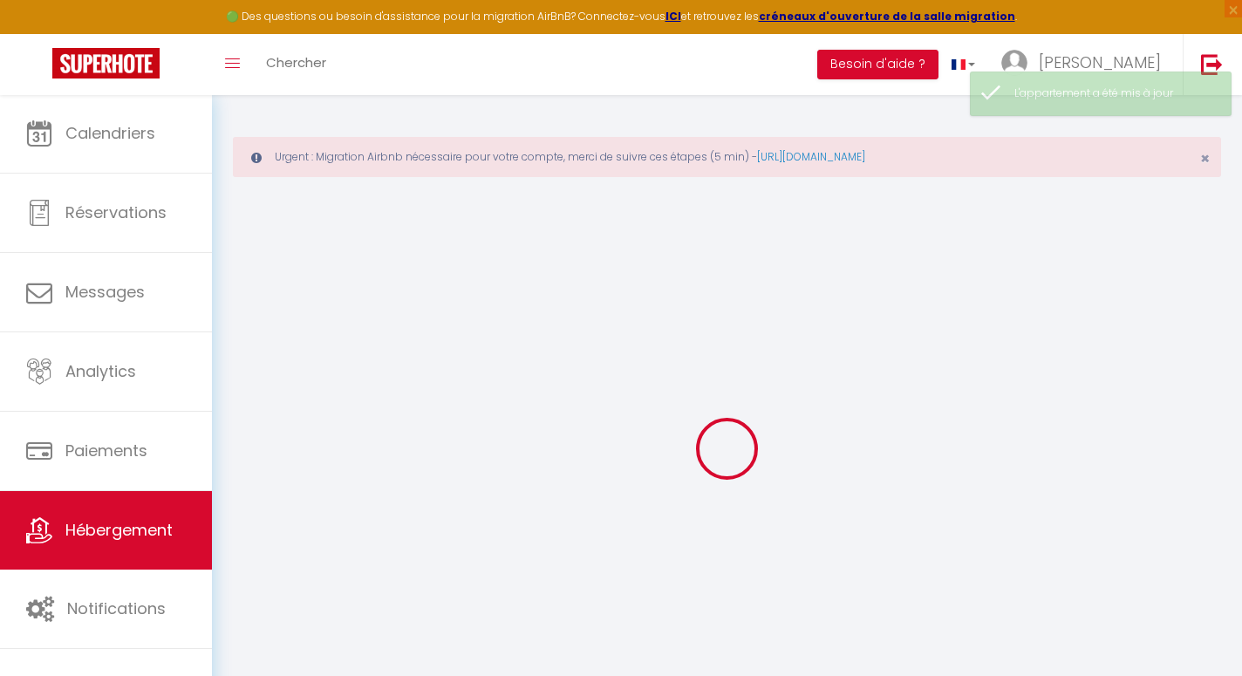
select select
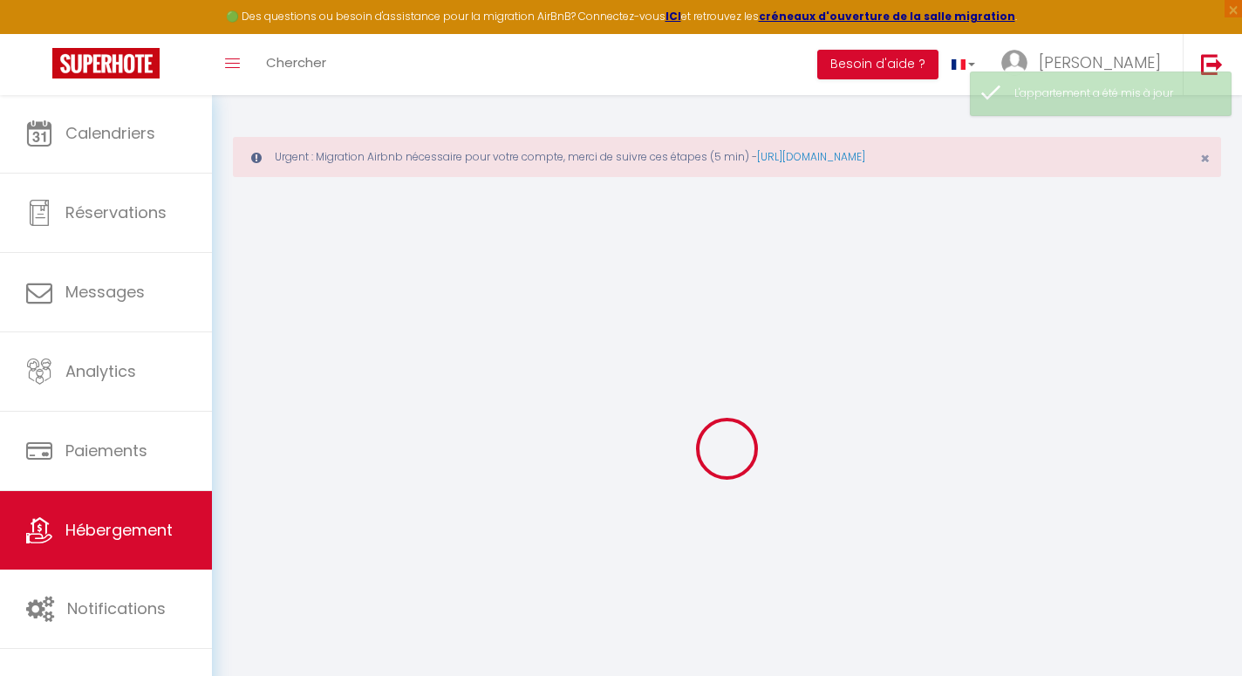
select select
checkbox input "false"
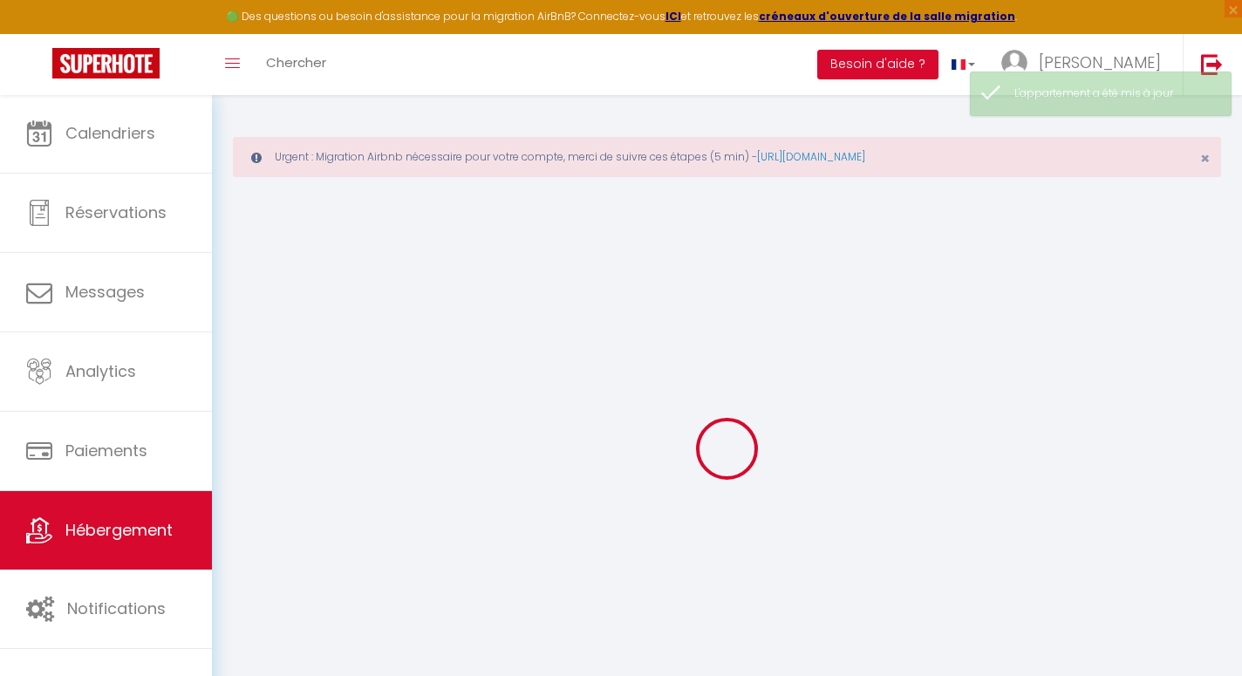
select select
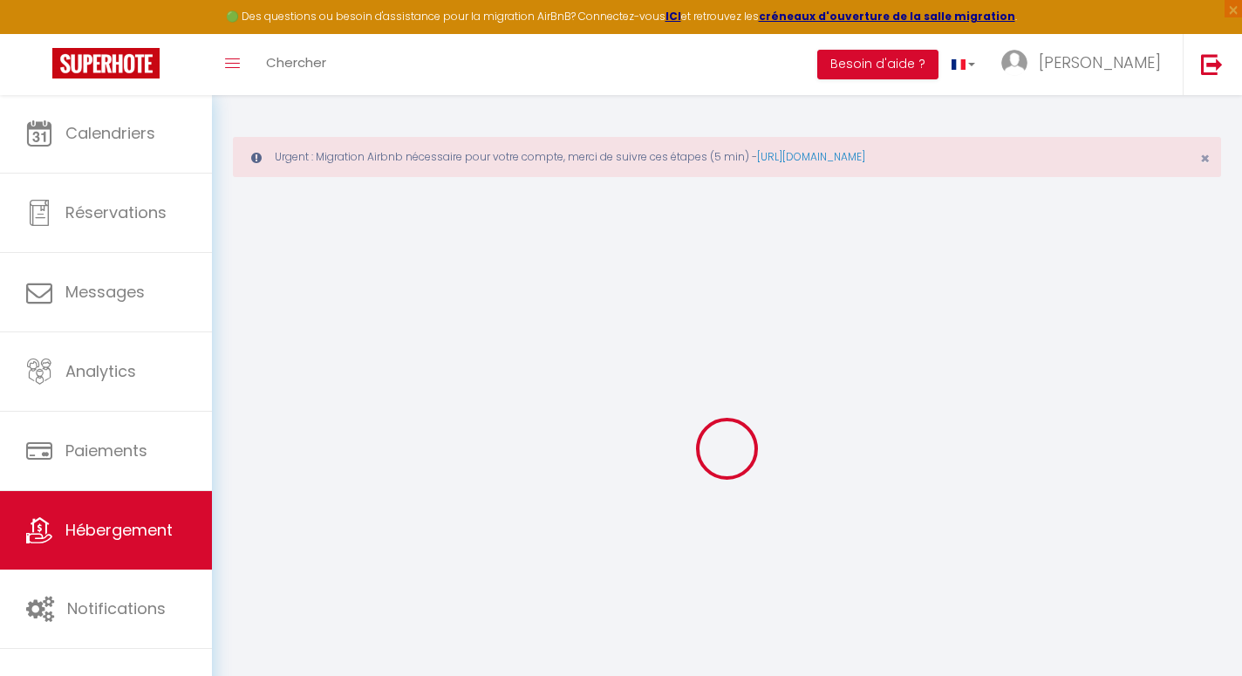
type input "La Suite 1 - Wifi - Terrasse"
type input "SAS"
type input "LA5EME"
type input "[PERSON_NAME]"
type input "16600"
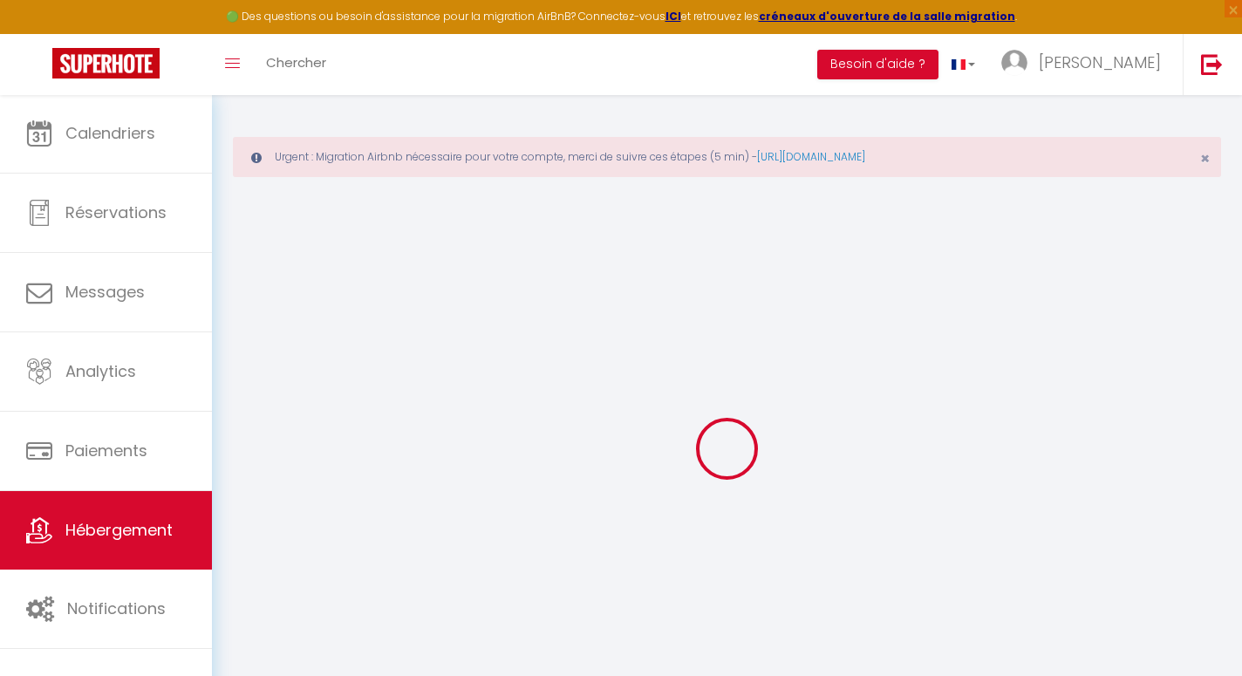
type input "Ruelle"
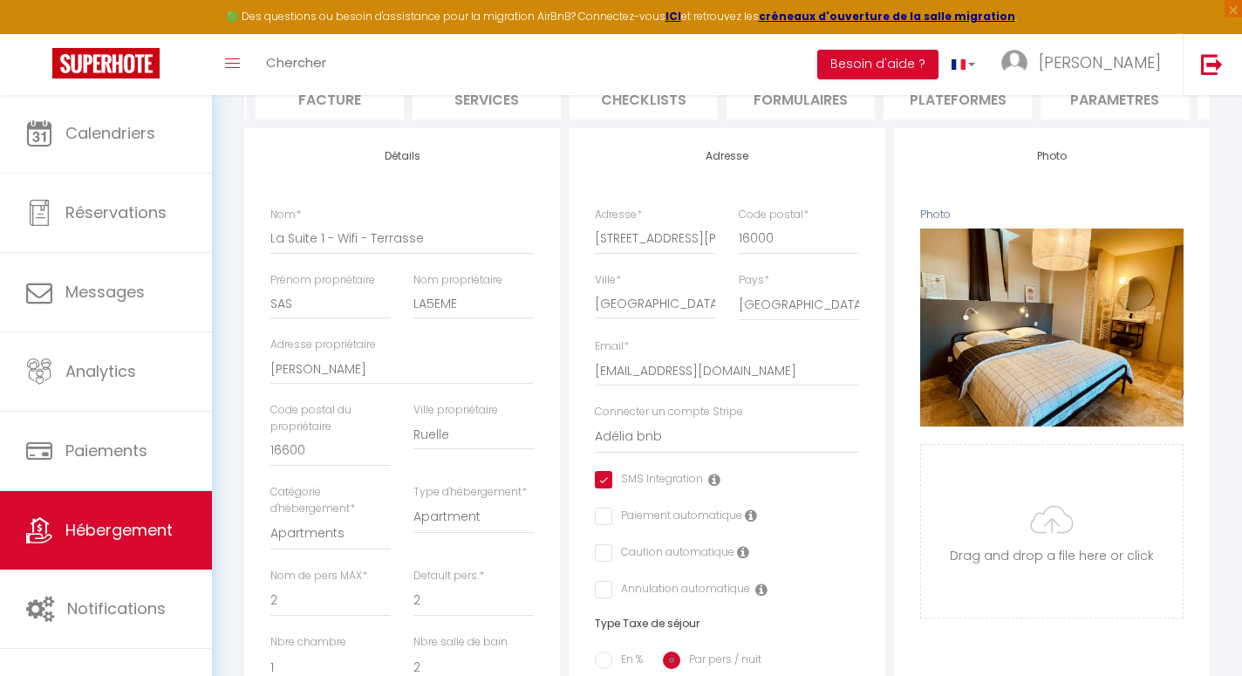
scroll to position [270, 0]
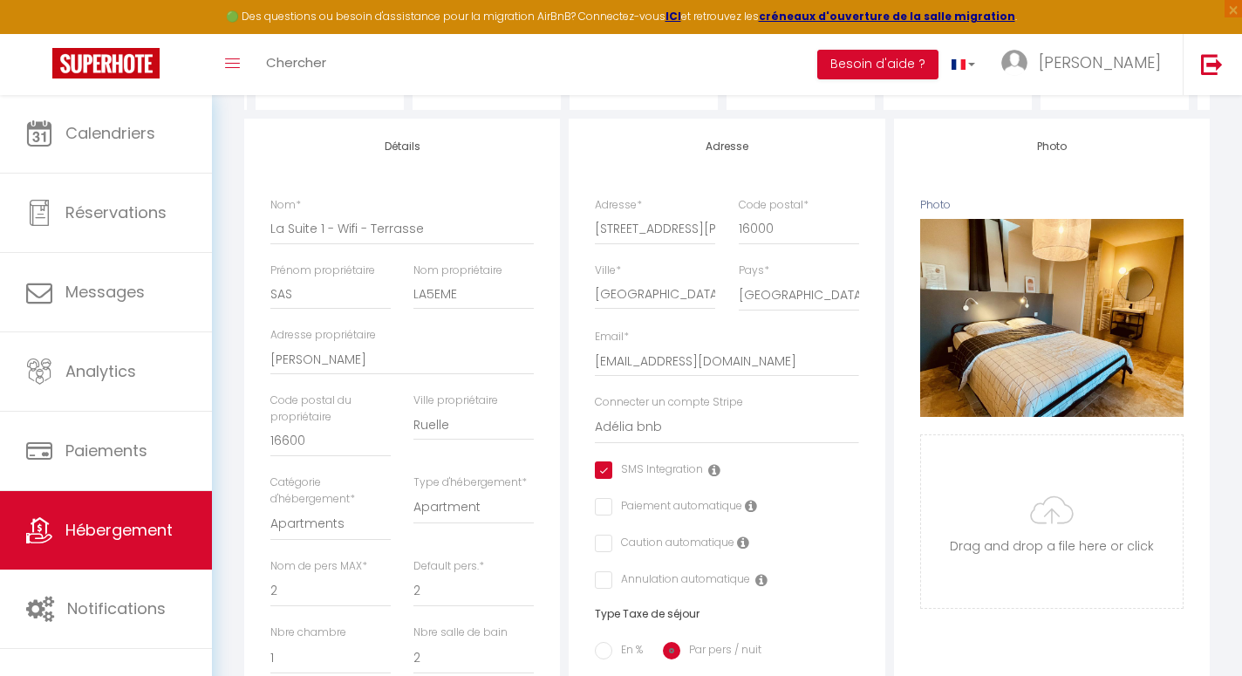
click at [759, 398] on div "Connecter un compte Stripe Adélia bnb SCI NOUVELLE Adeliabnb" at bounding box center [726, 419] width 263 height 50
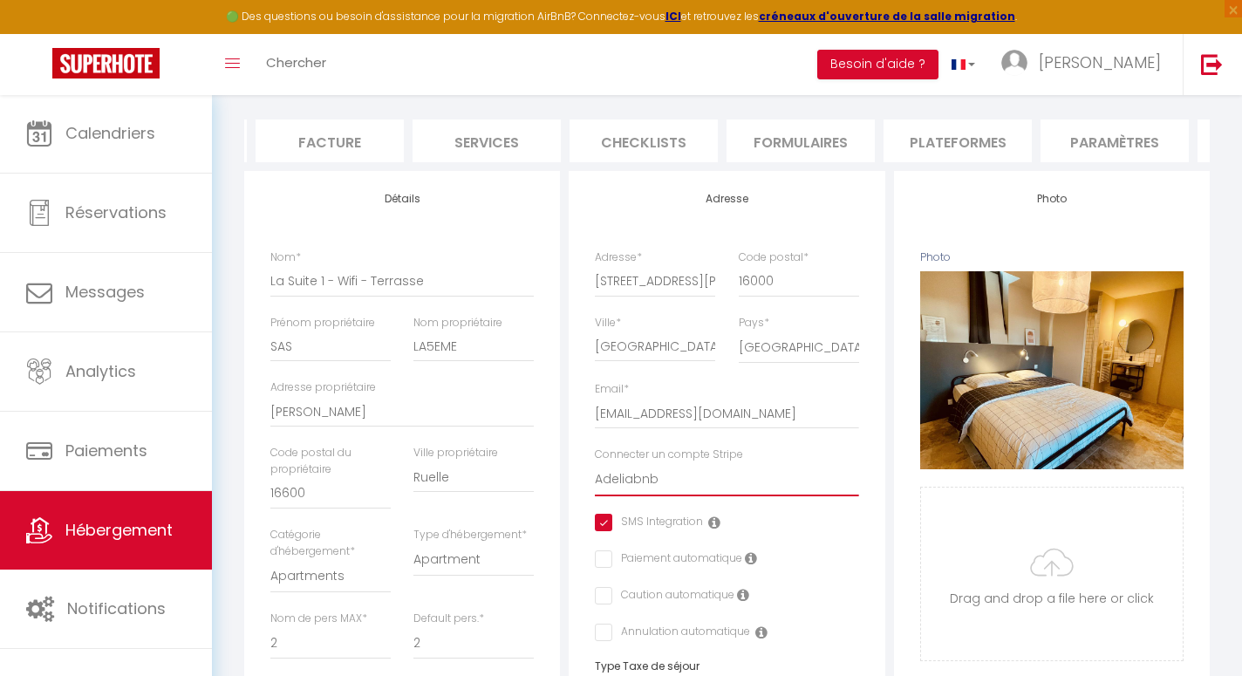
scroll to position [0, 0]
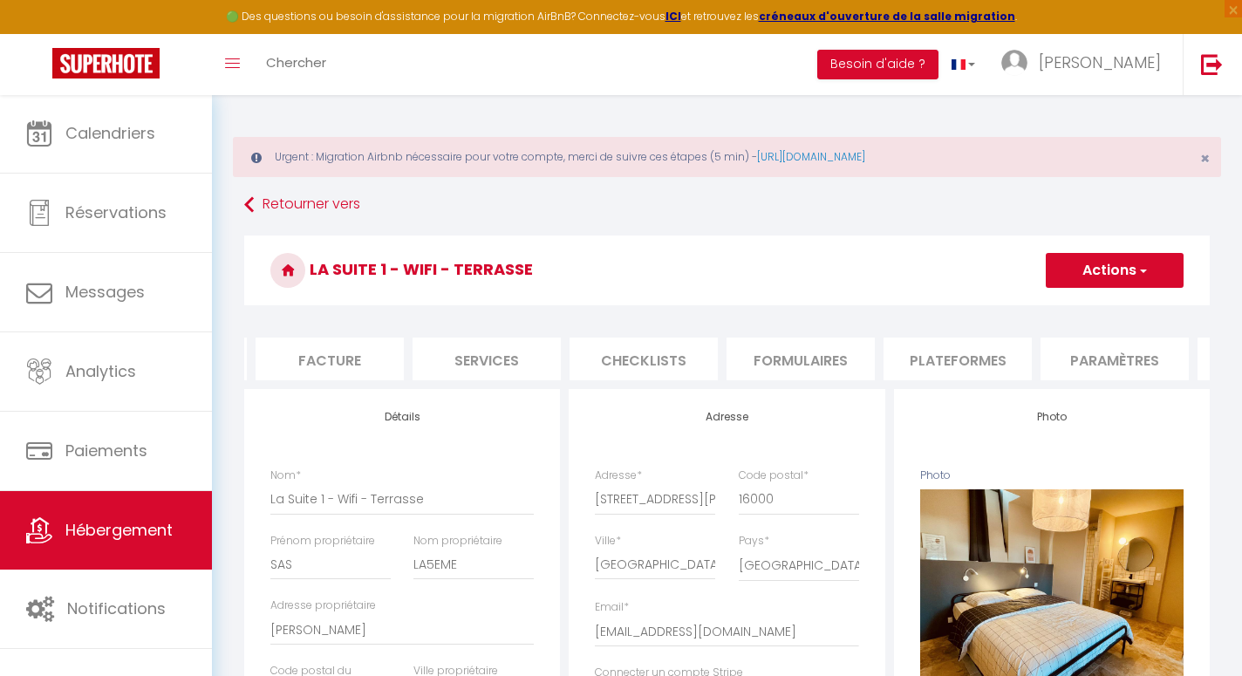
click at [1088, 270] on button "Actions" at bounding box center [1114, 270] width 138 height 35
click at [1064, 310] on input "Enregistrer" at bounding box center [1045, 308] width 65 height 17
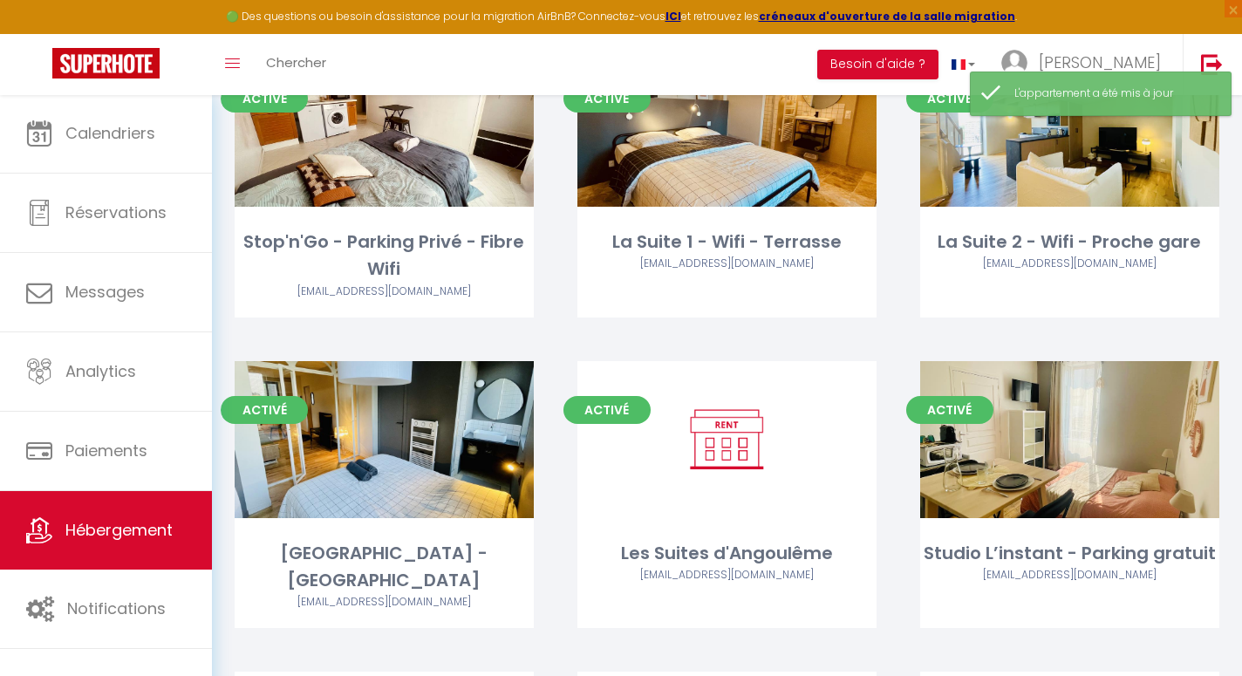
scroll to position [253, 0]
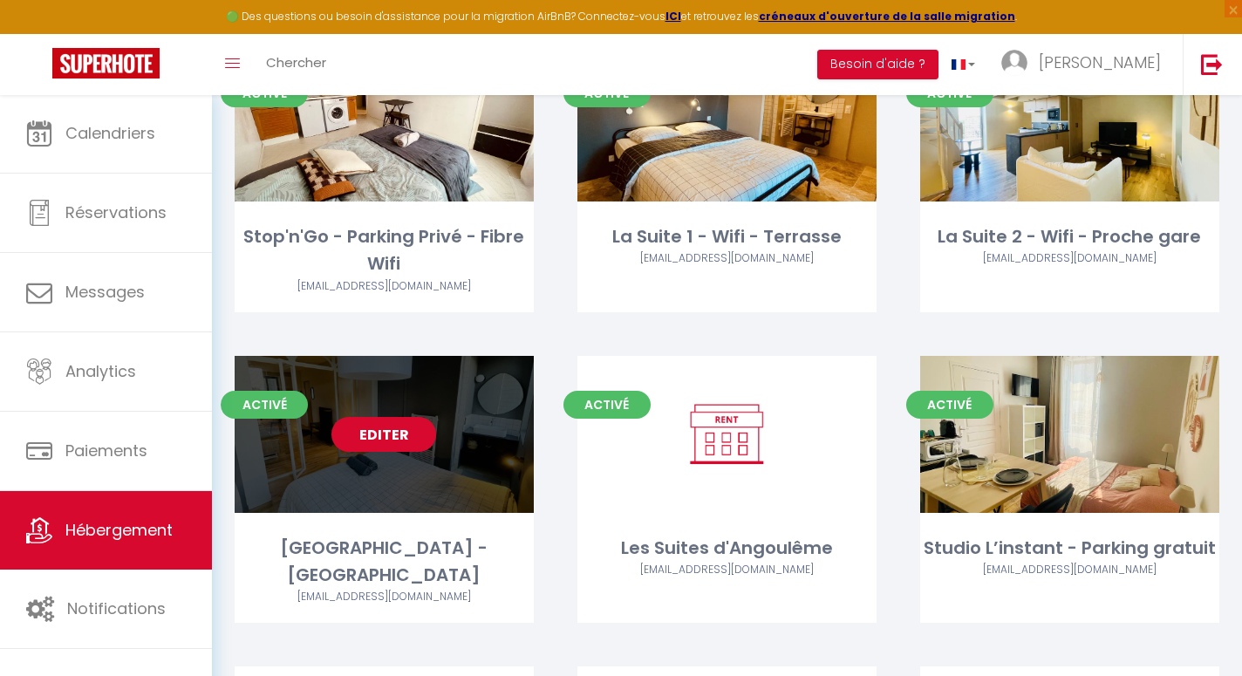
click at [398, 442] on link "Editer" at bounding box center [383, 434] width 105 height 35
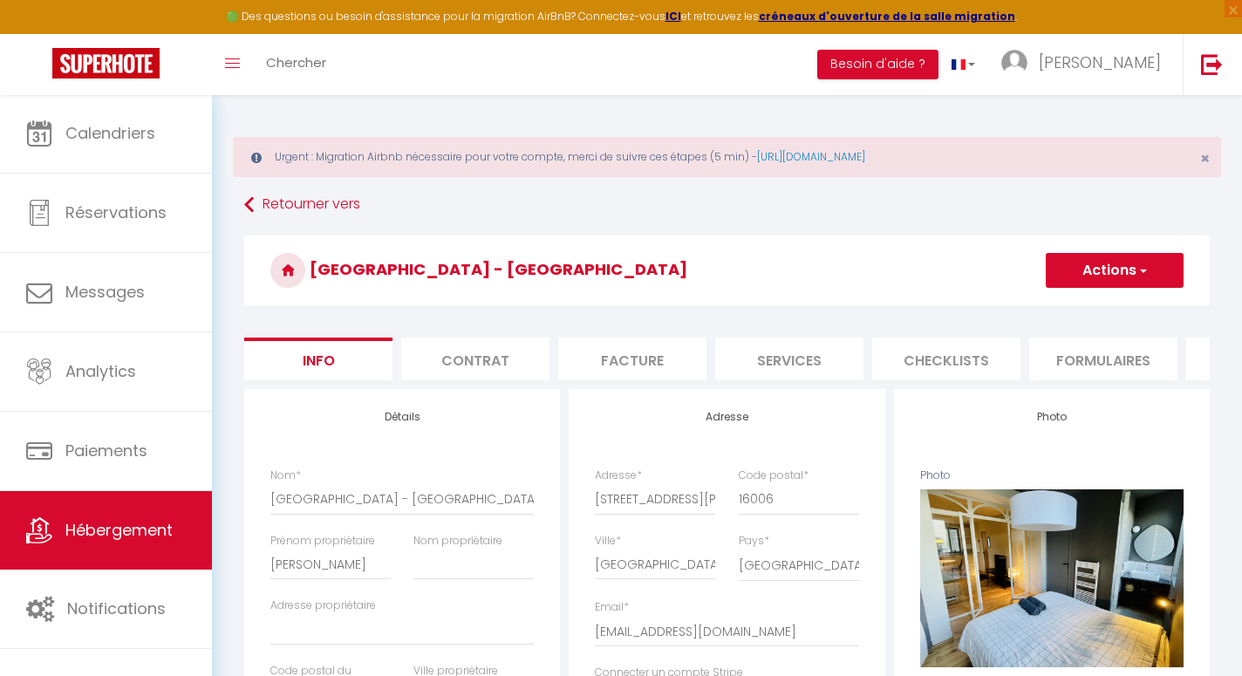
click at [1080, 272] on button "Actions" at bounding box center [1114, 270] width 138 height 35
click at [1065, 311] on input "Enregistrer" at bounding box center [1045, 308] width 65 height 17
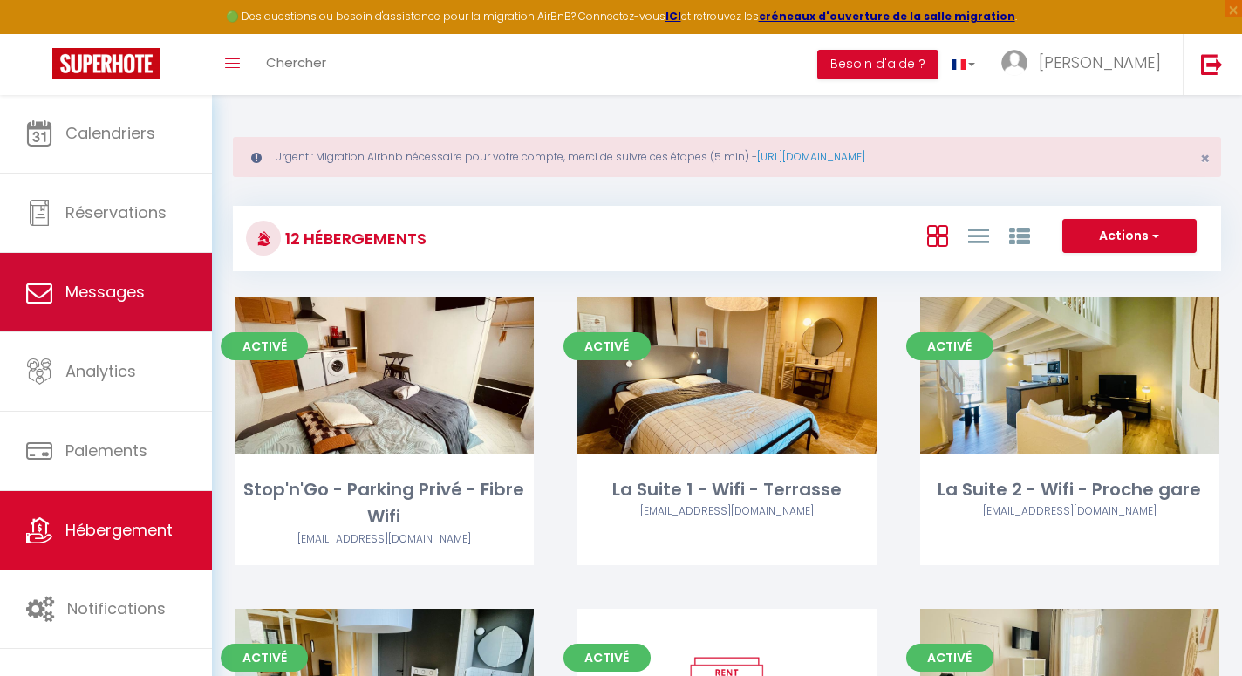
click at [126, 287] on span "Messages" at bounding box center [104, 292] width 79 height 22
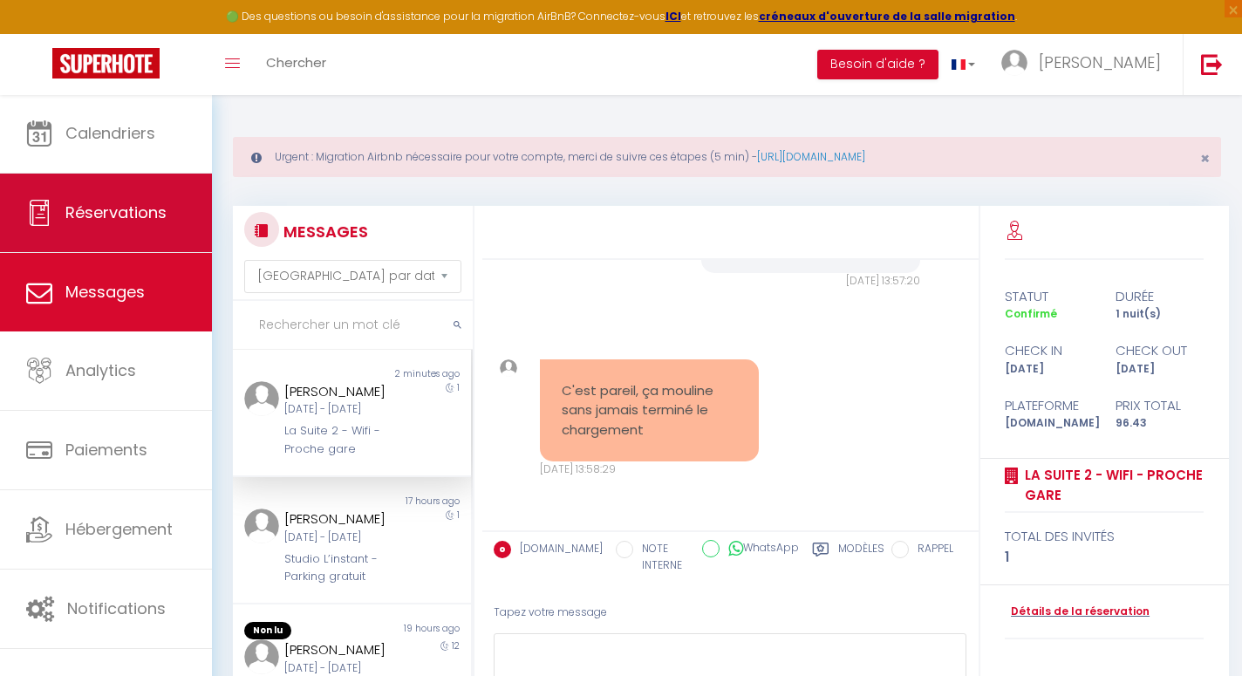
click at [142, 208] on span "Réservations" at bounding box center [115, 212] width 101 height 22
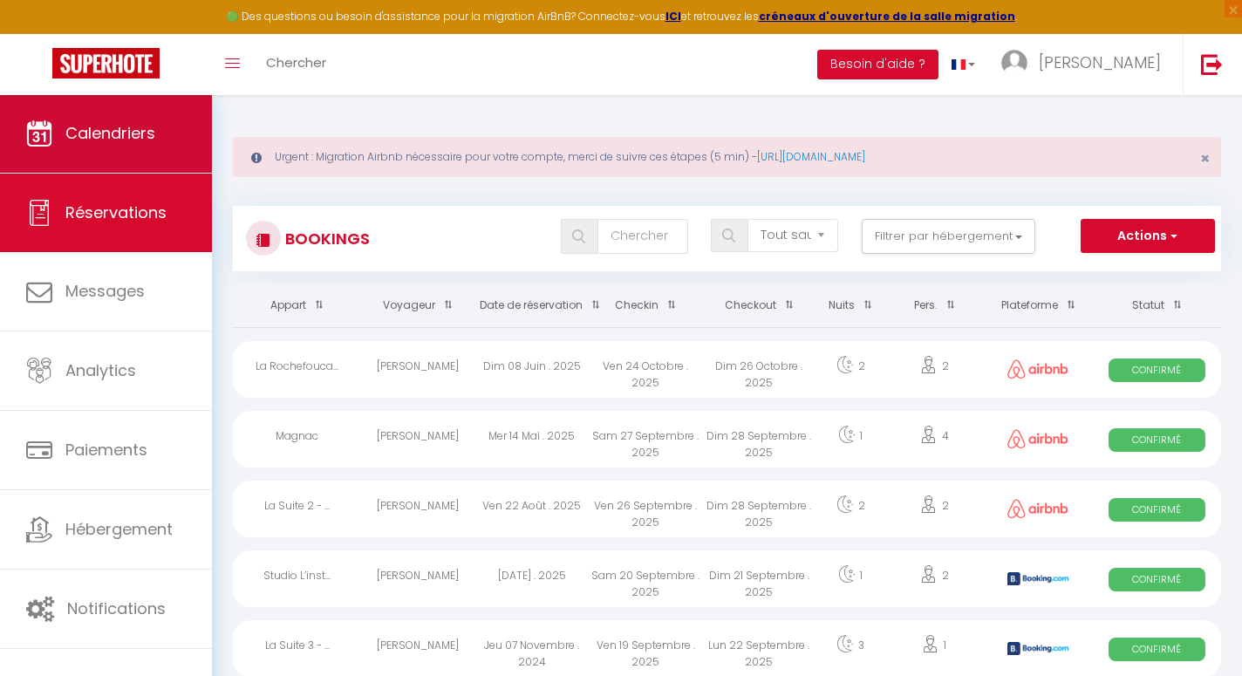
click at [163, 155] on link "Calendriers" at bounding box center [106, 133] width 212 height 78
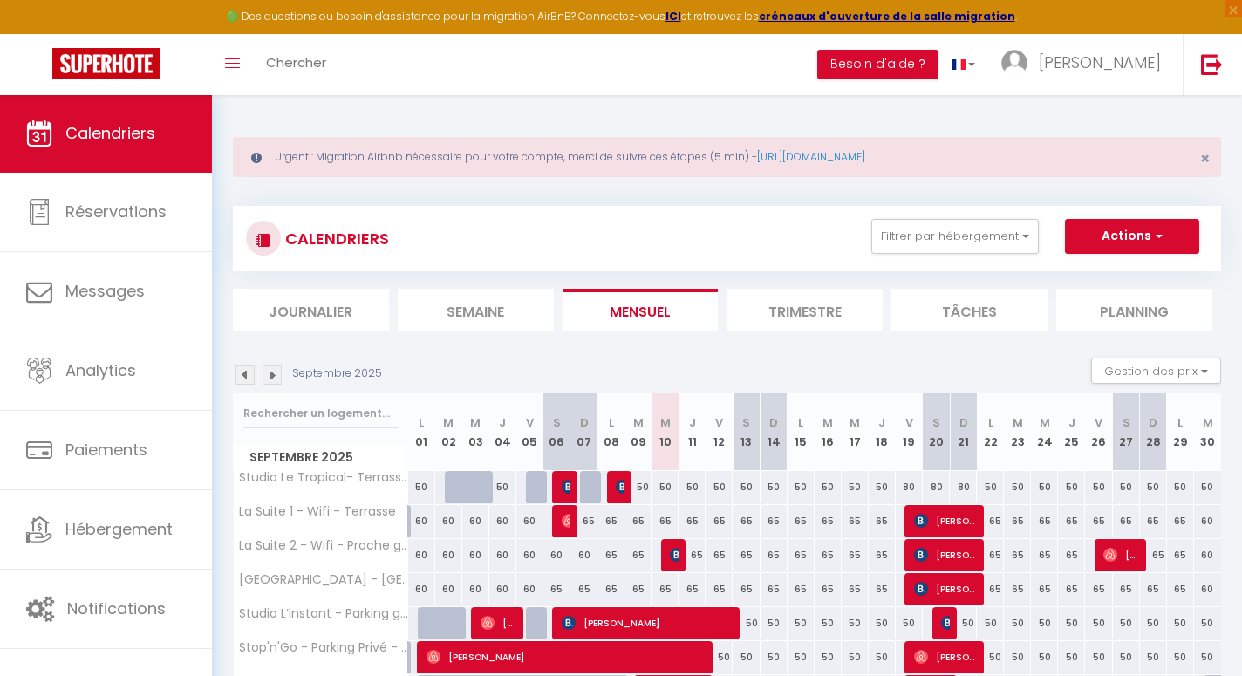
click at [676, 560] on img at bounding box center [677, 555] width 14 height 14
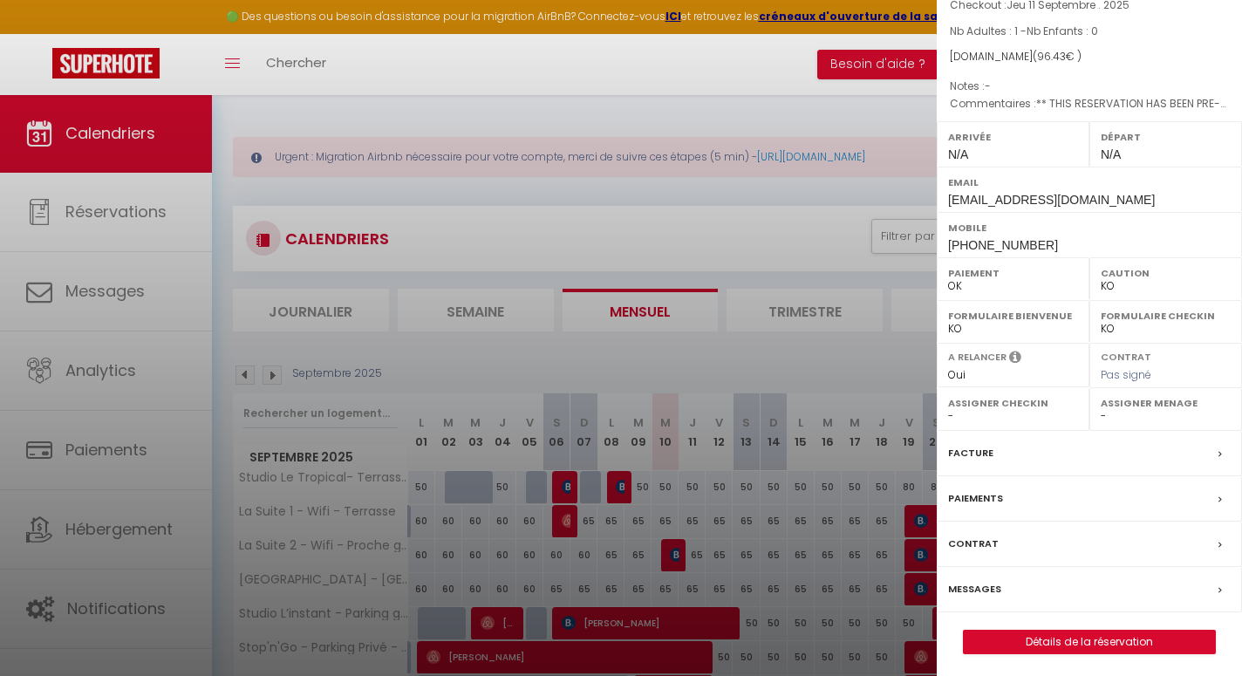
scroll to position [132, 0]
click at [977, 581] on label "Messages" at bounding box center [974, 590] width 53 height 18
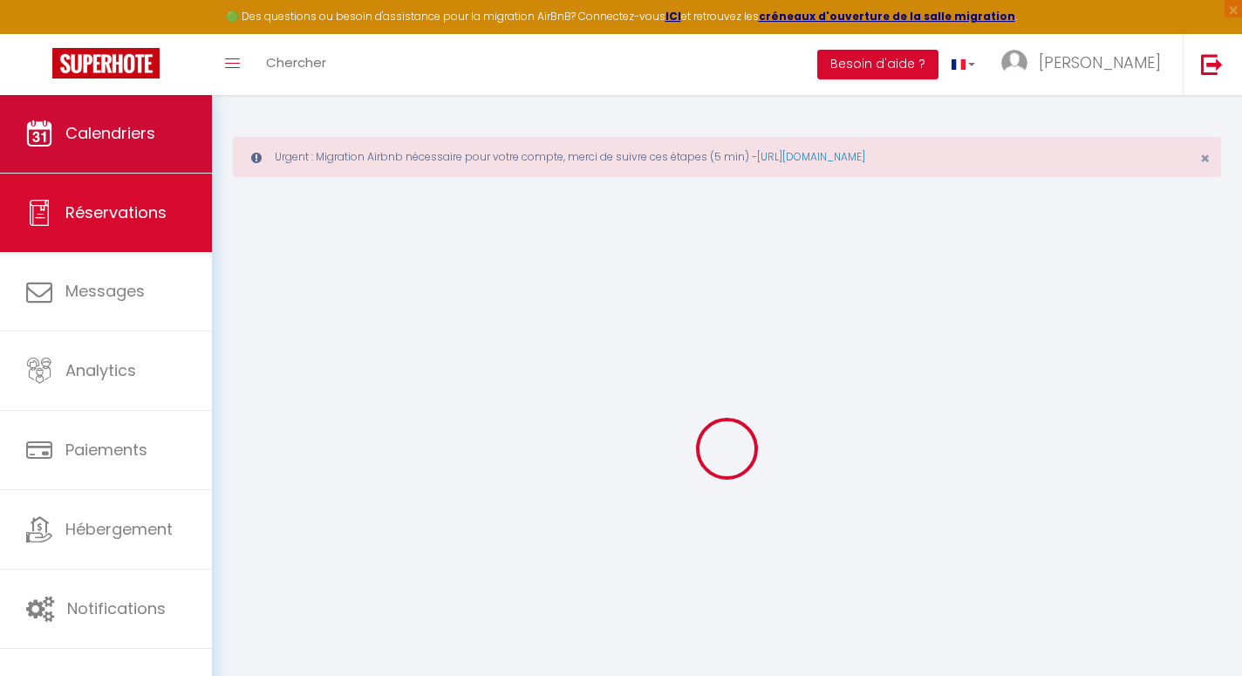
click at [170, 142] on link "Calendriers" at bounding box center [106, 133] width 212 height 78
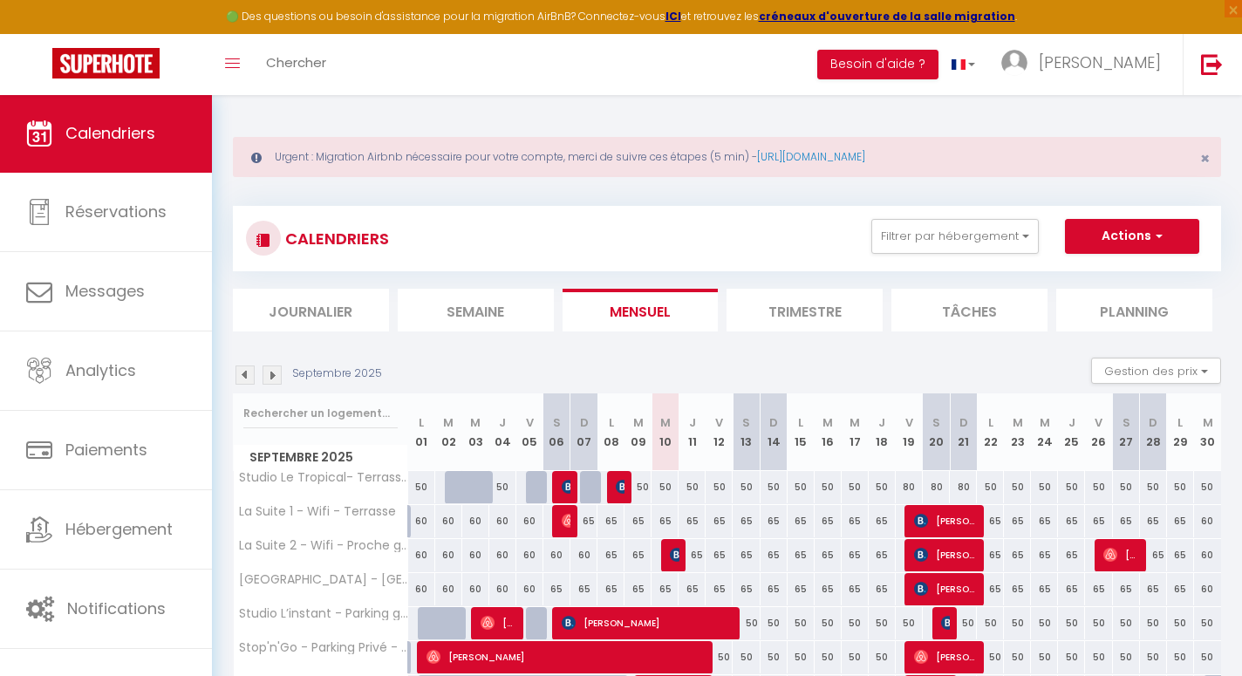
click at [677, 554] on img at bounding box center [677, 555] width 14 height 14
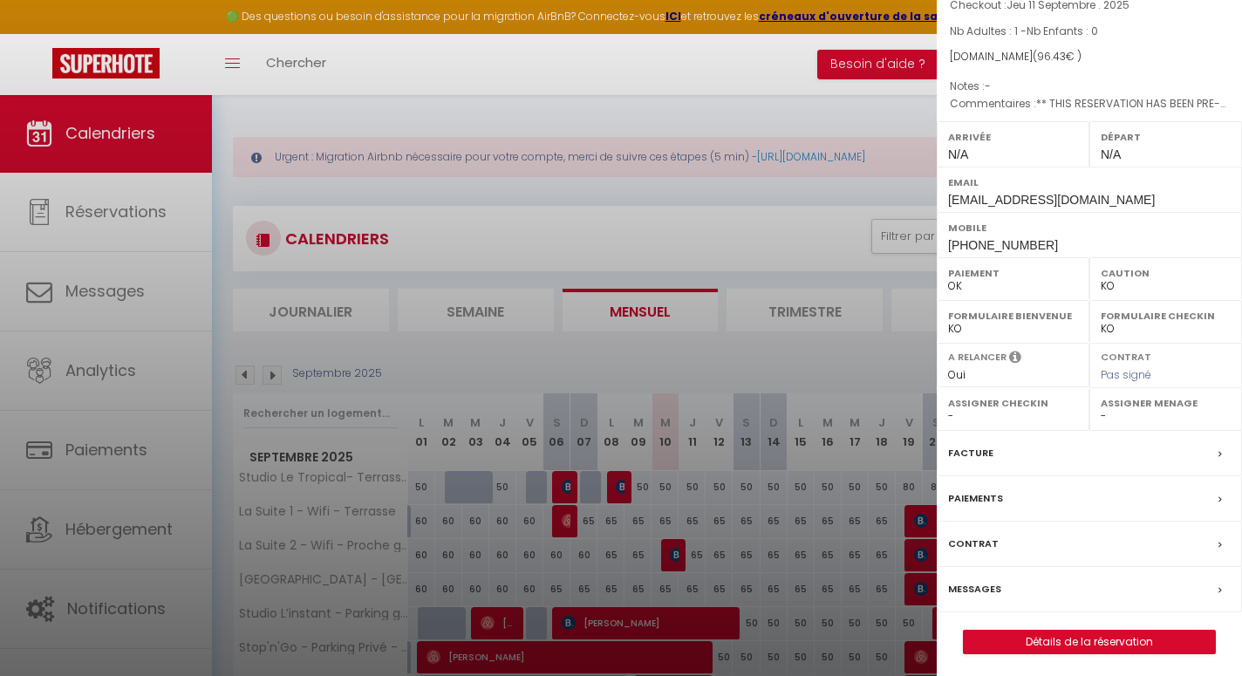
scroll to position [132, 0]
click at [996, 490] on label "Paiements" at bounding box center [975, 499] width 55 height 18
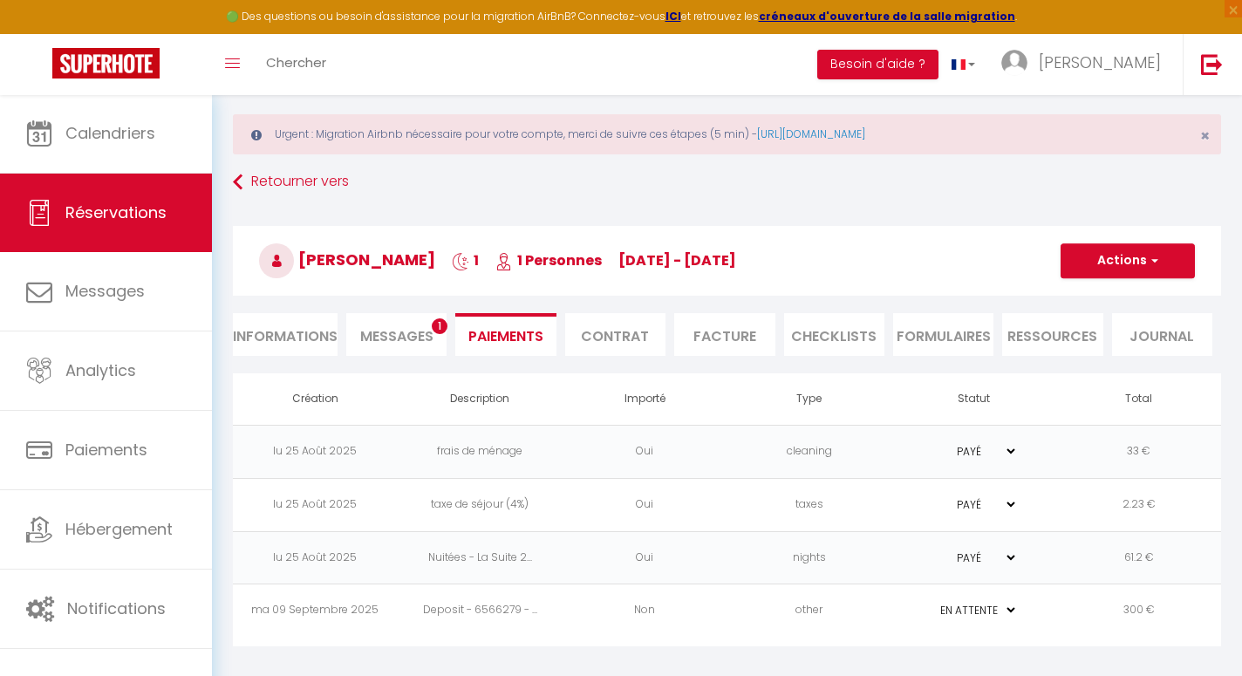
scroll to position [94, 0]
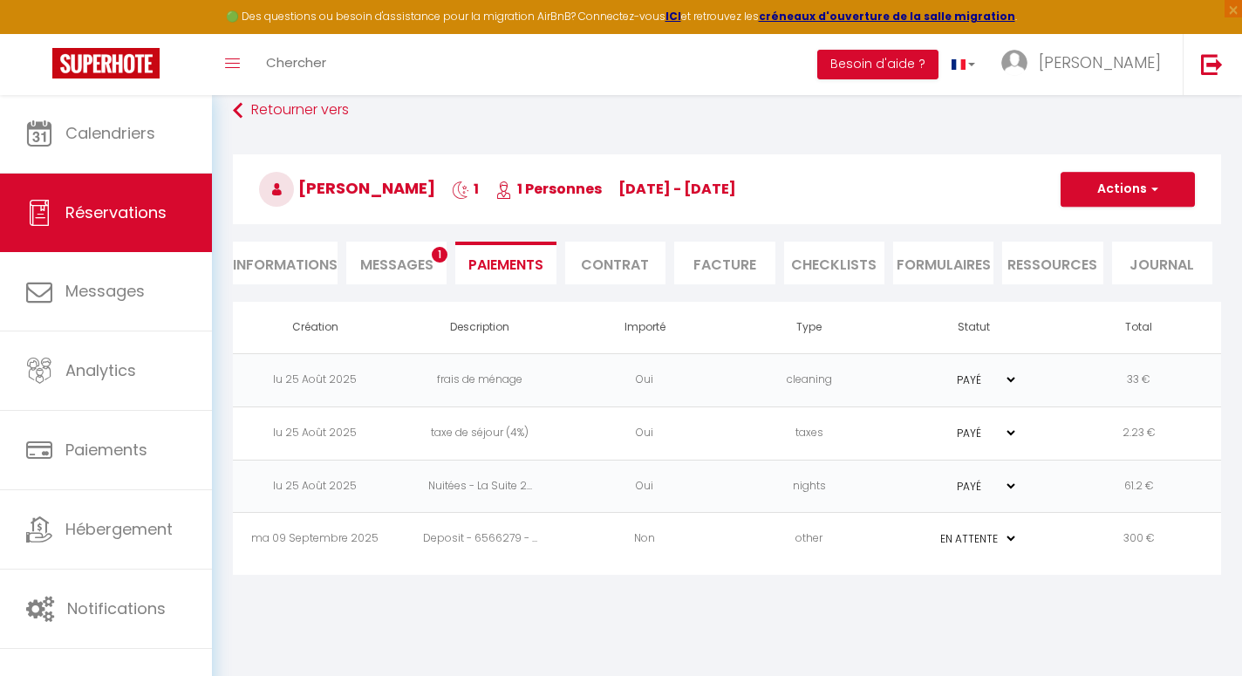
click at [1141, 546] on td "300 €" at bounding box center [1138, 539] width 165 height 53
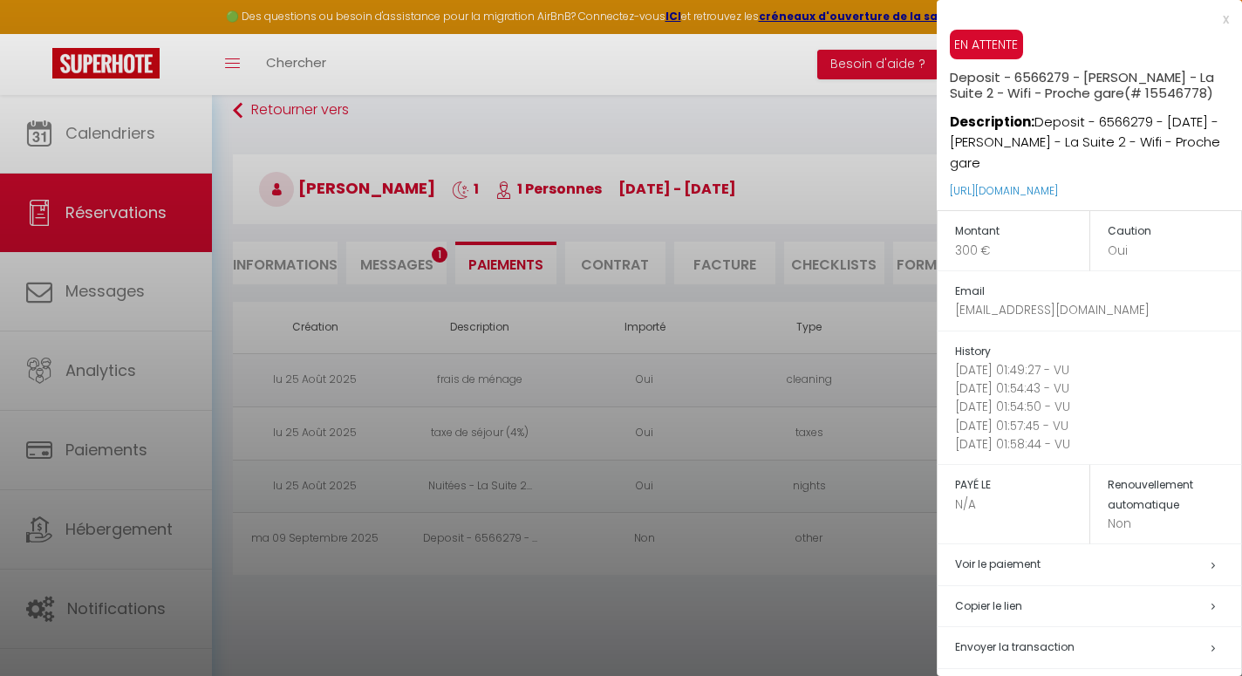
click at [1006, 596] on h5 "Copier le lien" at bounding box center [1098, 606] width 286 height 20
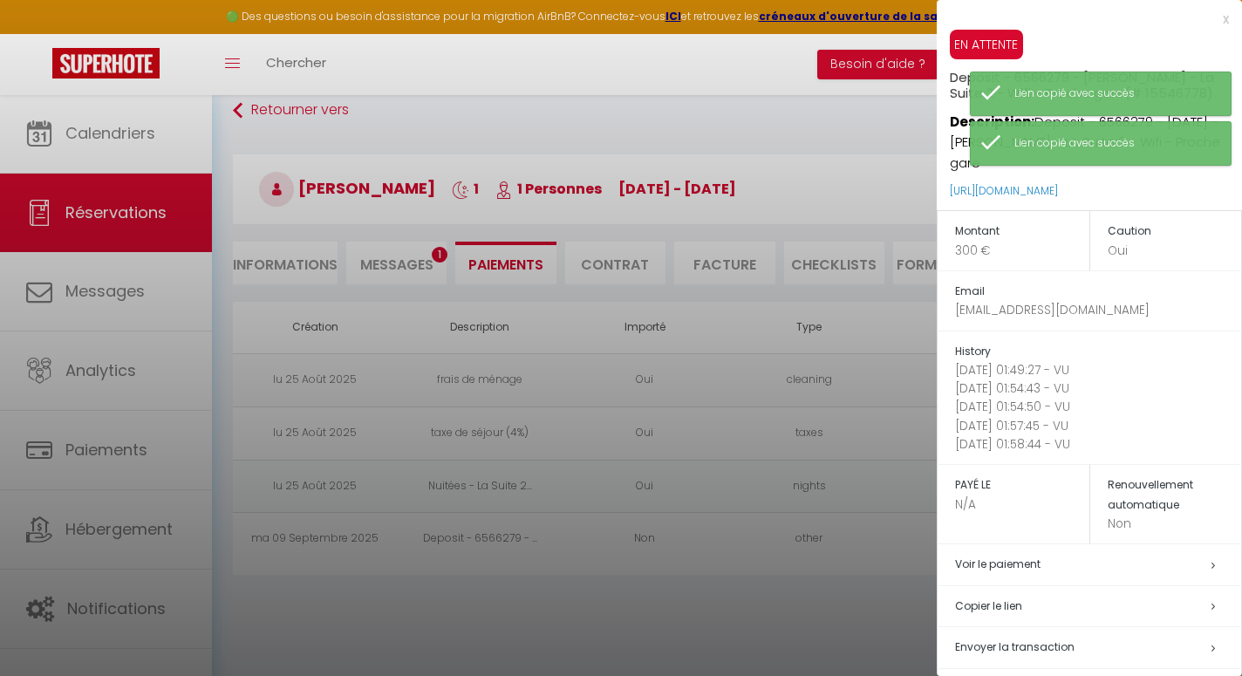
click at [743, 150] on div at bounding box center [621, 338] width 1242 height 676
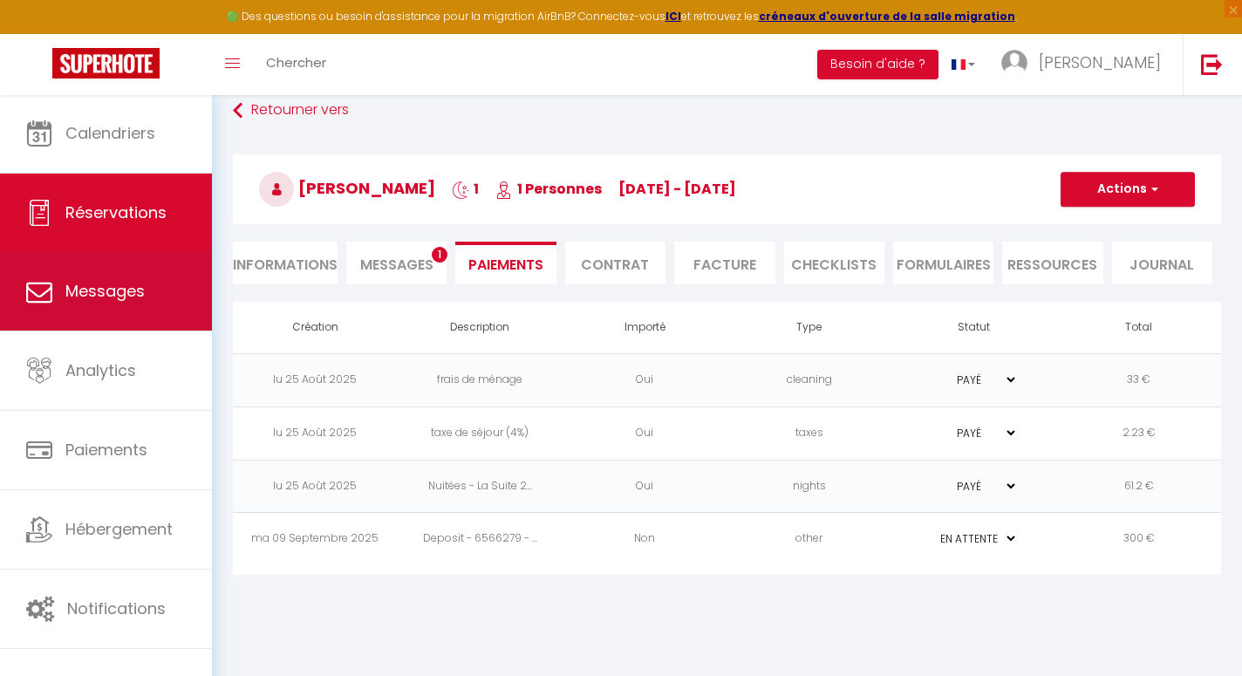
click at [122, 273] on link "Messages" at bounding box center [106, 291] width 212 height 78
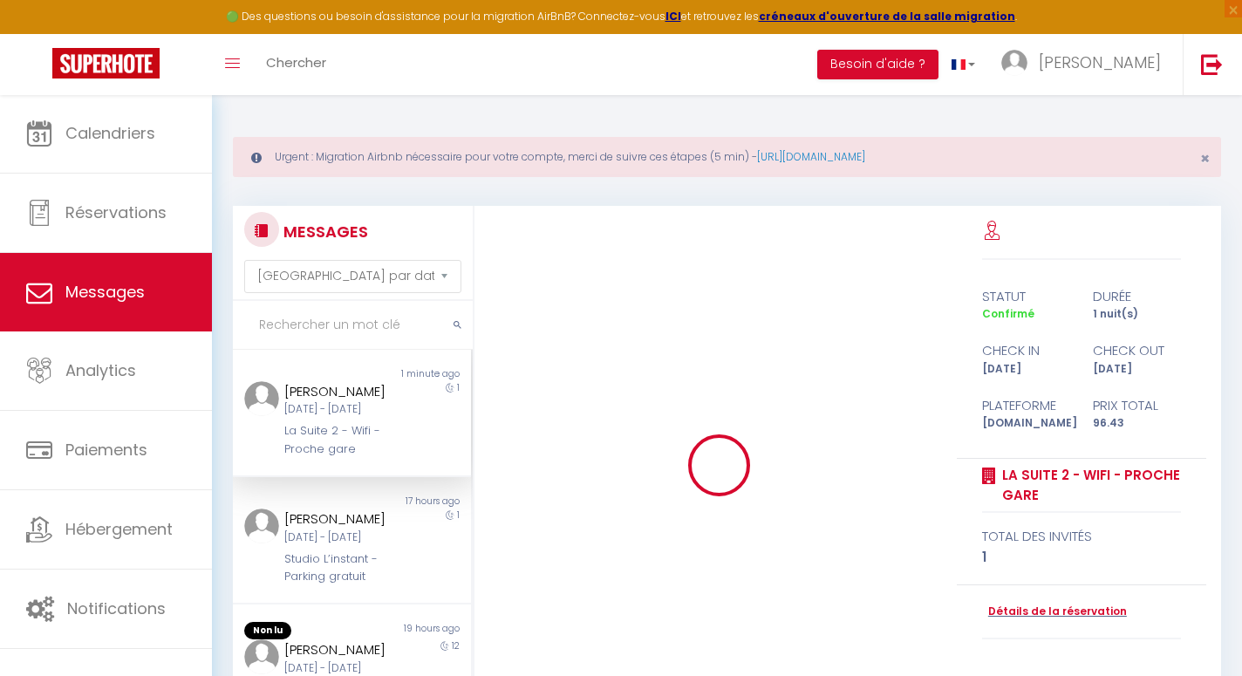
scroll to position [2811, 0]
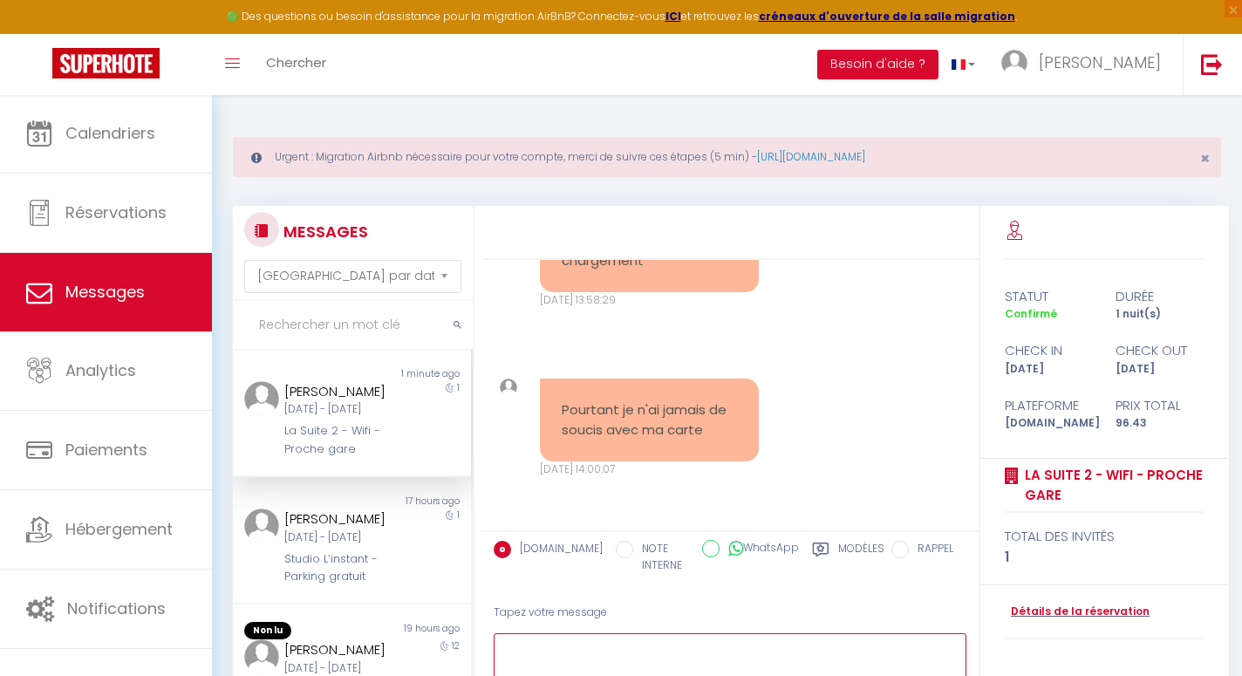
click at [609, 633] on textarea at bounding box center [729, 663] width 473 height 60
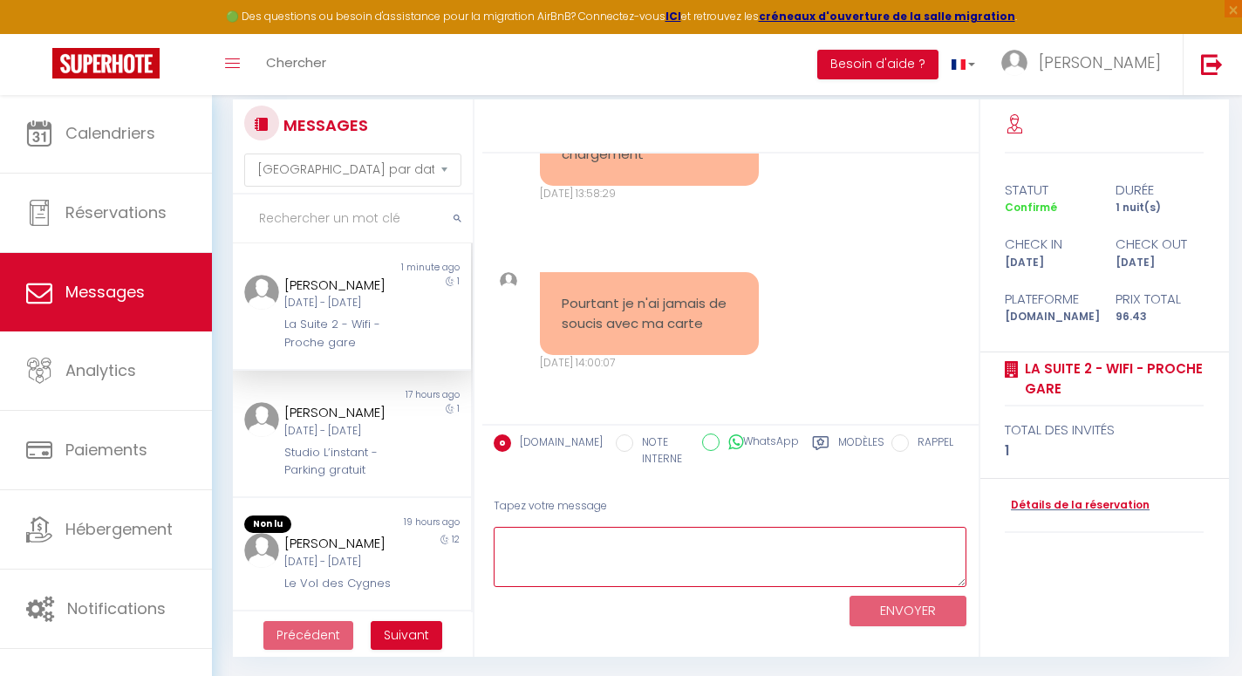
scroll to position [107, 0]
paste textarea "[URL][DOMAIN_NAME]"
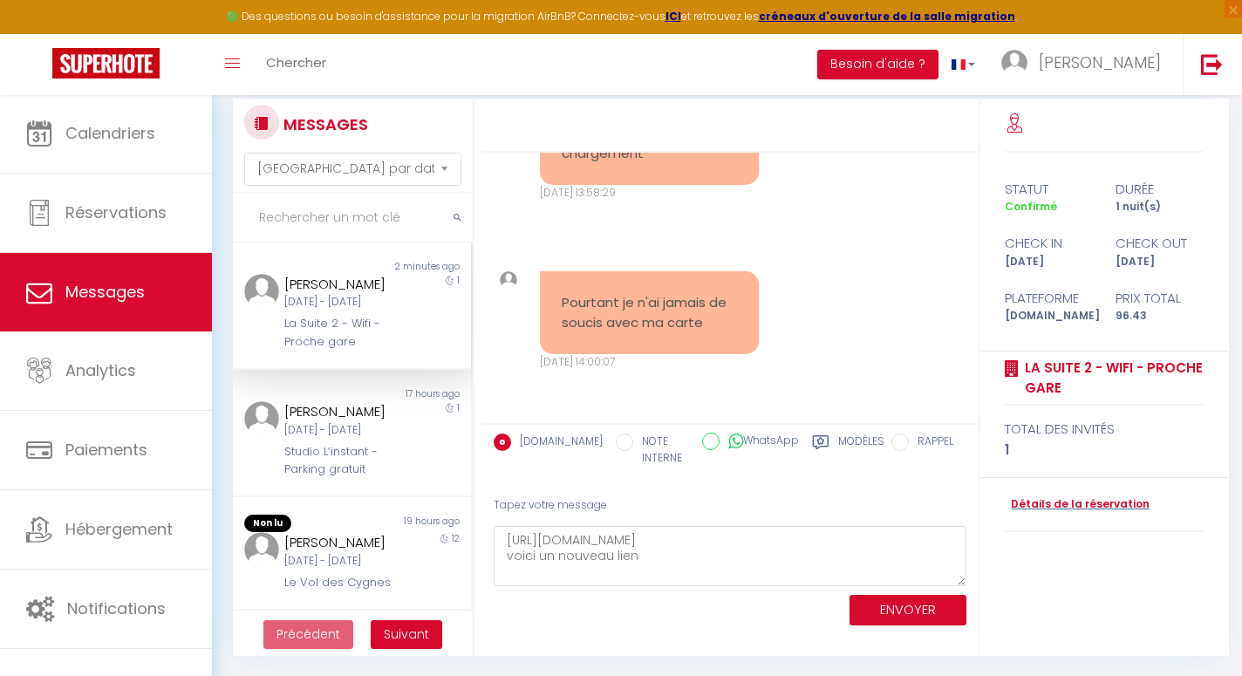
click at [902, 610] on button "ENVOYER" at bounding box center [907, 610] width 117 height 31
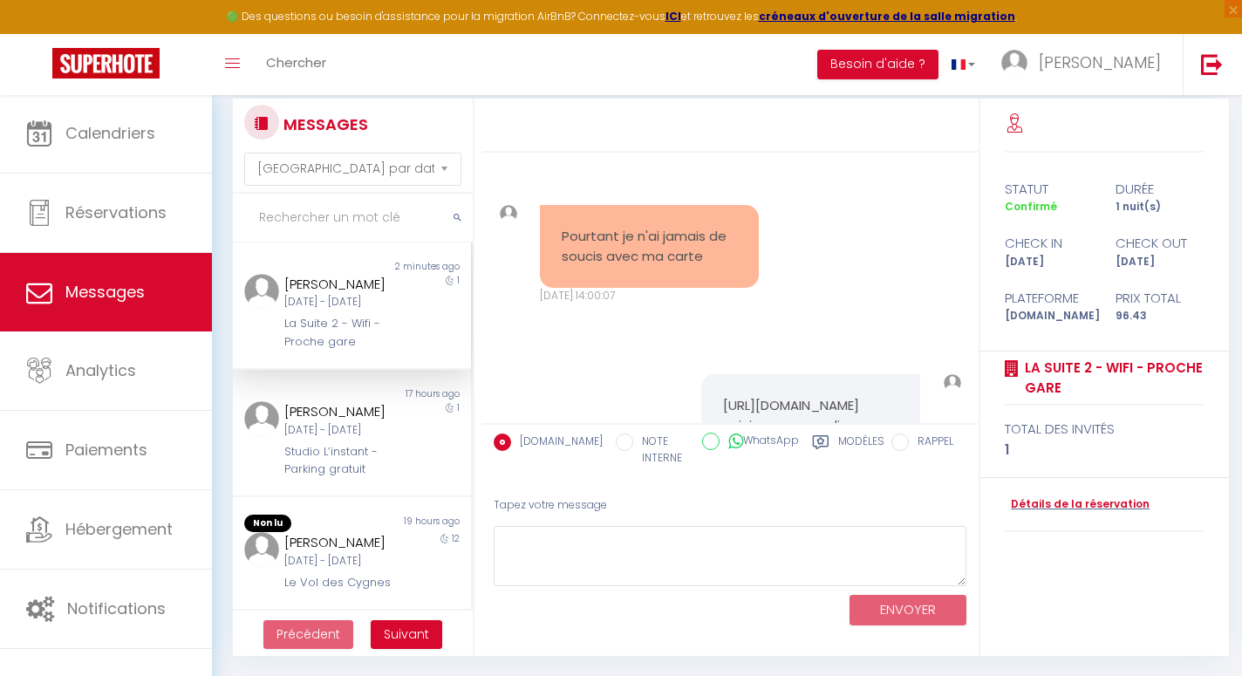
scroll to position [2997, 0]
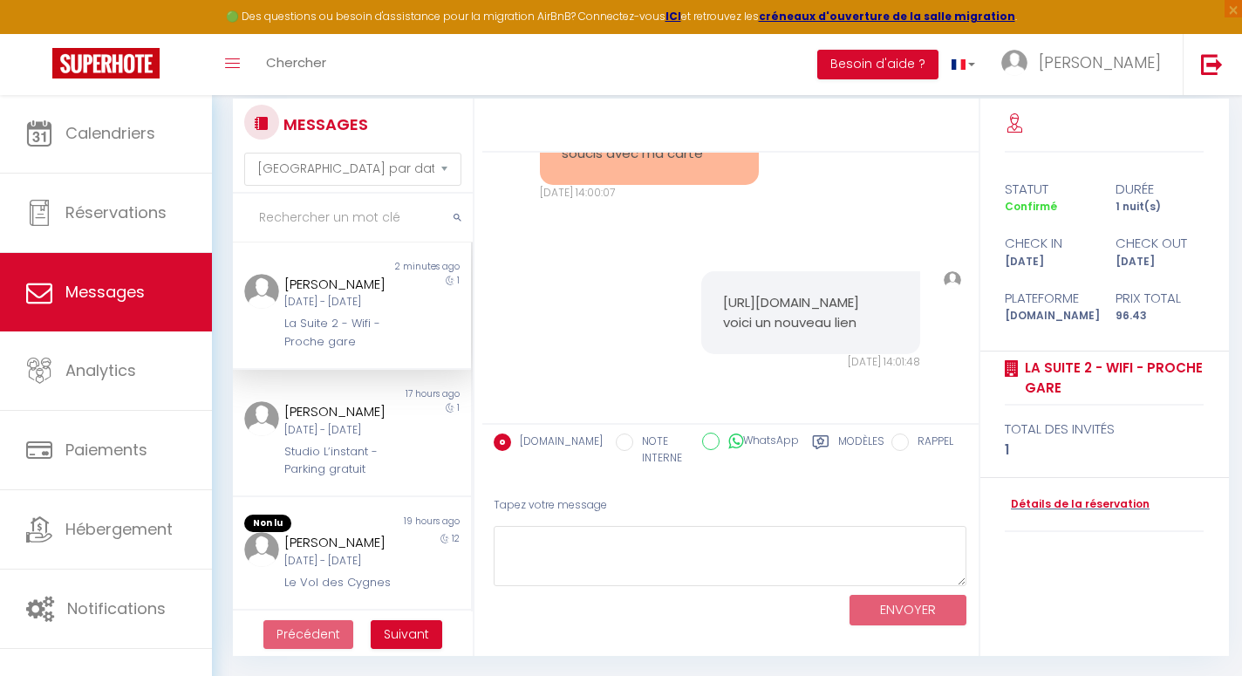
click at [813, 312] on pre "[URL][DOMAIN_NAME] voici un nouveau lien" at bounding box center [810, 312] width 175 height 39
click at [806, 294] on pre "[URL][DOMAIN_NAME] voici un nouveau lien" at bounding box center [810, 312] width 175 height 39
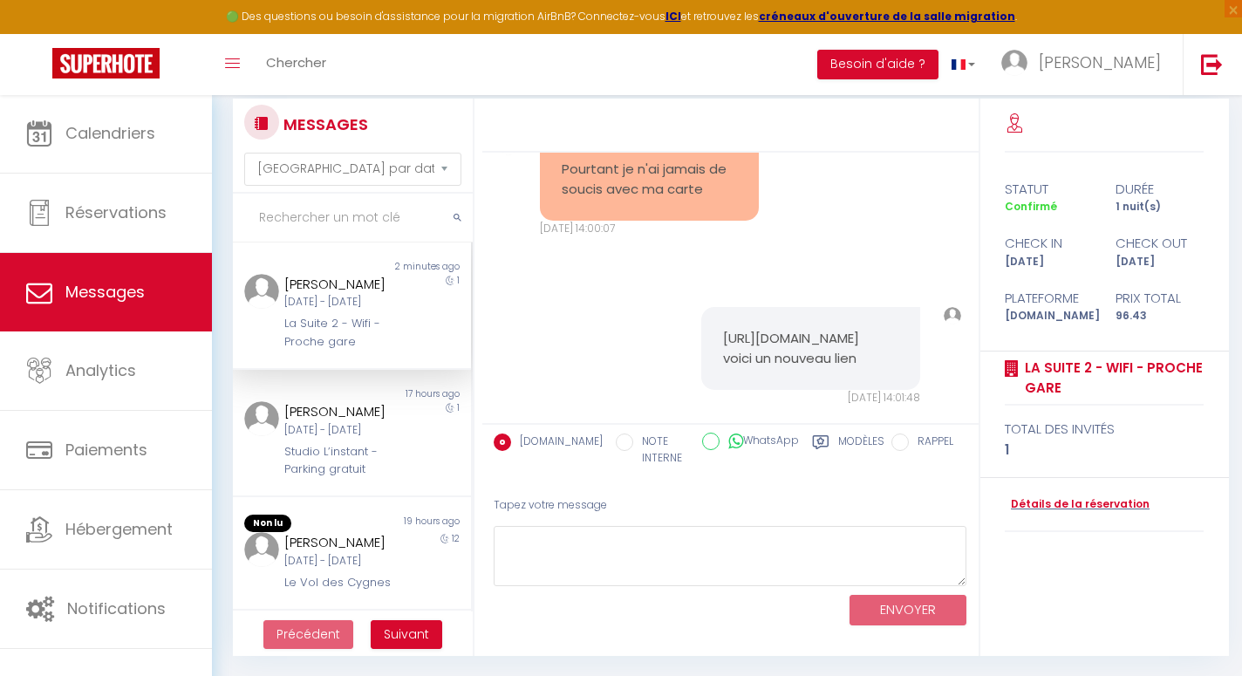
scroll to position [2883, 0]
click at [804, 363] on pre "[URL][DOMAIN_NAME] voici un nouveau lien" at bounding box center [810, 342] width 175 height 39
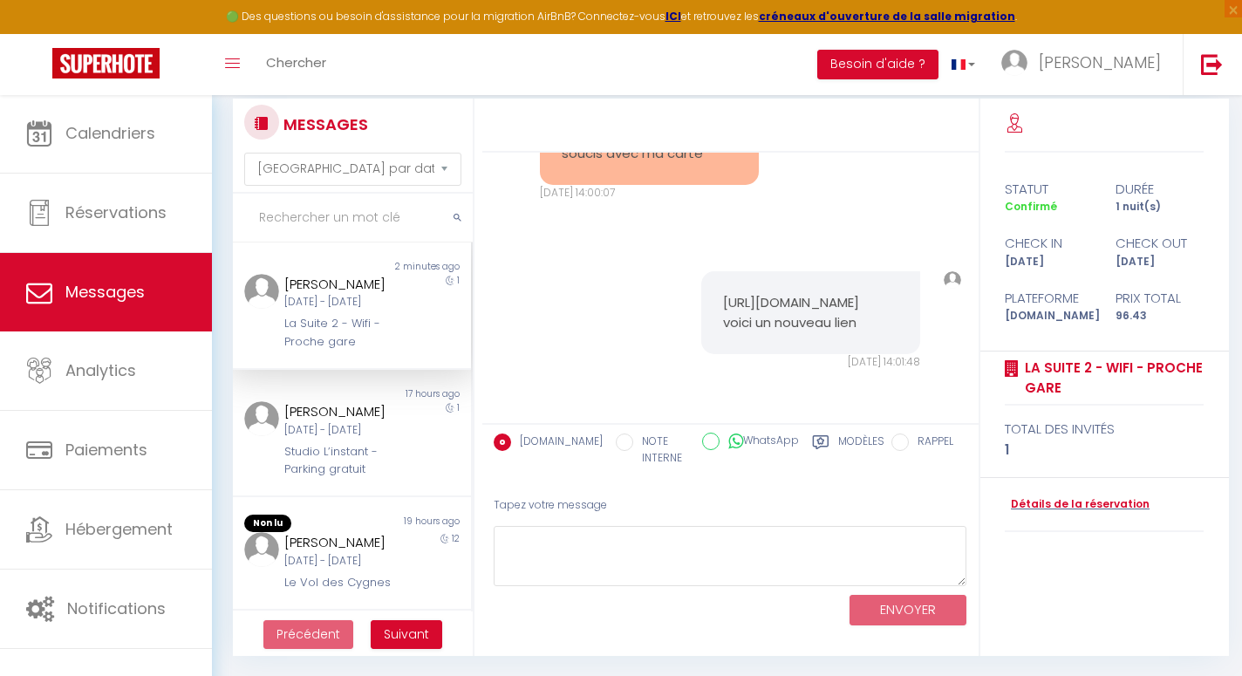
scroll to position [2997, 0]
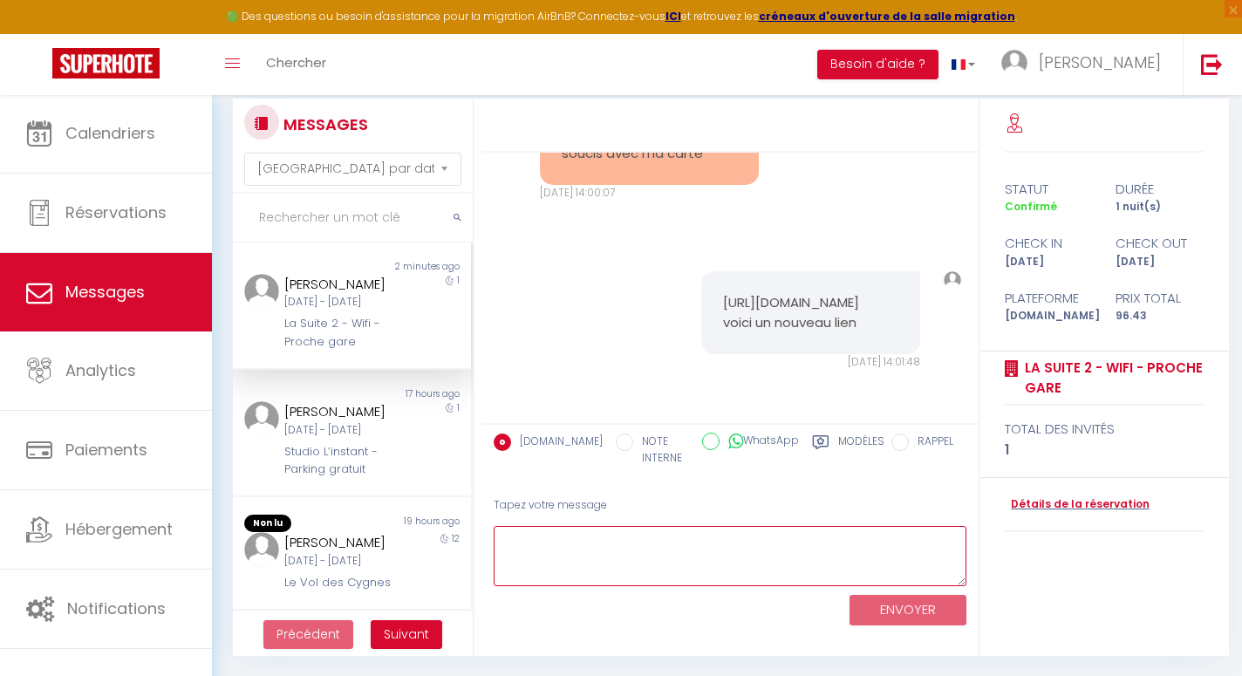
click at [650, 562] on textarea at bounding box center [729, 556] width 473 height 60
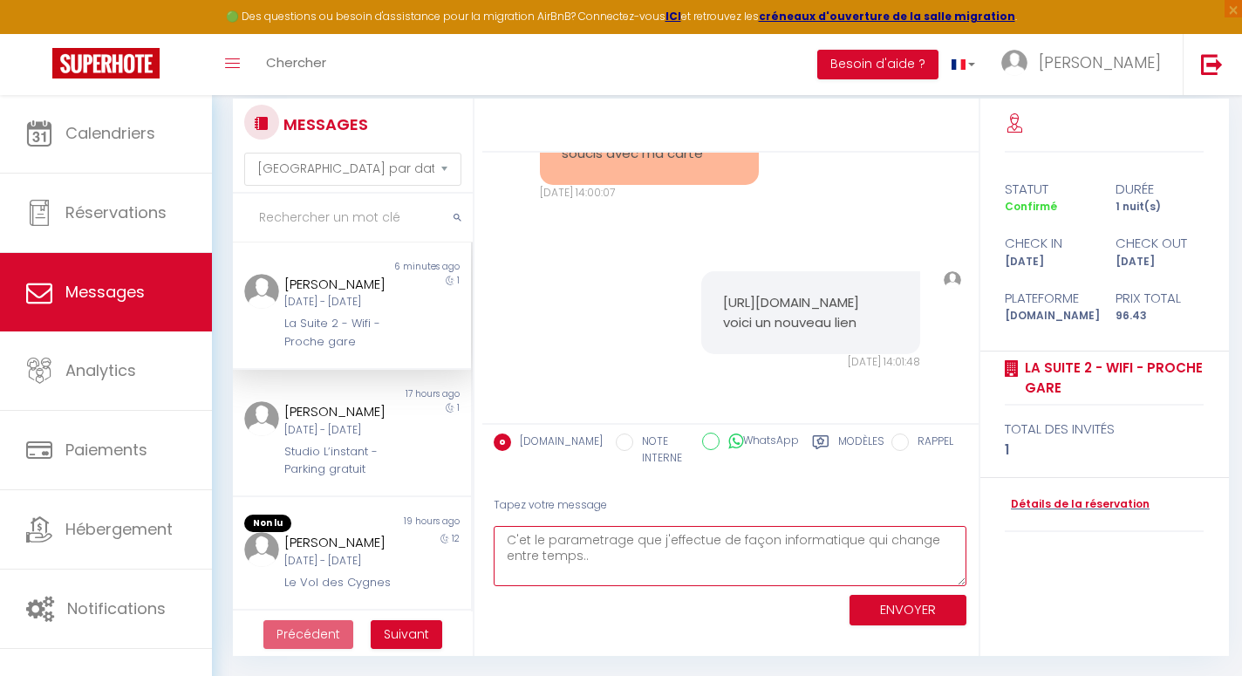
click at [598, 545] on textarea "C'et le parametrage que j'effectue de façon informatique qui change entre temps…" at bounding box center [729, 556] width 473 height 60
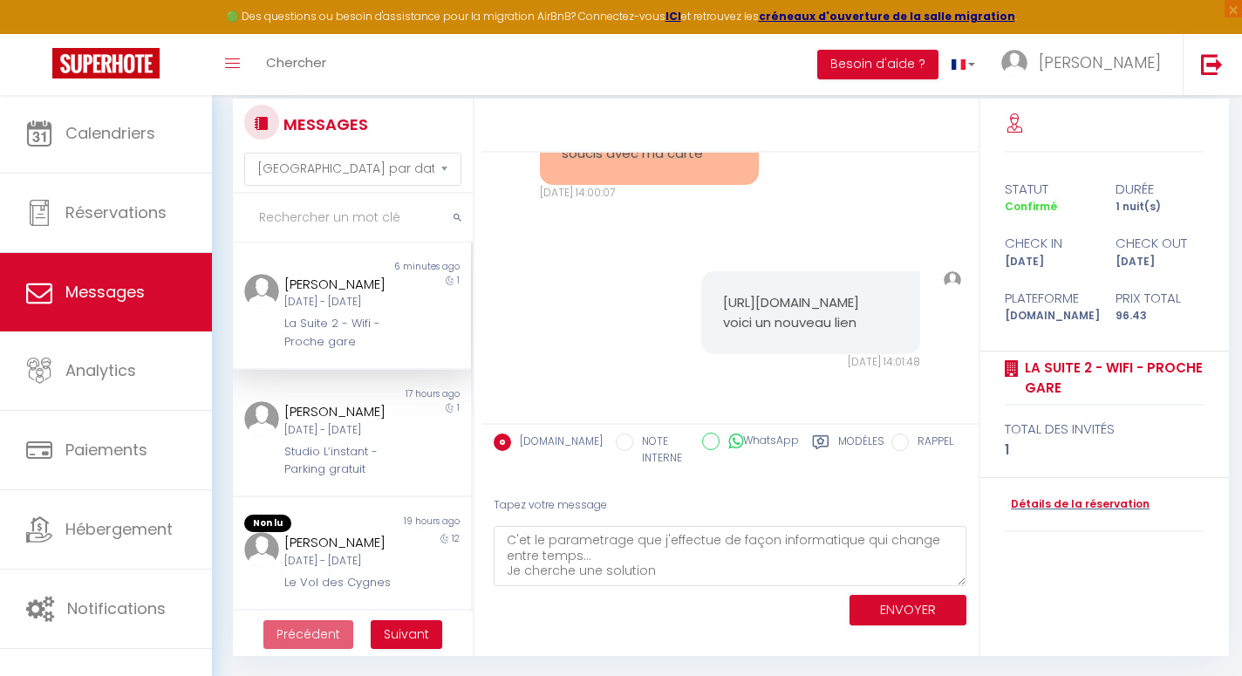
click at [874, 602] on button "ENVOYER" at bounding box center [907, 610] width 117 height 31
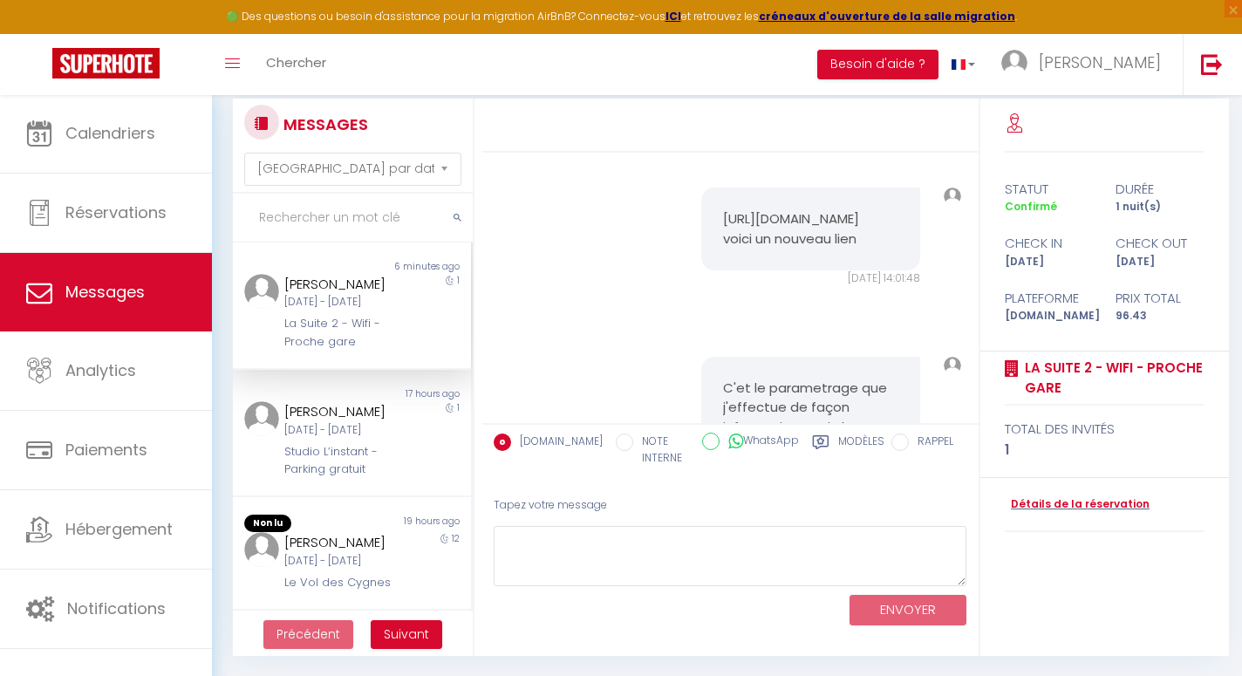
scroll to position [3222, 0]
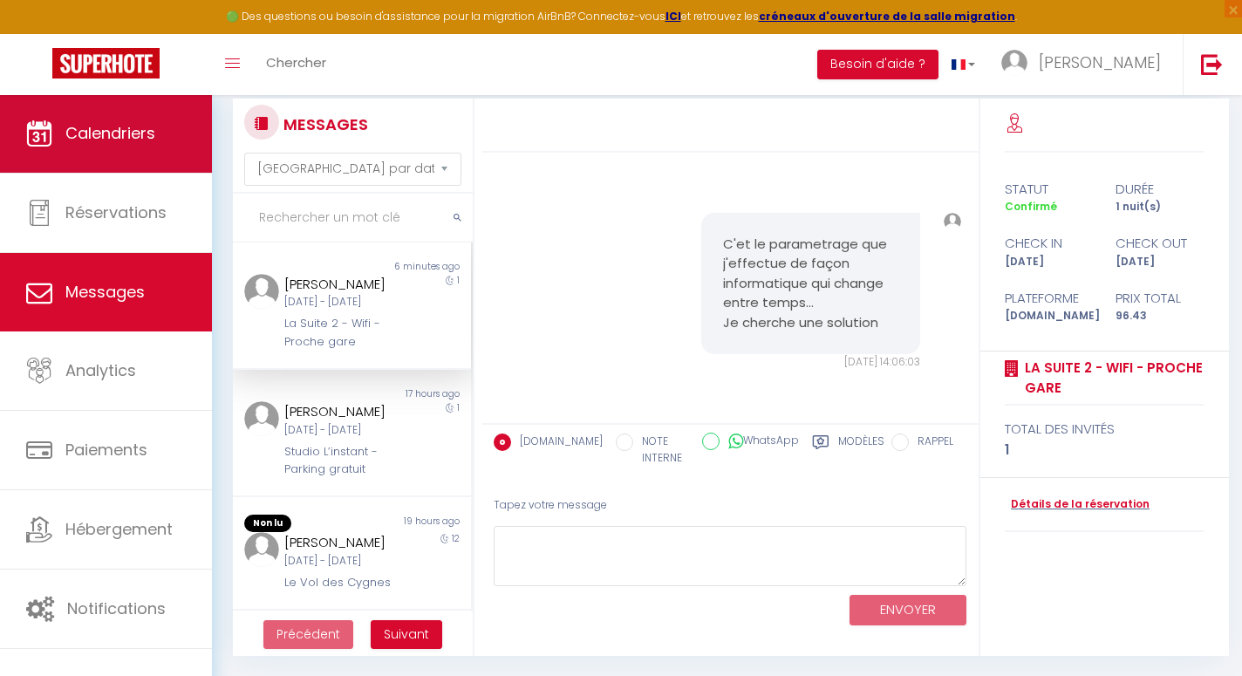
click at [105, 154] on link "Calendriers" at bounding box center [106, 133] width 212 height 78
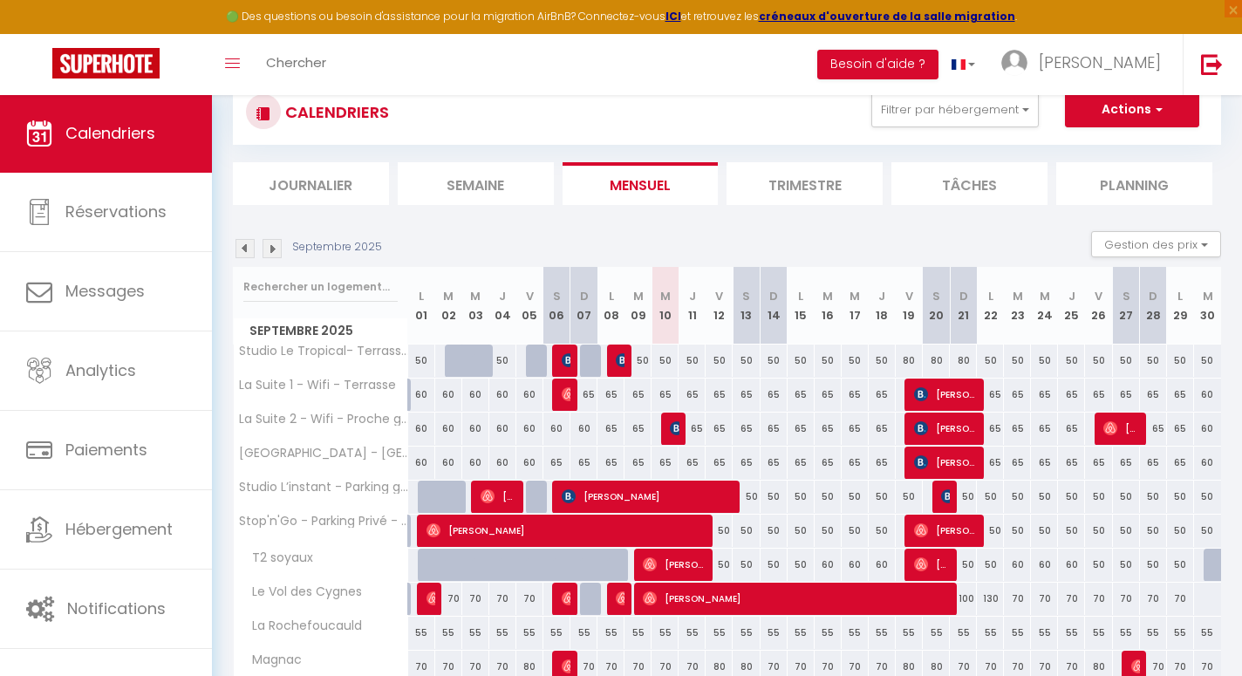
scroll to position [137, 0]
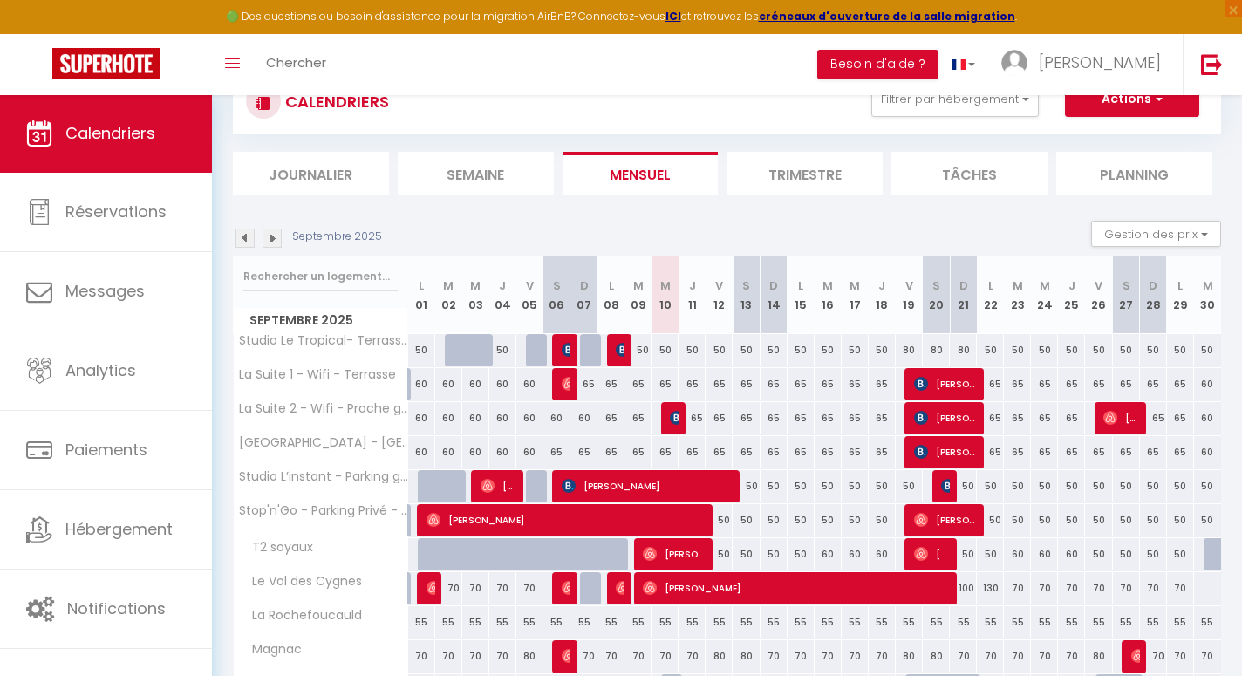
click at [676, 418] on img at bounding box center [677, 418] width 14 height 14
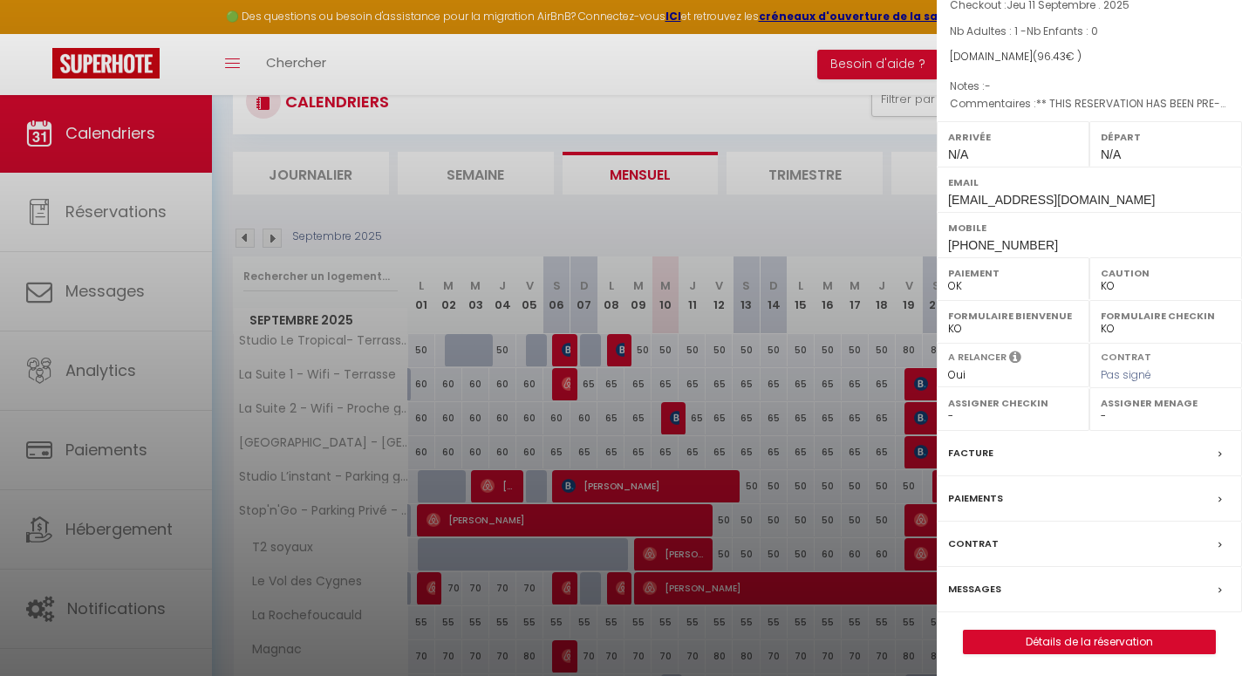
scroll to position [132, 0]
click at [1044, 500] on div "Paiements" at bounding box center [1088, 499] width 305 height 45
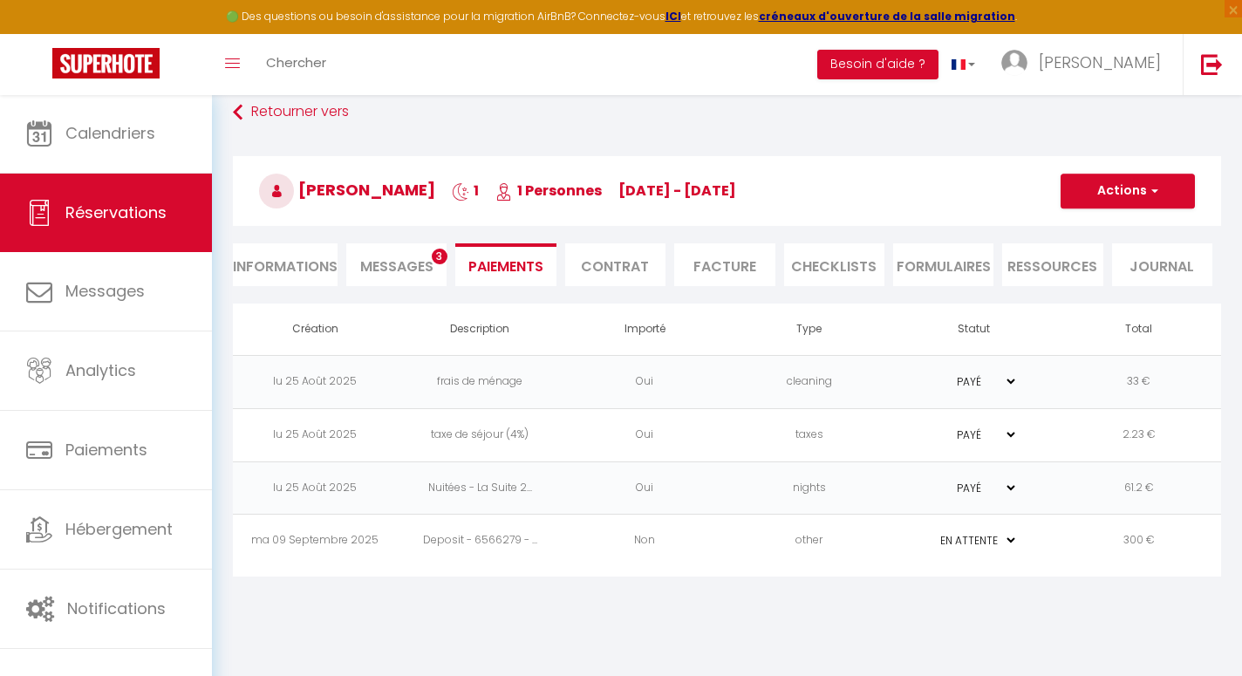
scroll to position [94, 0]
click at [267, 545] on td "ma 09 Septembre 2025" at bounding box center [315, 539] width 165 height 53
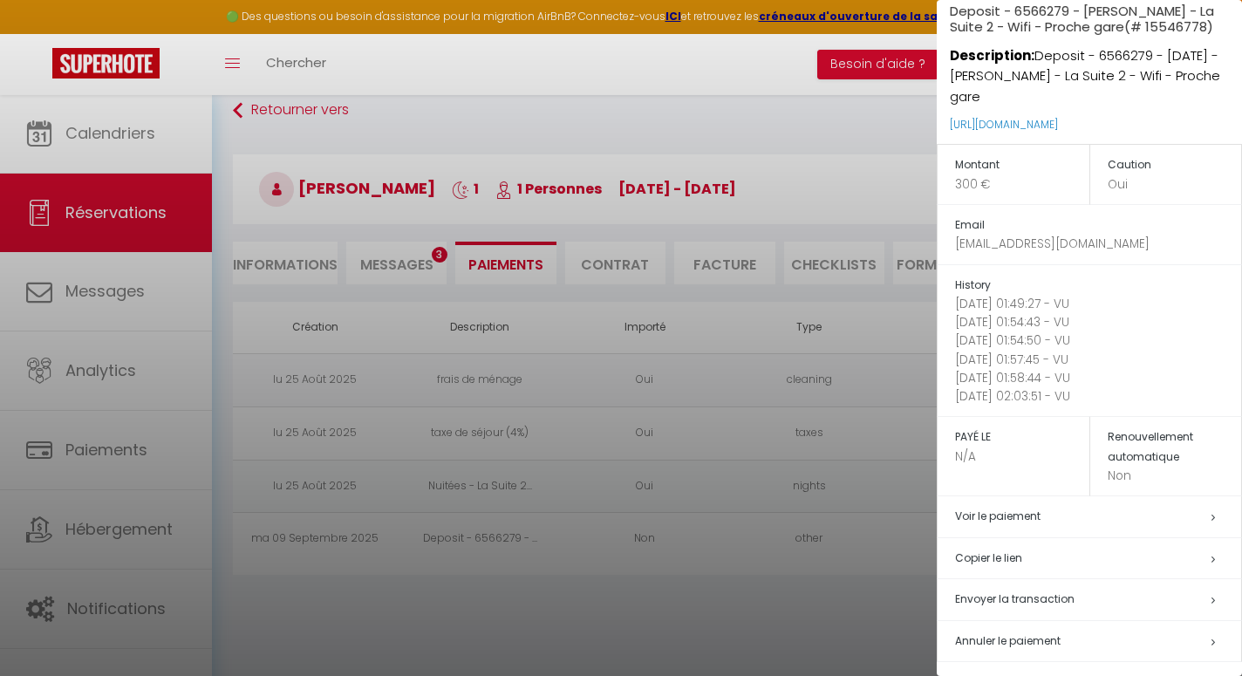
scroll to position [65, 0]
click at [1015, 549] on h5 "Copier le lien" at bounding box center [1098, 559] width 286 height 20
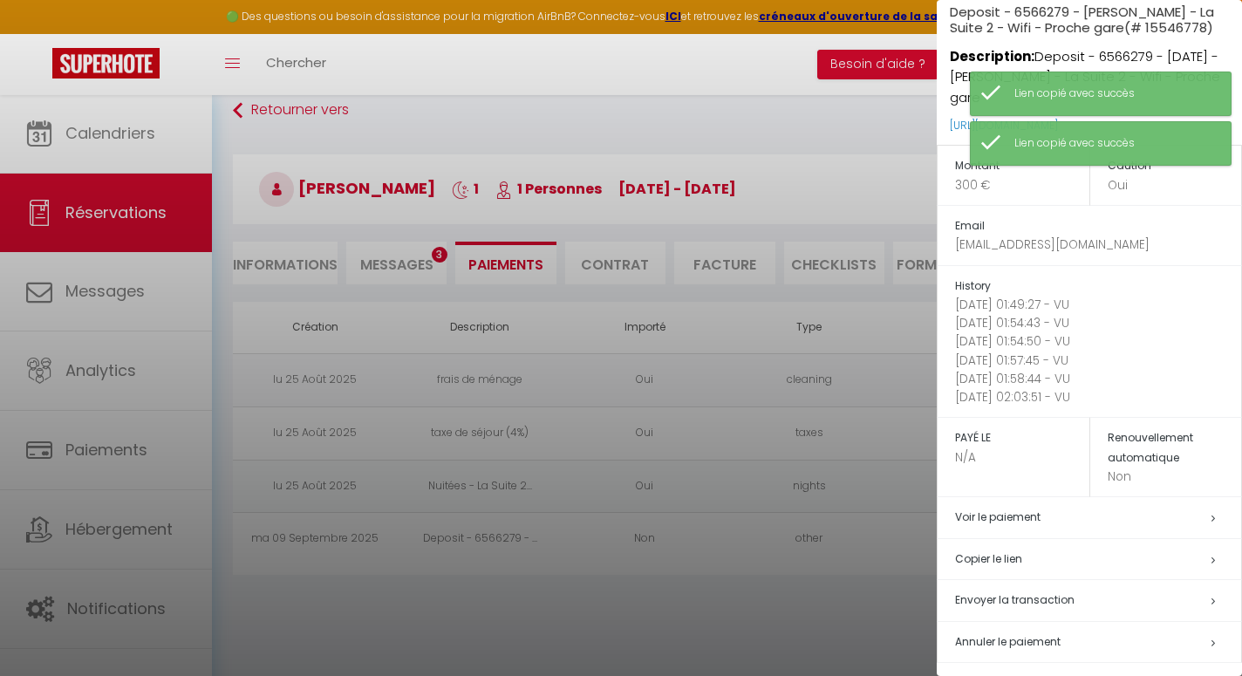
click at [1019, 509] on link "Voir le paiement" at bounding box center [997, 516] width 85 height 15
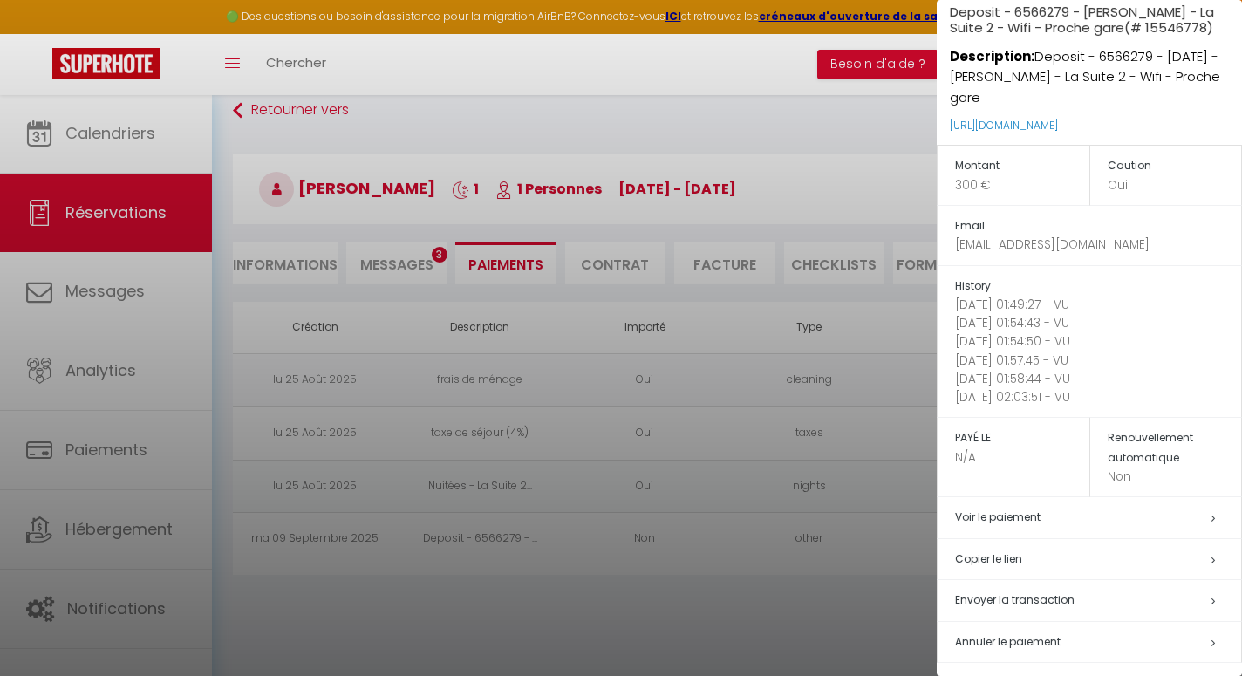
click at [779, 124] on div at bounding box center [621, 338] width 1242 height 676
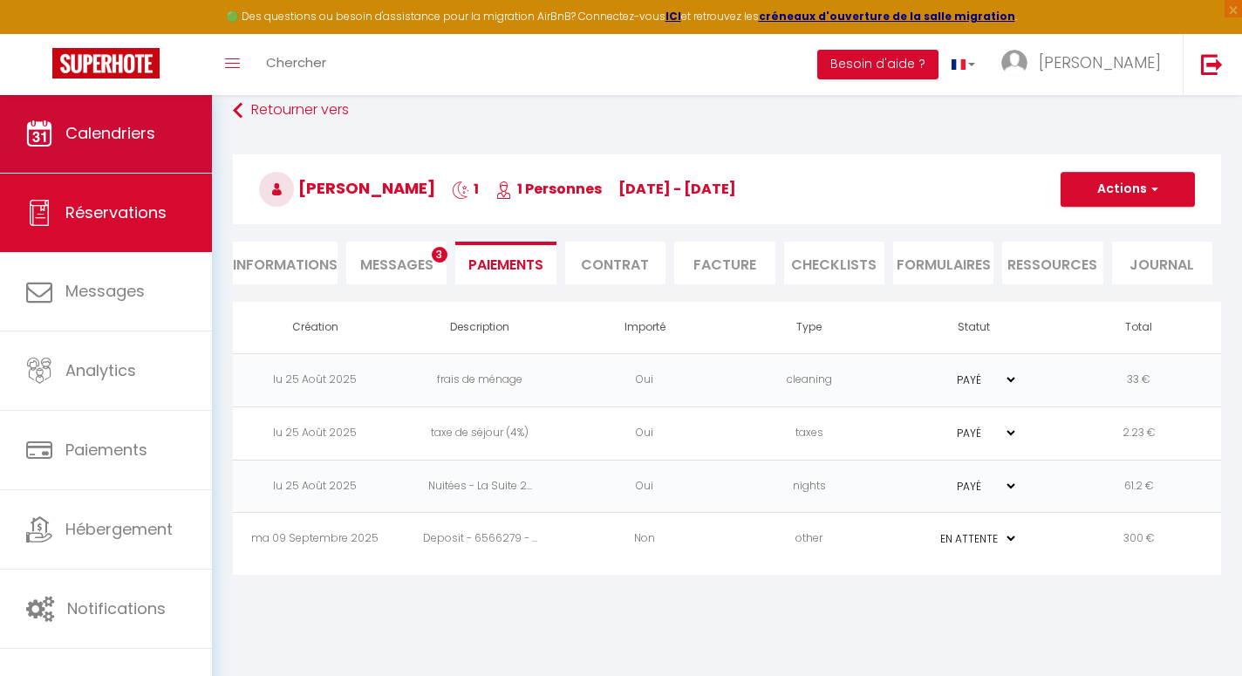
click at [154, 160] on link "Calendriers" at bounding box center [106, 133] width 212 height 78
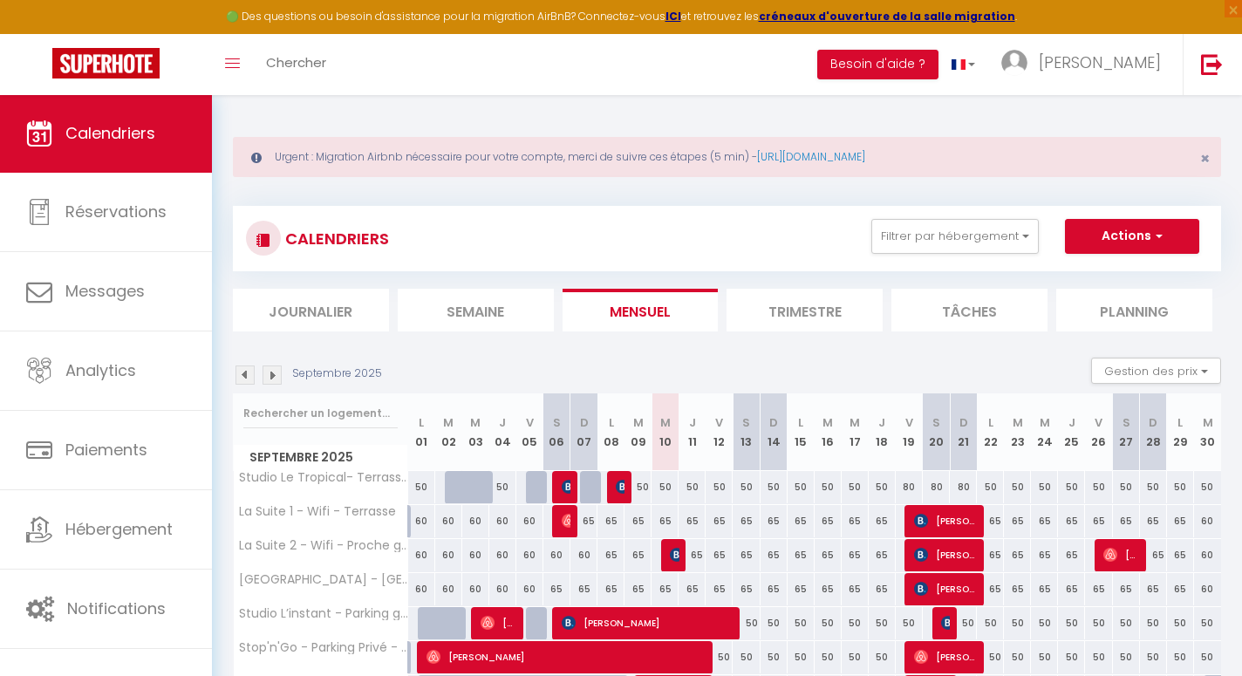
click at [721, 370] on div "Septembre 2025 Gestion des prix Nb Nuits minimum Règles Disponibilité" at bounding box center [727, 375] width 988 height 36
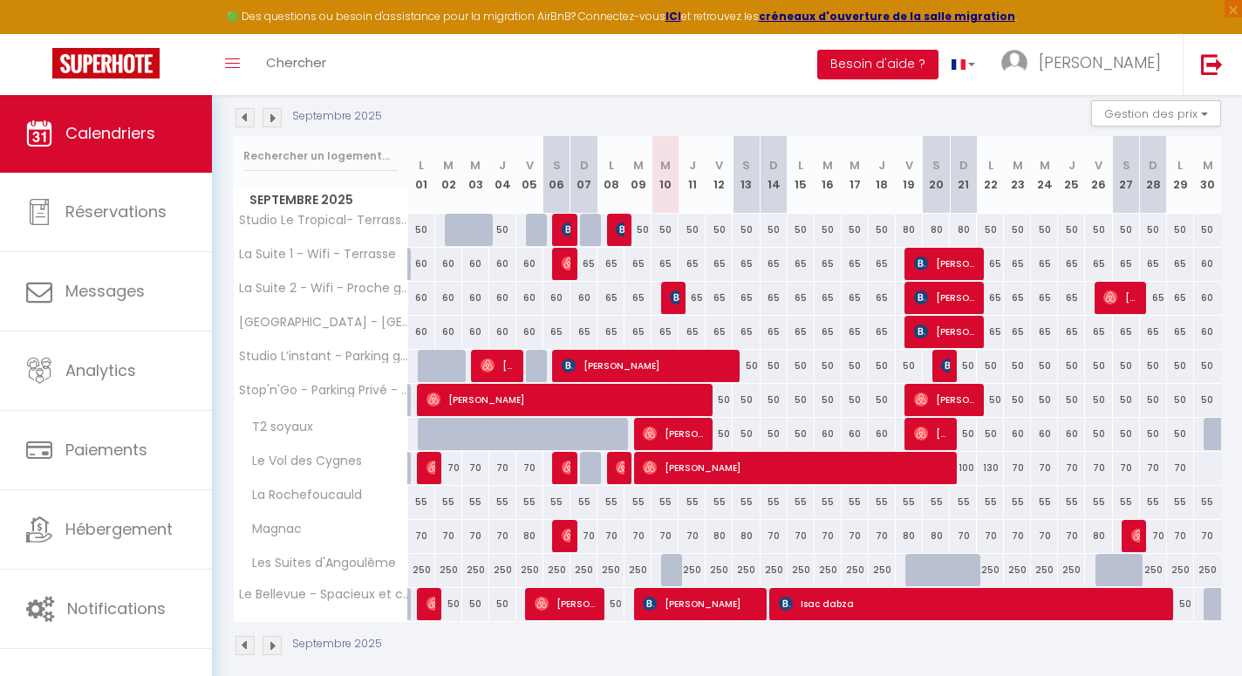
scroll to position [261, 0]
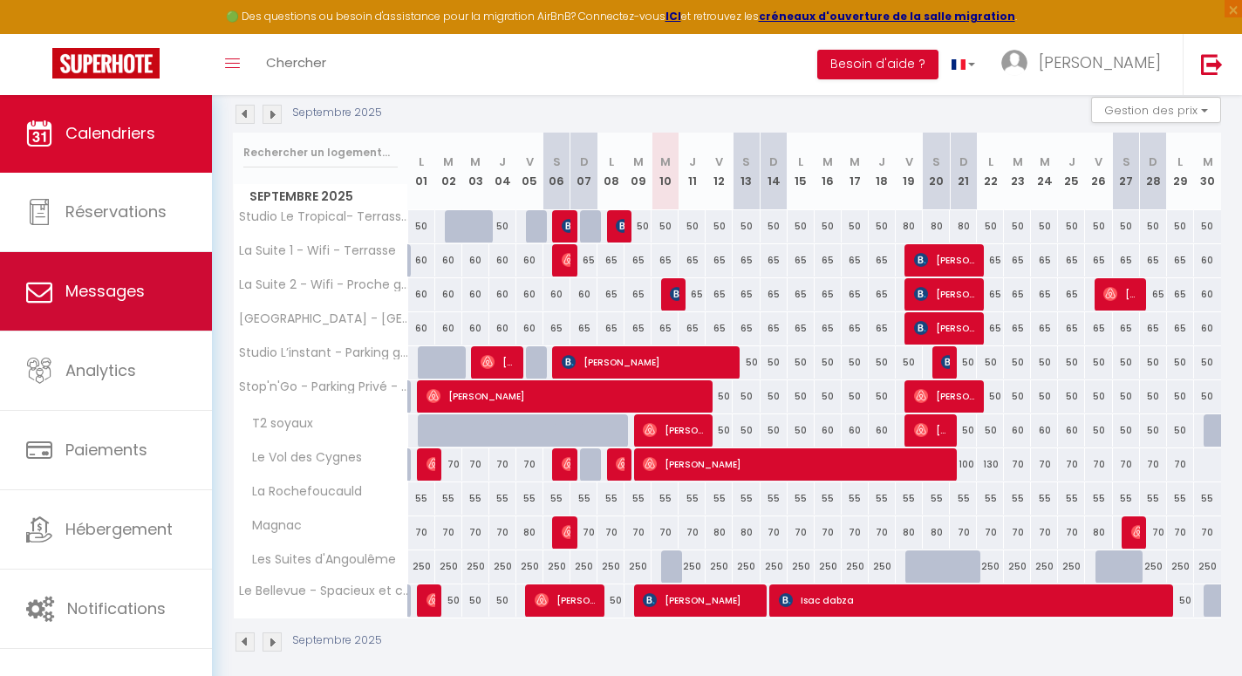
click at [139, 300] on span "Messages" at bounding box center [104, 291] width 79 height 22
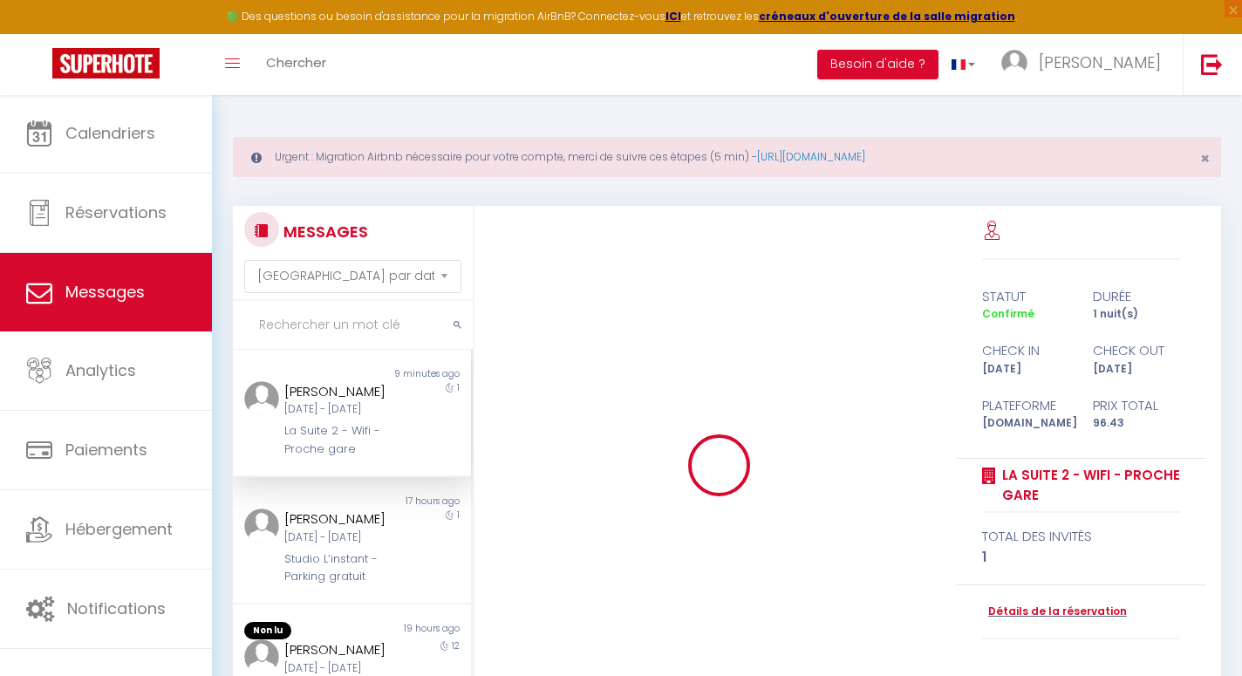
scroll to position [3949, 0]
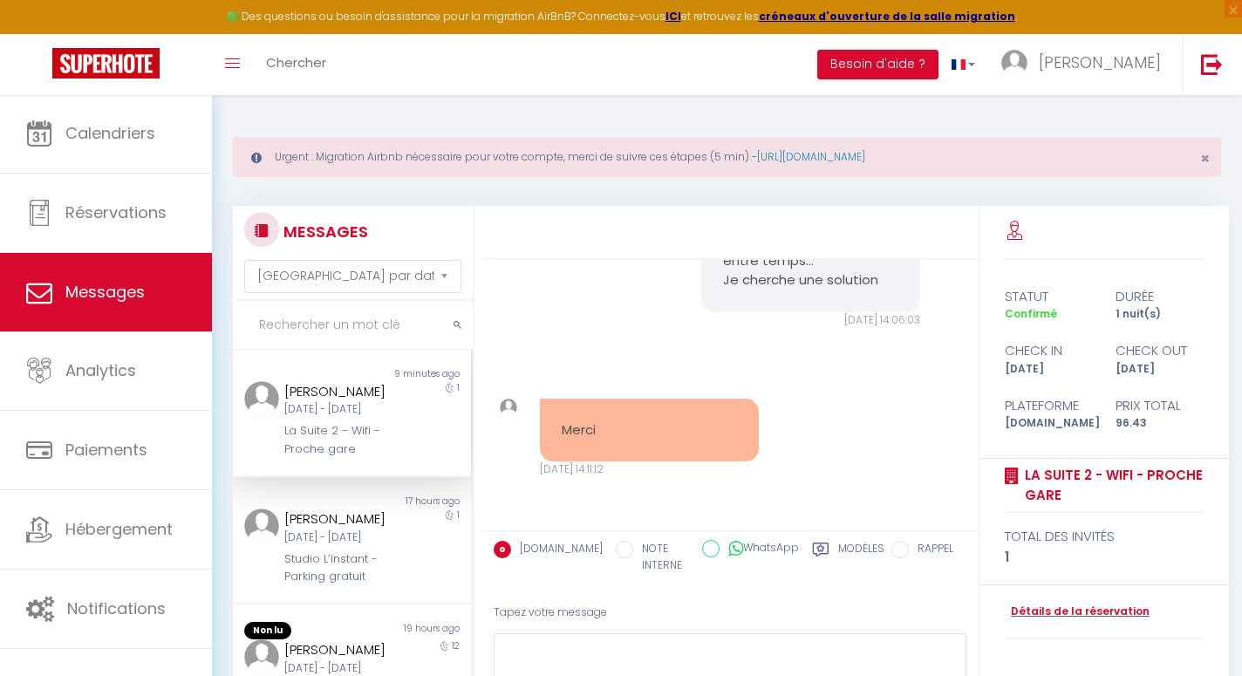
click at [646, 592] on div "Tapez votre message" at bounding box center [729, 612] width 473 height 43
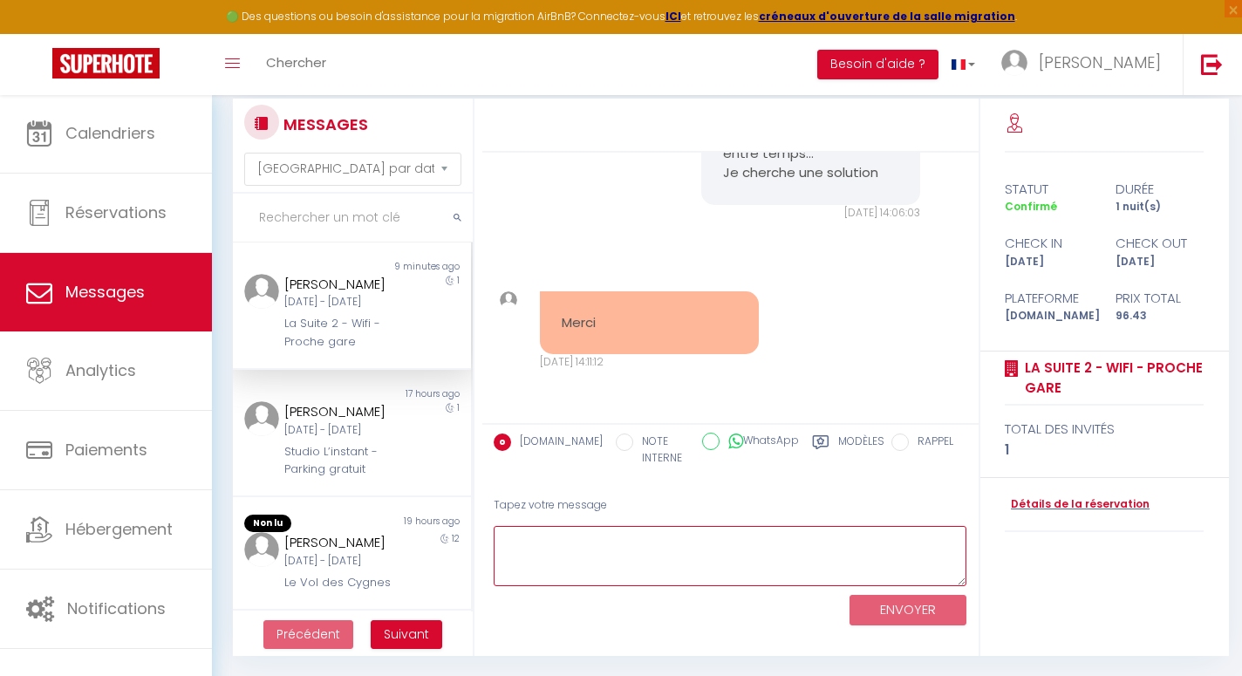
click at [641, 559] on textarea at bounding box center [729, 556] width 473 height 60
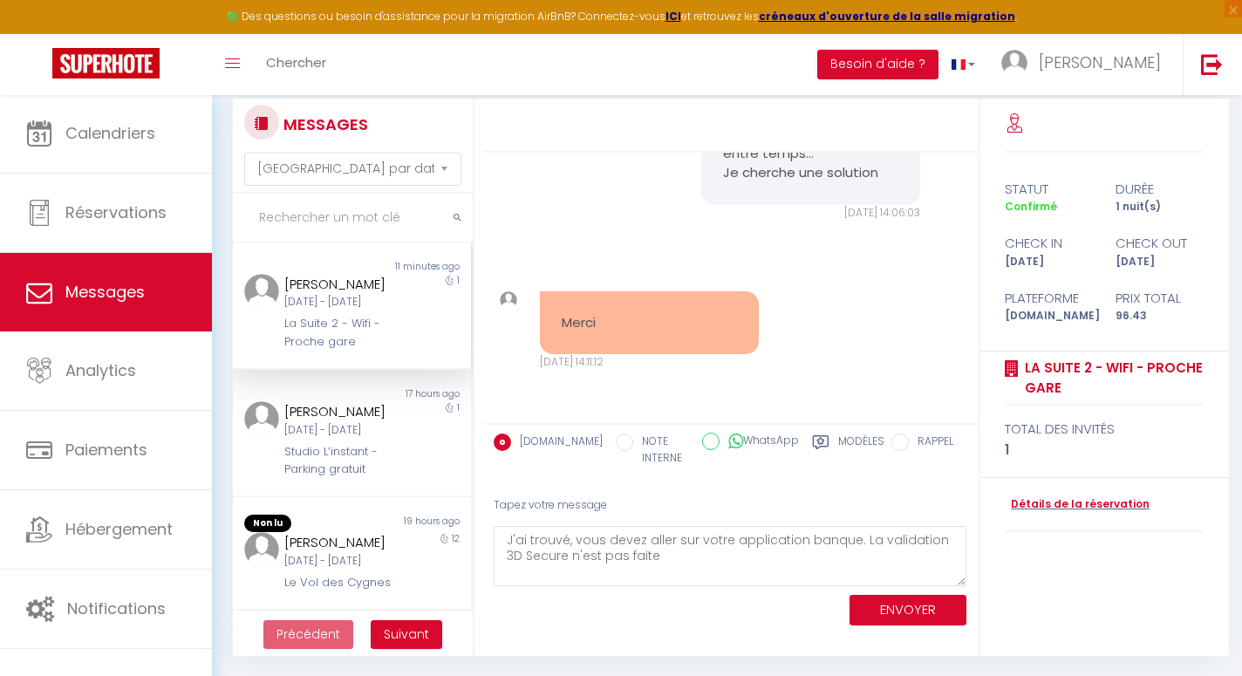
click at [920, 601] on button "ENVOYER" at bounding box center [907, 610] width 117 height 31
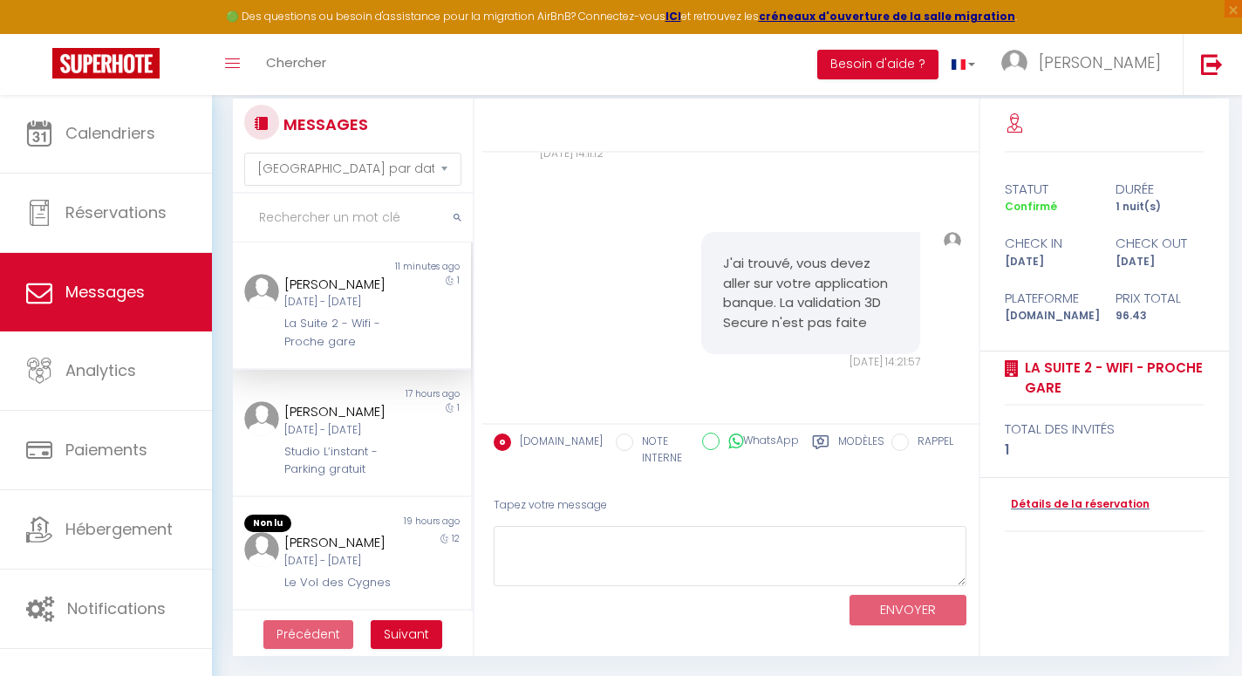
scroll to position [4155, 0]
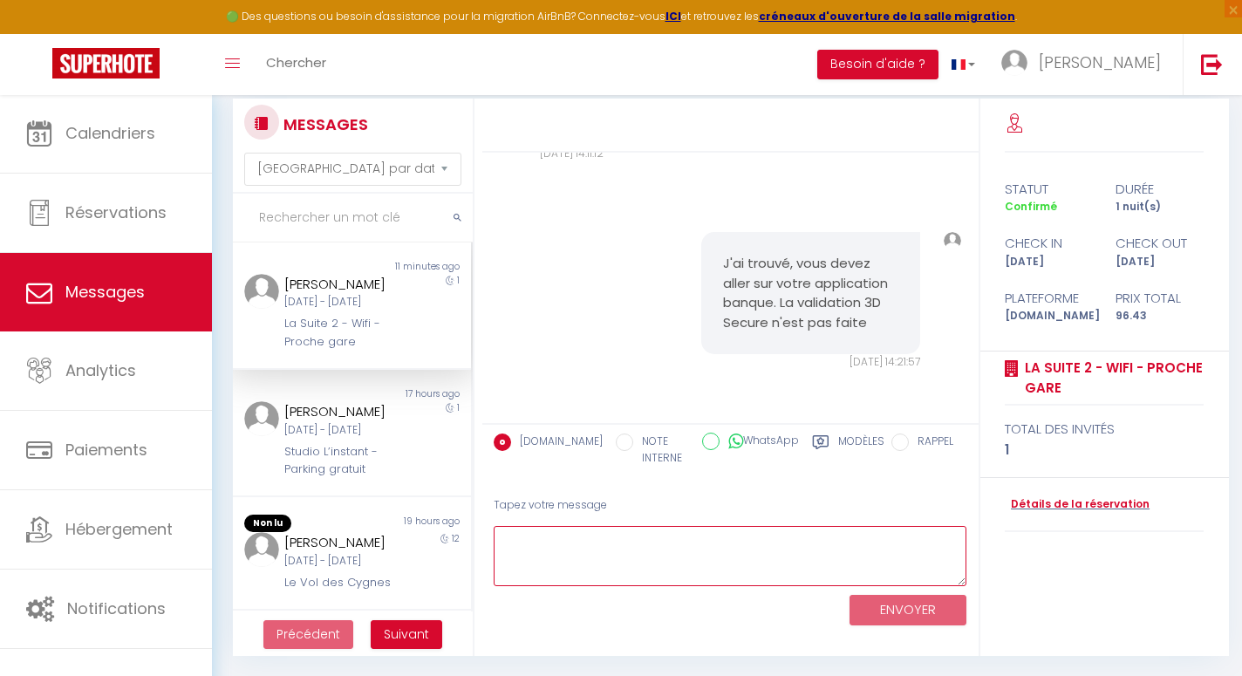
click at [648, 554] on textarea at bounding box center [729, 556] width 473 height 60
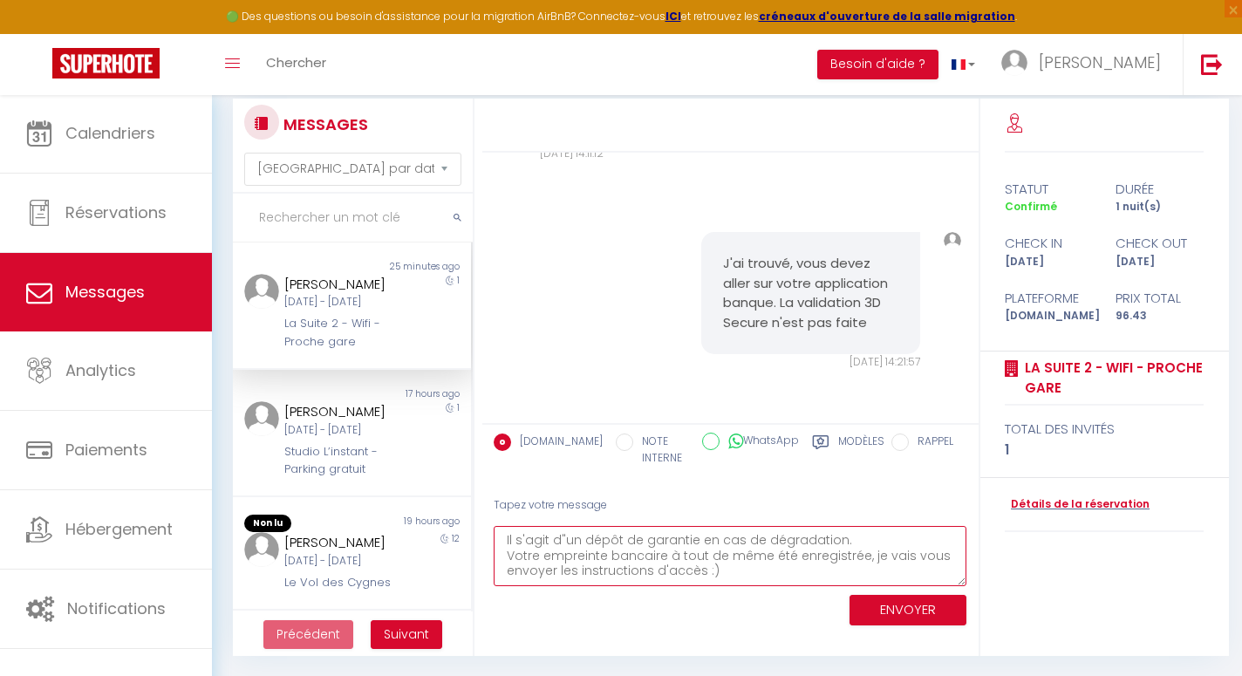
scroll to position [9, 0]
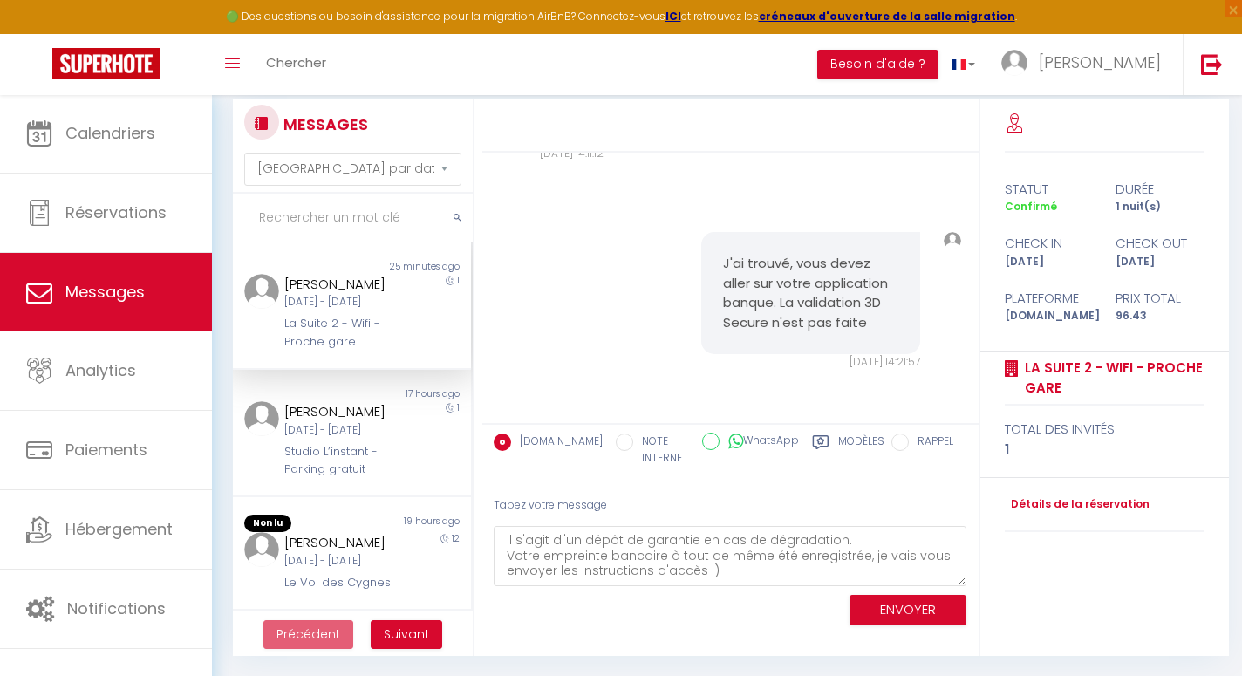
click at [929, 600] on button "ENVOYER" at bounding box center [907, 610] width 117 height 31
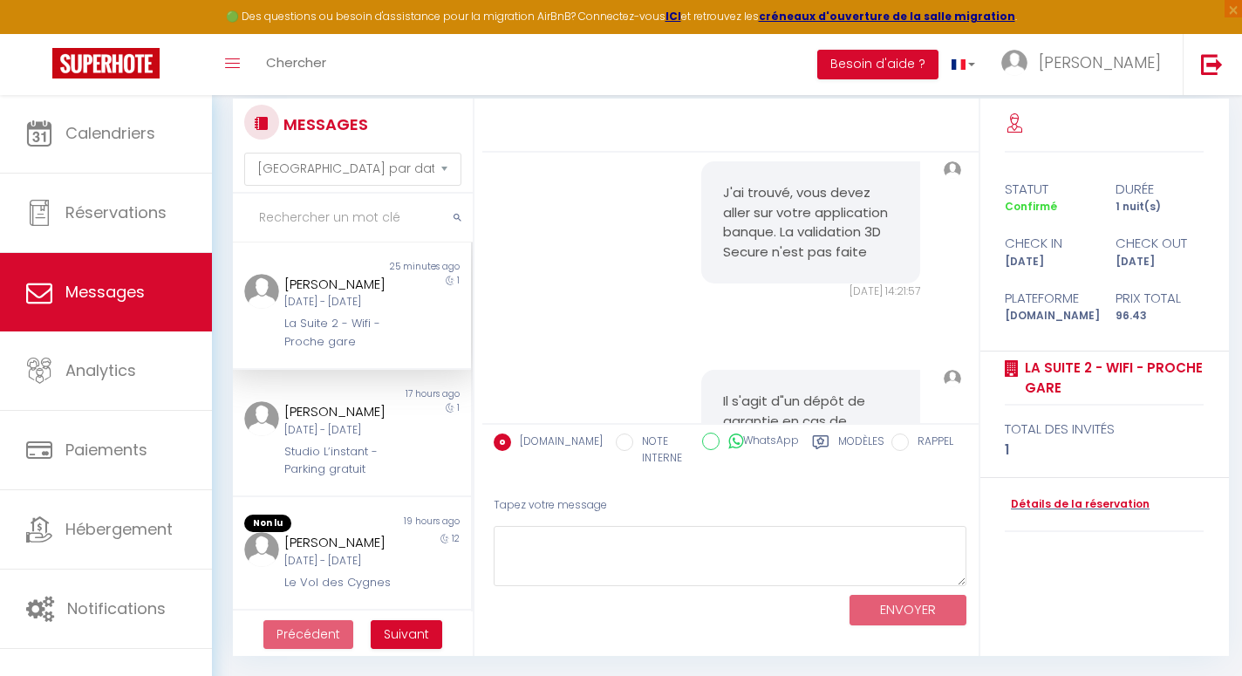
scroll to position [4438, 0]
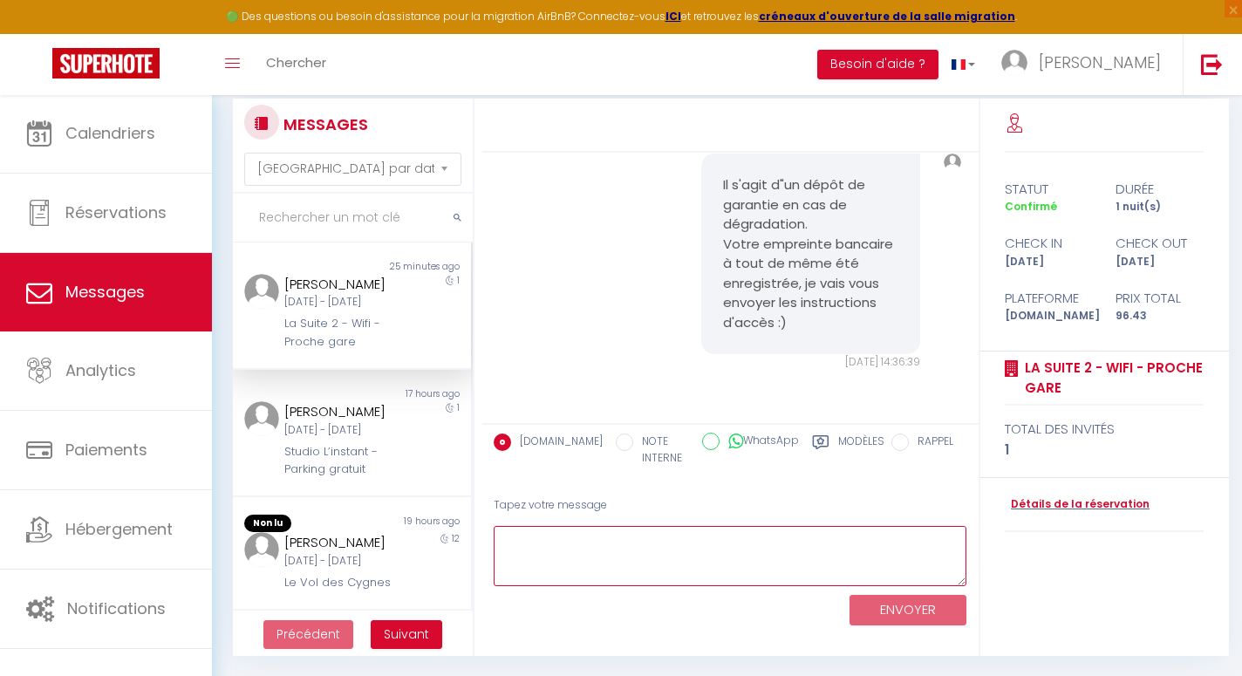
click at [731, 545] on textarea at bounding box center [729, 556] width 473 height 60
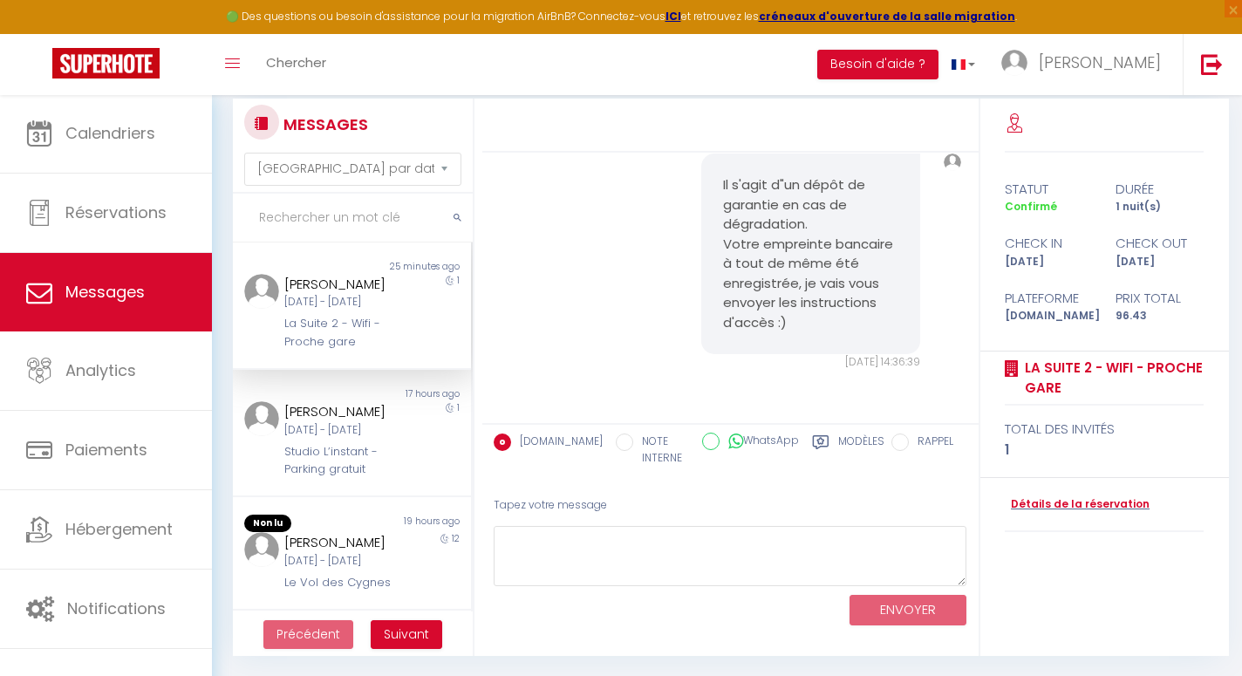
click at [410, 634] on span "Suivant" at bounding box center [406, 633] width 45 height 17
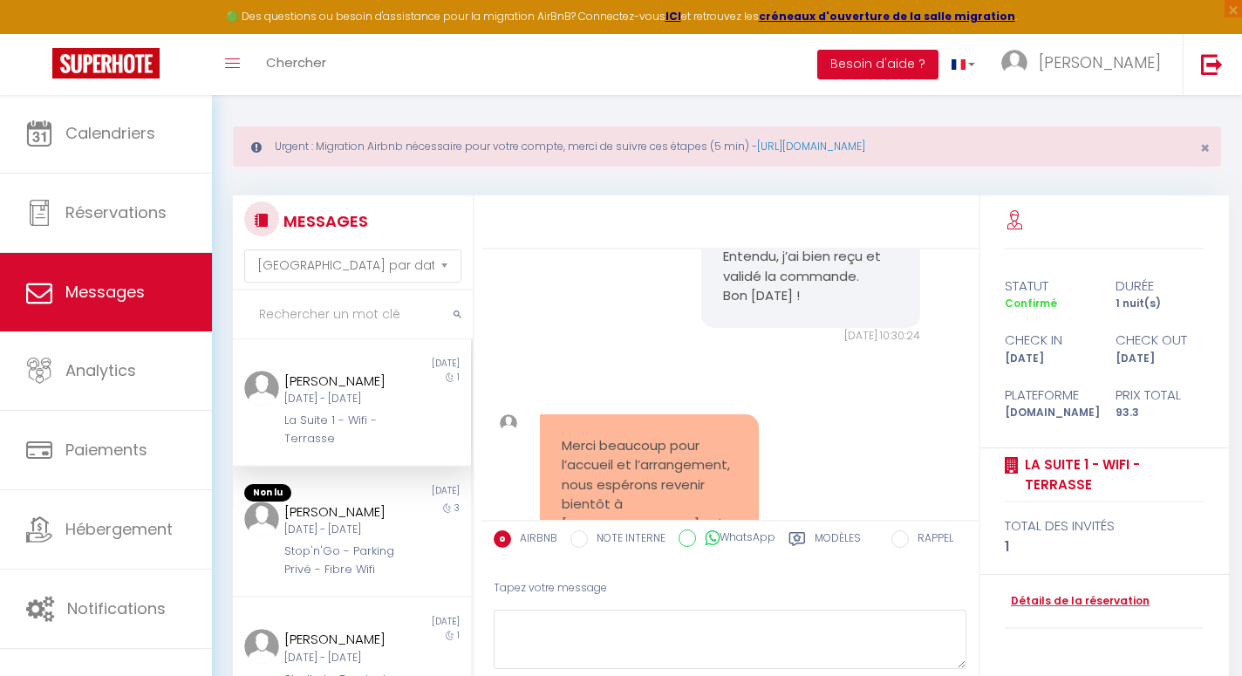
scroll to position [0, 0]
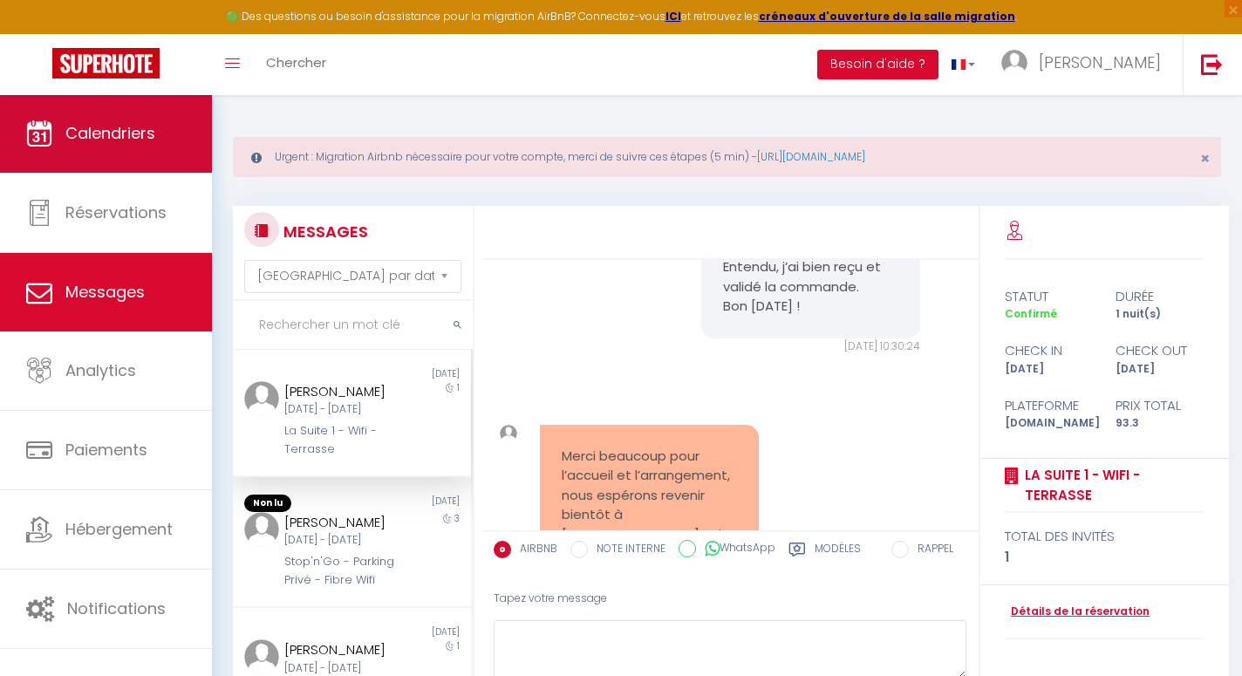
click at [173, 156] on link "Calendriers" at bounding box center [106, 133] width 212 height 78
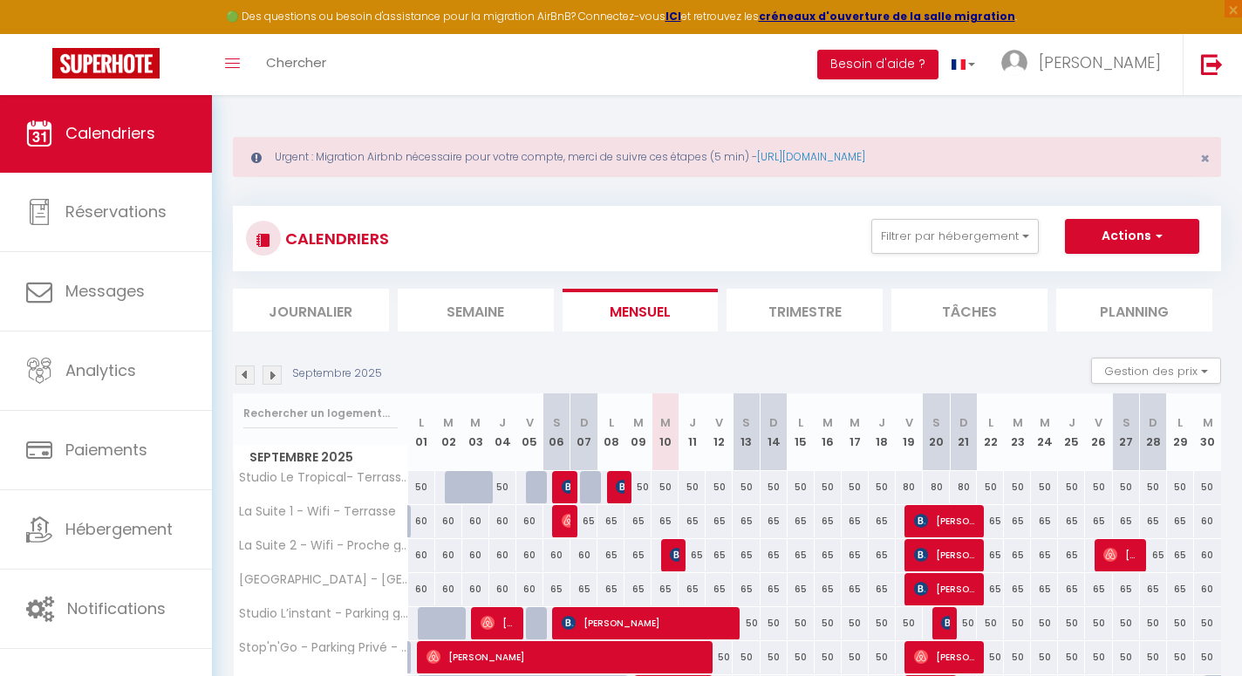
click at [674, 558] on img at bounding box center [677, 555] width 14 height 14
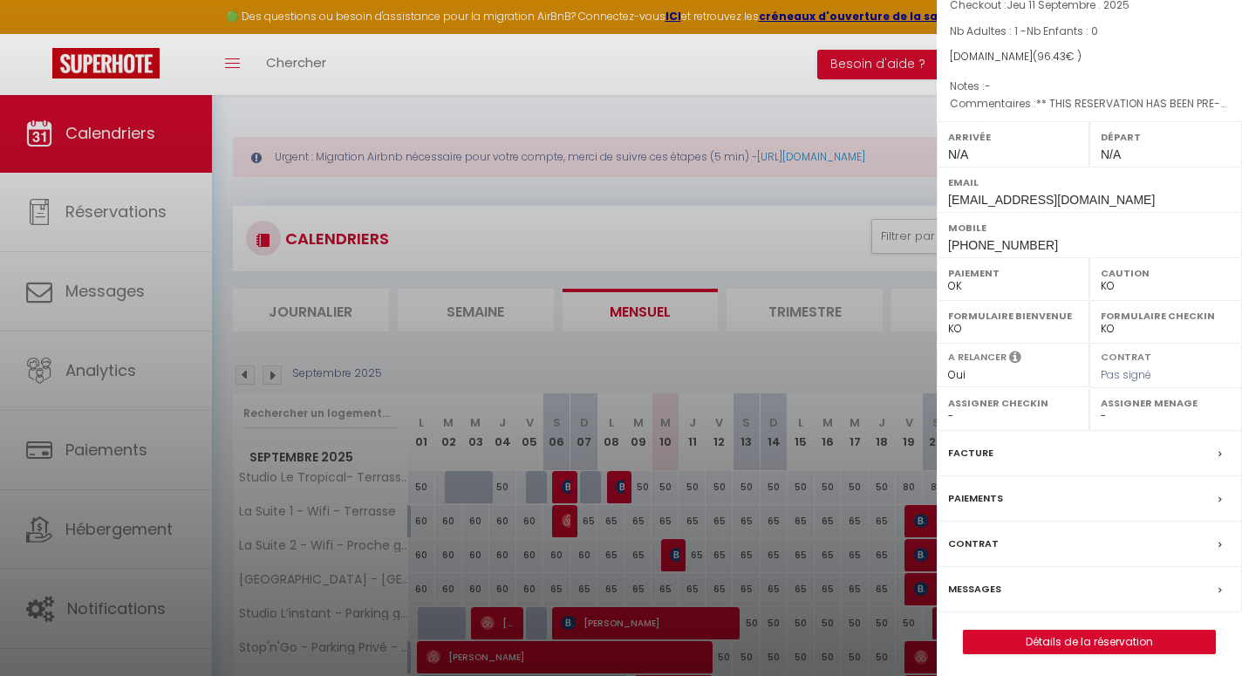
scroll to position [132, 0]
click at [1060, 587] on div "Messages" at bounding box center [1088, 590] width 305 height 45
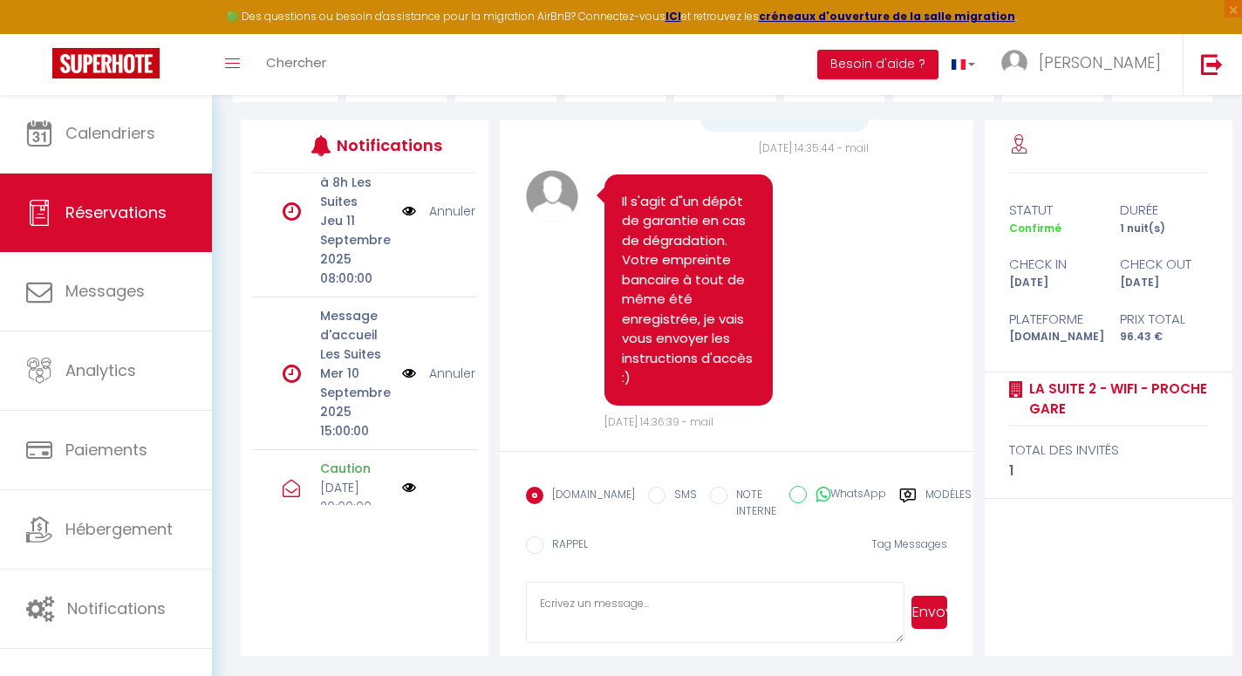
scroll to position [251, 0]
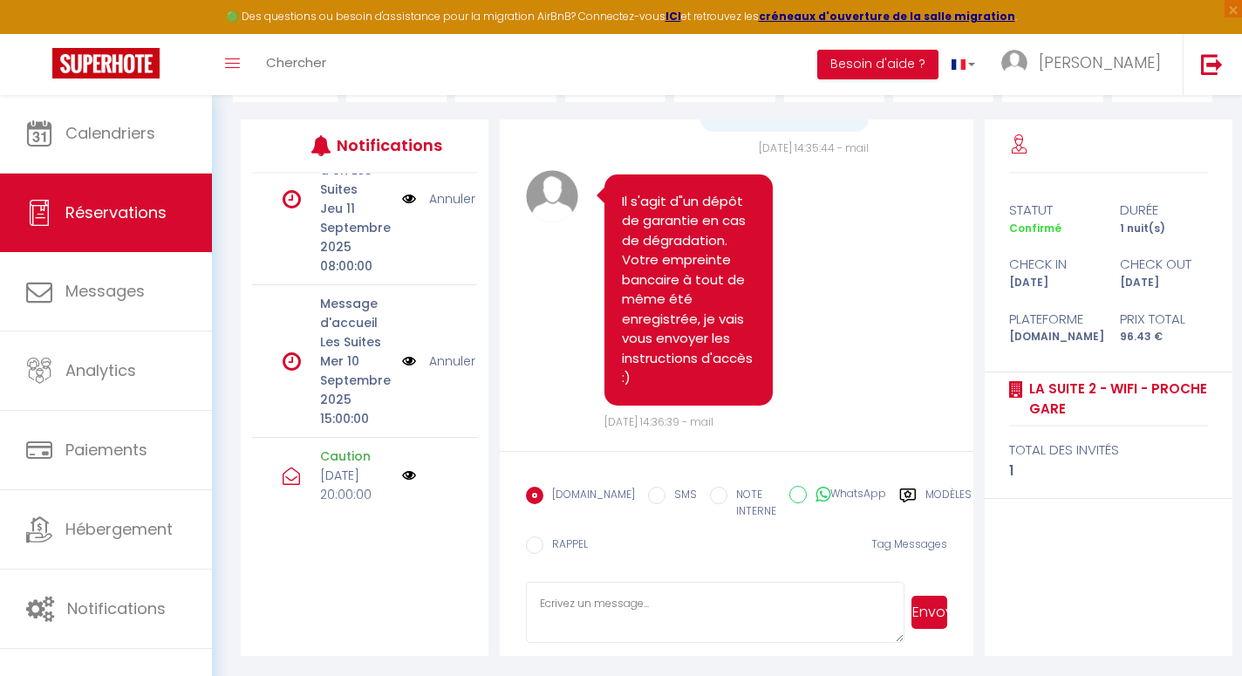
click at [340, 379] on p "Mer 10 Septembre 2025 15:00:00" at bounding box center [355, 389] width 71 height 77
click at [407, 361] on img at bounding box center [409, 360] width 14 height 19
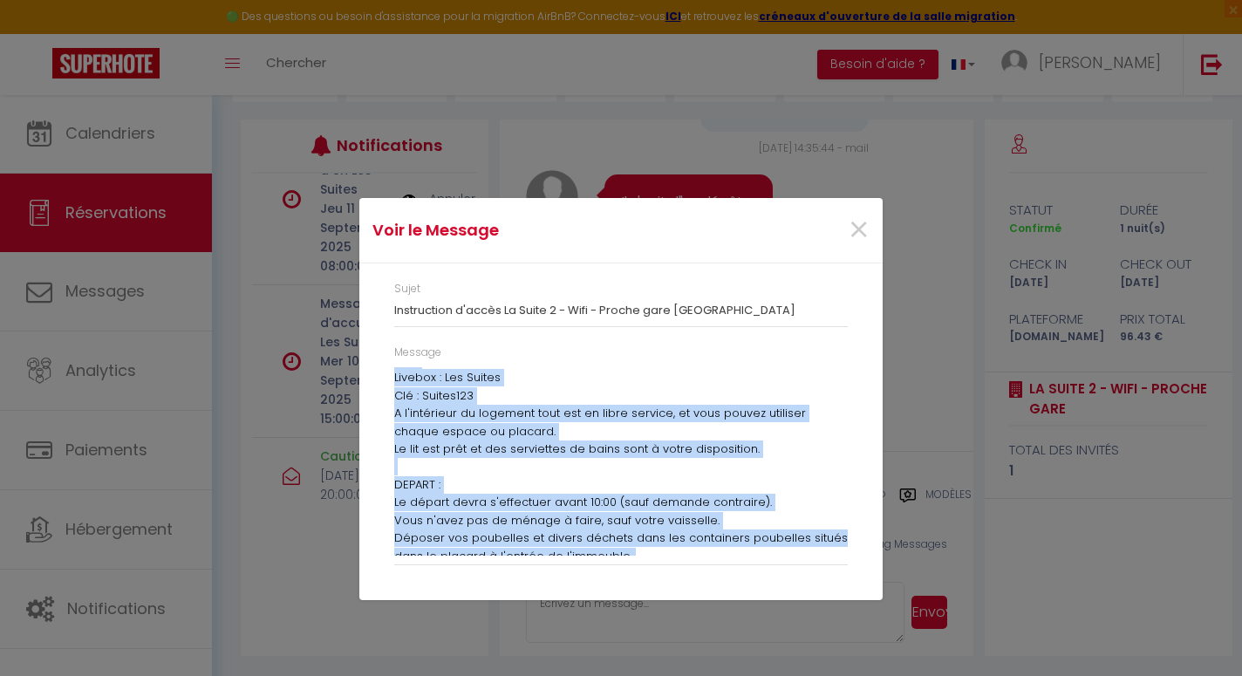
scroll to position [527, 0]
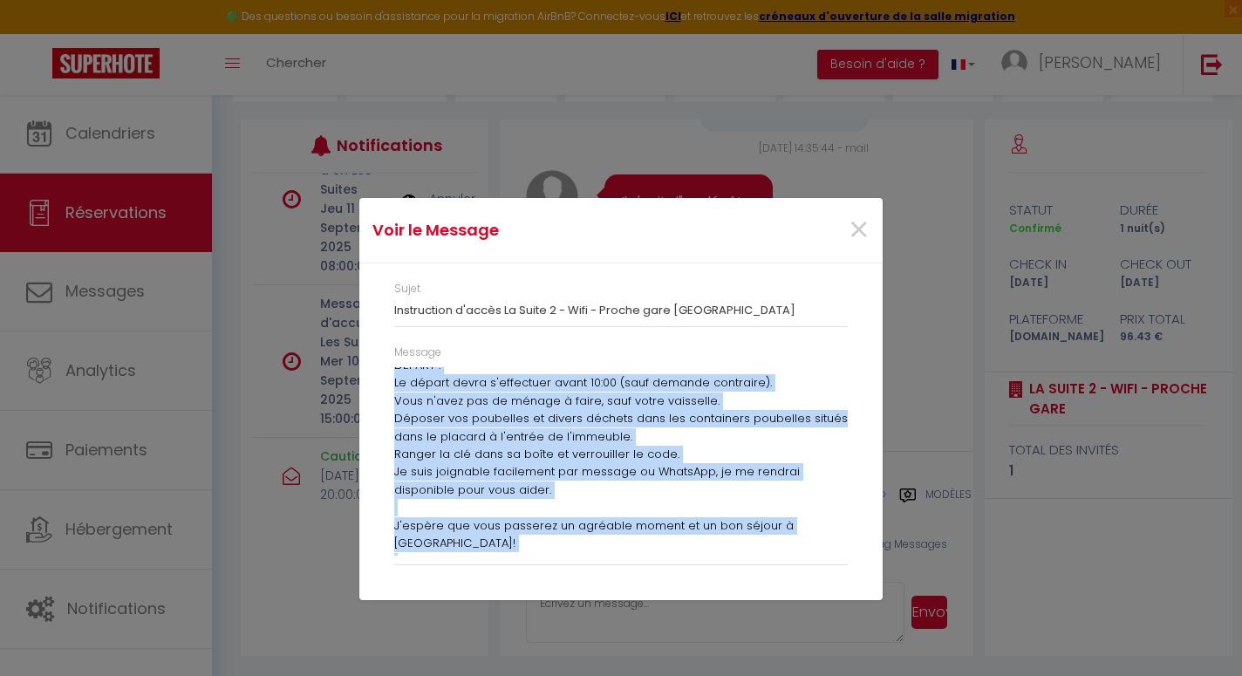
drag, startPoint x: 397, startPoint y: 372, endPoint x: 684, endPoint y: 618, distance: 377.8
click at [684, 618] on div "Voir le Message × Sujet Instruction d'accès La Suite 2 - Wifi - Proche gare [GE…" at bounding box center [620, 338] width 523 height 676
copy div "LOREMIPSUMD S'AMETC Adipisc Elitse, Doeiu tem incididuntut l'etdol magn aliquae…"
click at [858, 233] on span "×" at bounding box center [858, 230] width 22 height 52
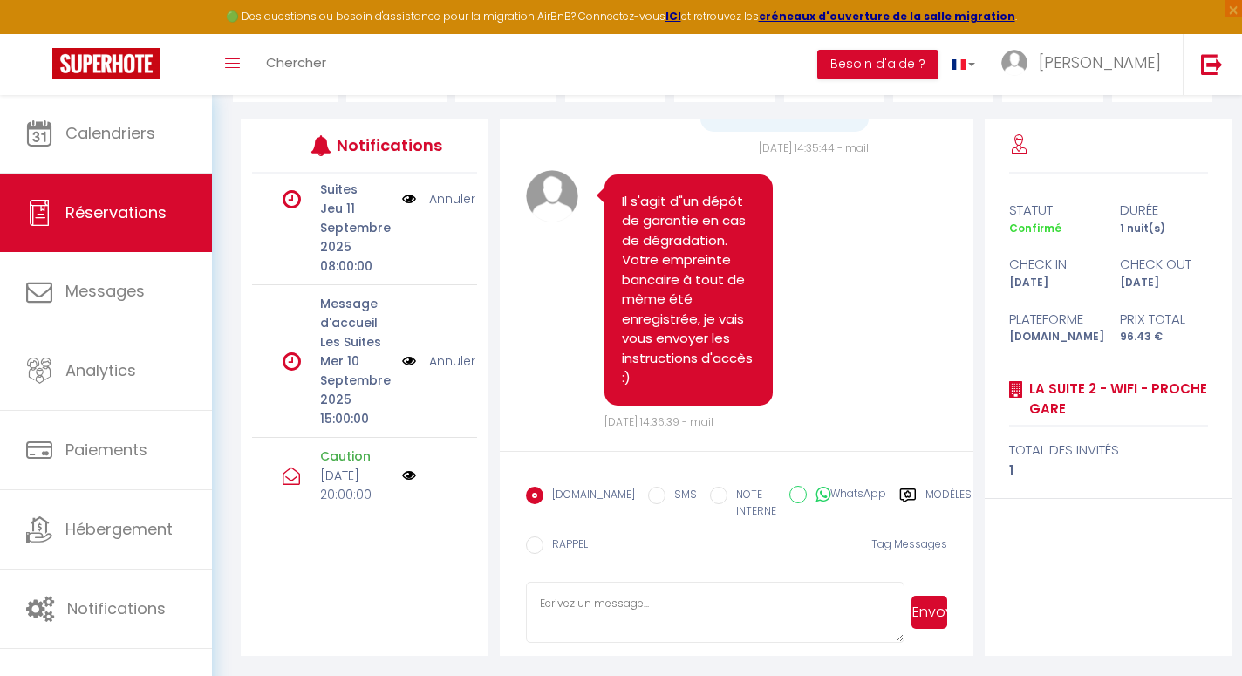
click at [722, 610] on textarea at bounding box center [715, 612] width 378 height 61
paste textarea "LOREMIPSUMD S'AMETC Adipisc Elitse, Doeiu tem incididuntut l'etdol magn aliquae…"
click at [539, 604] on textarea at bounding box center [715, 612] width 378 height 61
click at [934, 616] on button "Envoyer" at bounding box center [929, 611] width 36 height 33
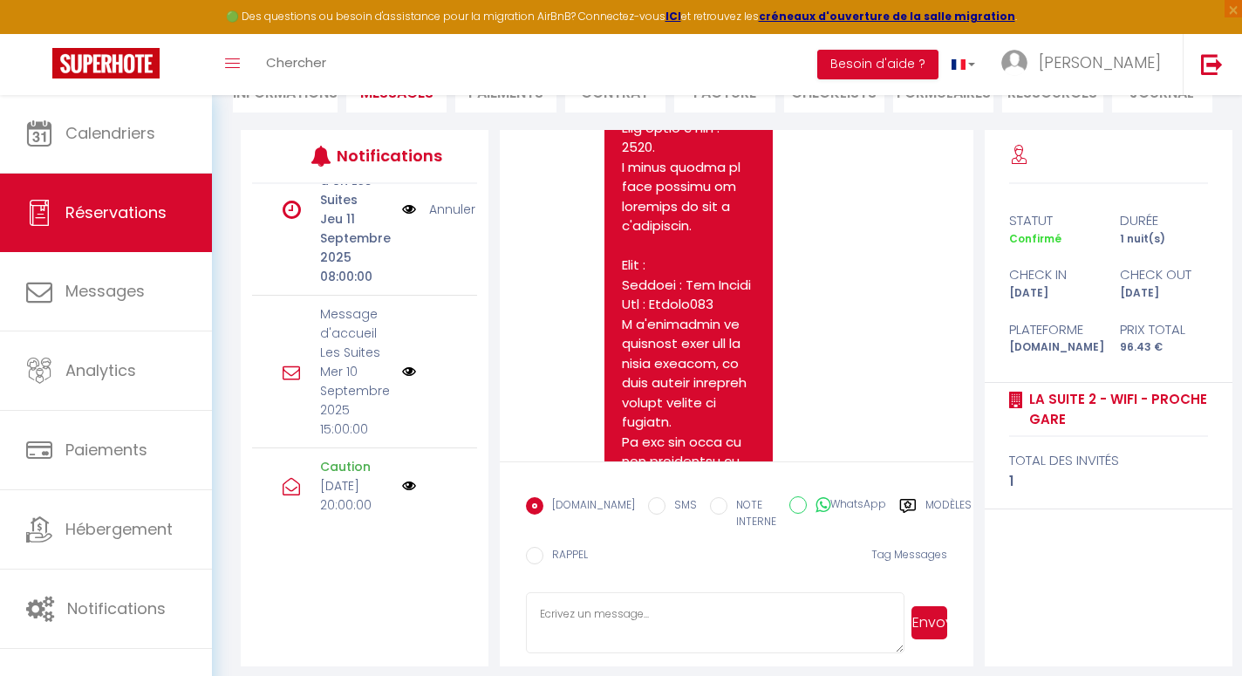
scroll to position [6518, 0]
drag, startPoint x: 711, startPoint y: 295, endPoint x: 653, endPoint y: 290, distance: 58.6
click at [653, 290] on pre at bounding box center [688, 111] width 133 height 2256
copy pre "Suites123"
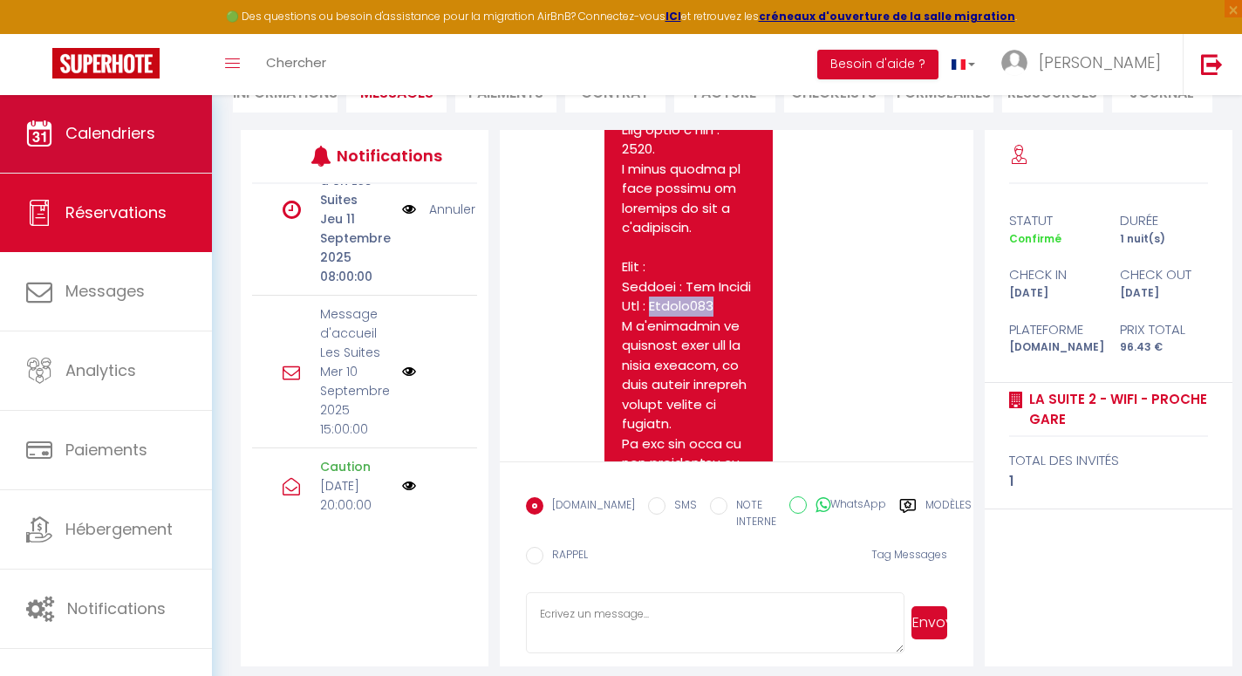
click at [152, 161] on link "Calendriers" at bounding box center [106, 133] width 212 height 78
